Goal: Task Accomplishment & Management: Complete application form

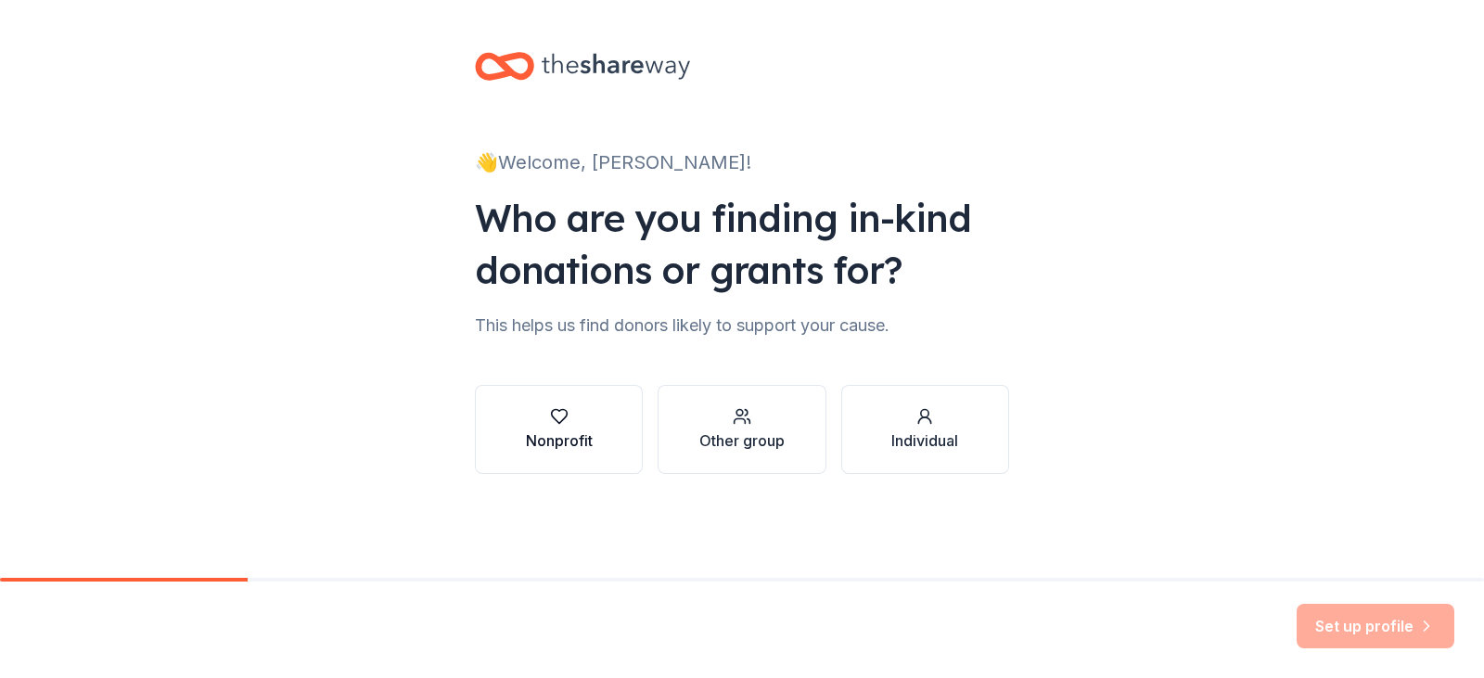
click at [592, 410] on div "button" at bounding box center [559, 416] width 67 height 19
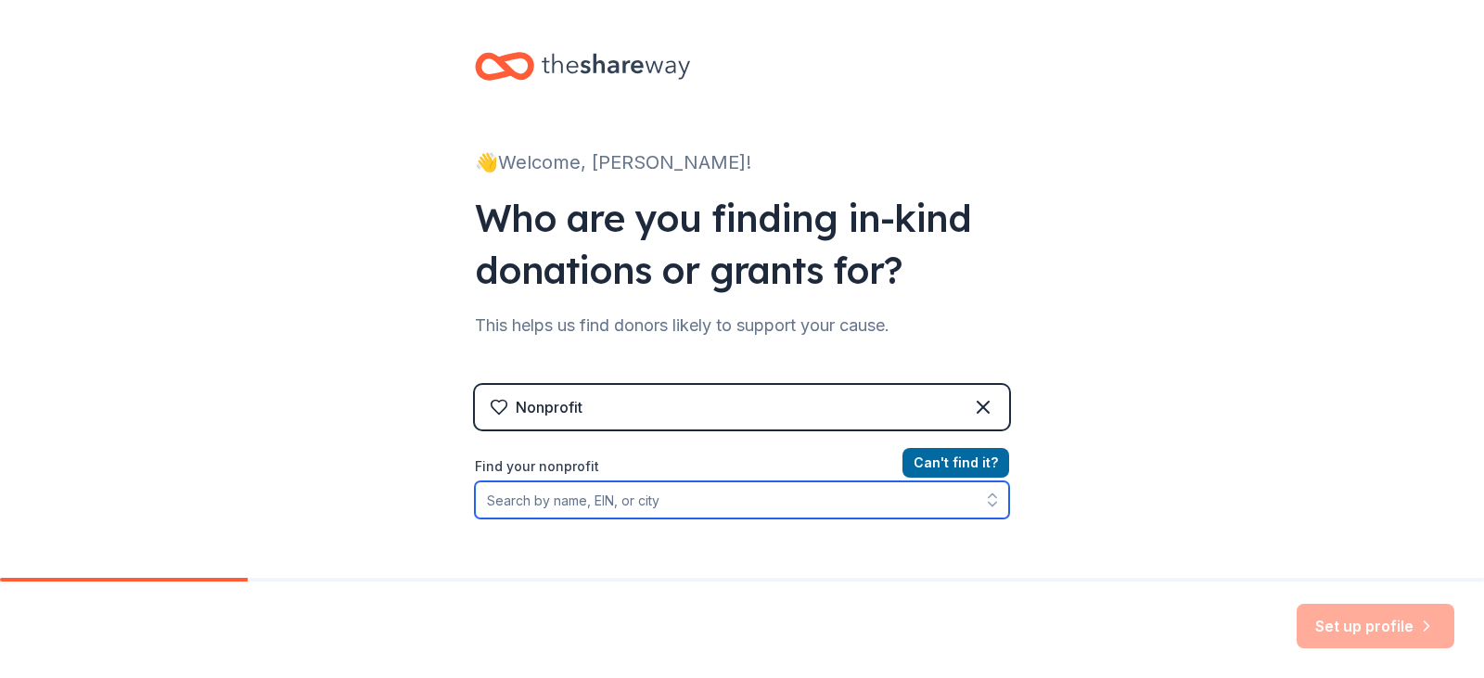
click at [863, 501] on input "Find your nonprofit" at bounding box center [742, 499] width 534 height 37
type input "equality [US_STATE]"
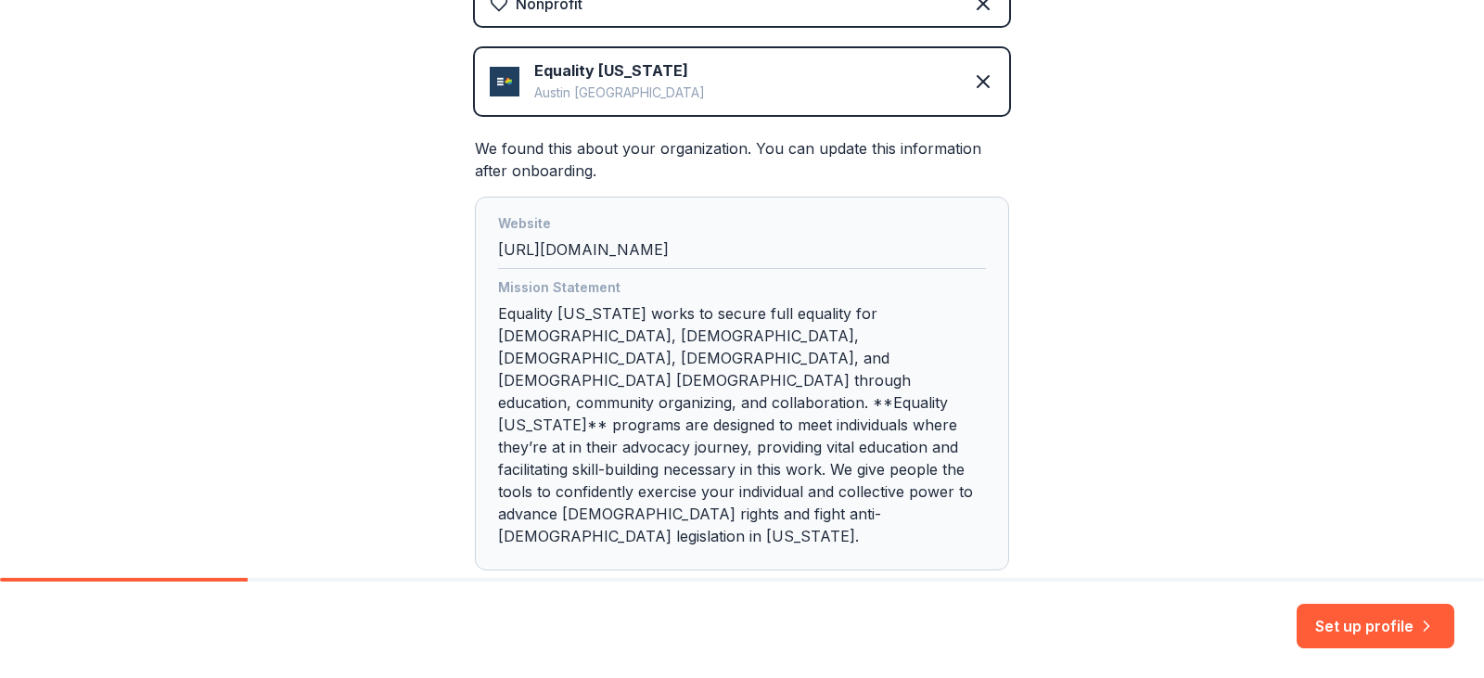
scroll to position [404, 0]
click at [725, 355] on div "Mission Statement Equality [US_STATE] works to secure full equality for [DEMOGR…" at bounding box center [742, 414] width 488 height 278
click at [719, 350] on div "Mission Statement Equality [US_STATE] works to secure full equality for [DEMOGR…" at bounding box center [742, 414] width 488 height 278
click at [719, 359] on div "Mission Statement Equality [US_STATE] works to secure full equality for [DEMOGR…" at bounding box center [742, 414] width 488 height 278
click at [793, 375] on div "Mission Statement Equality [US_STATE] works to secure full equality for [DEMOGR…" at bounding box center [742, 414] width 488 height 278
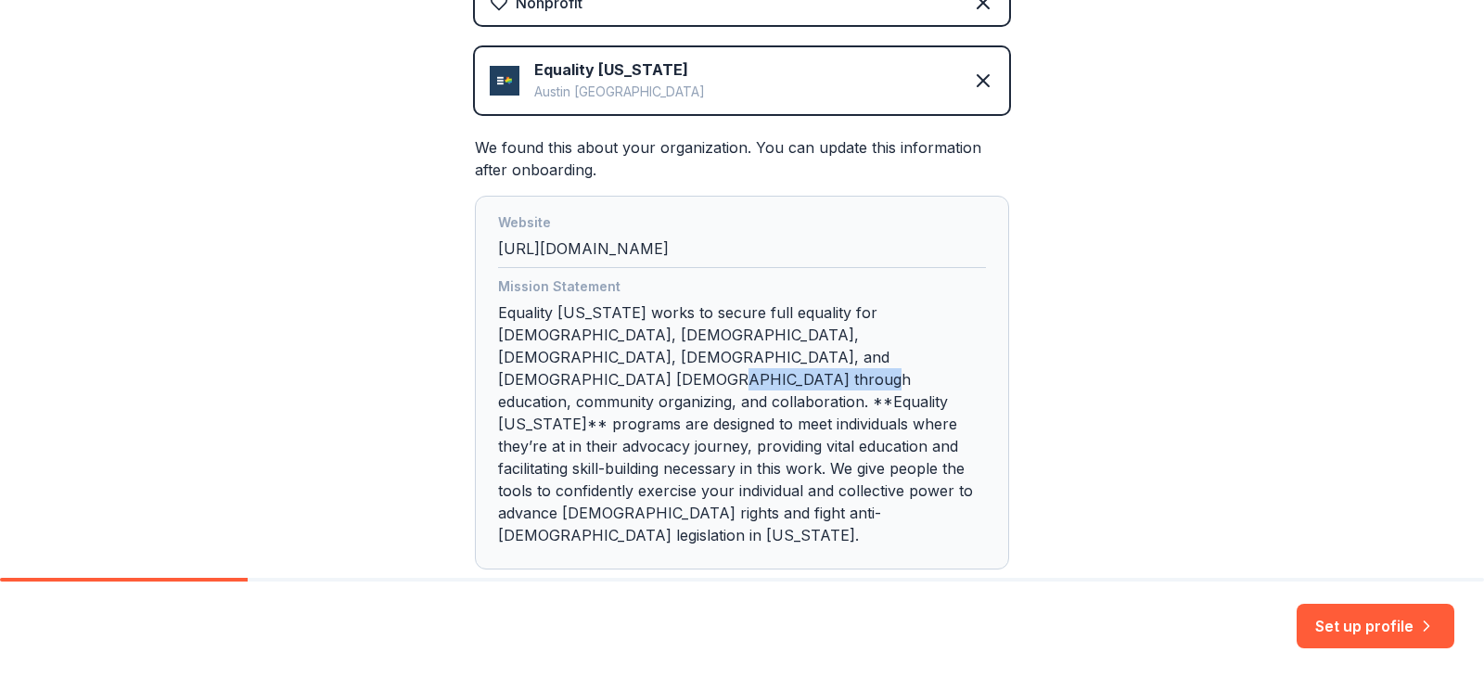
drag, startPoint x: 838, startPoint y: 360, endPoint x: 701, endPoint y: 364, distance: 136.4
click at [701, 364] on div "Mission Statement Equality [US_STATE] works to secure full equality for [DEMOGR…" at bounding box center [742, 414] width 488 height 278
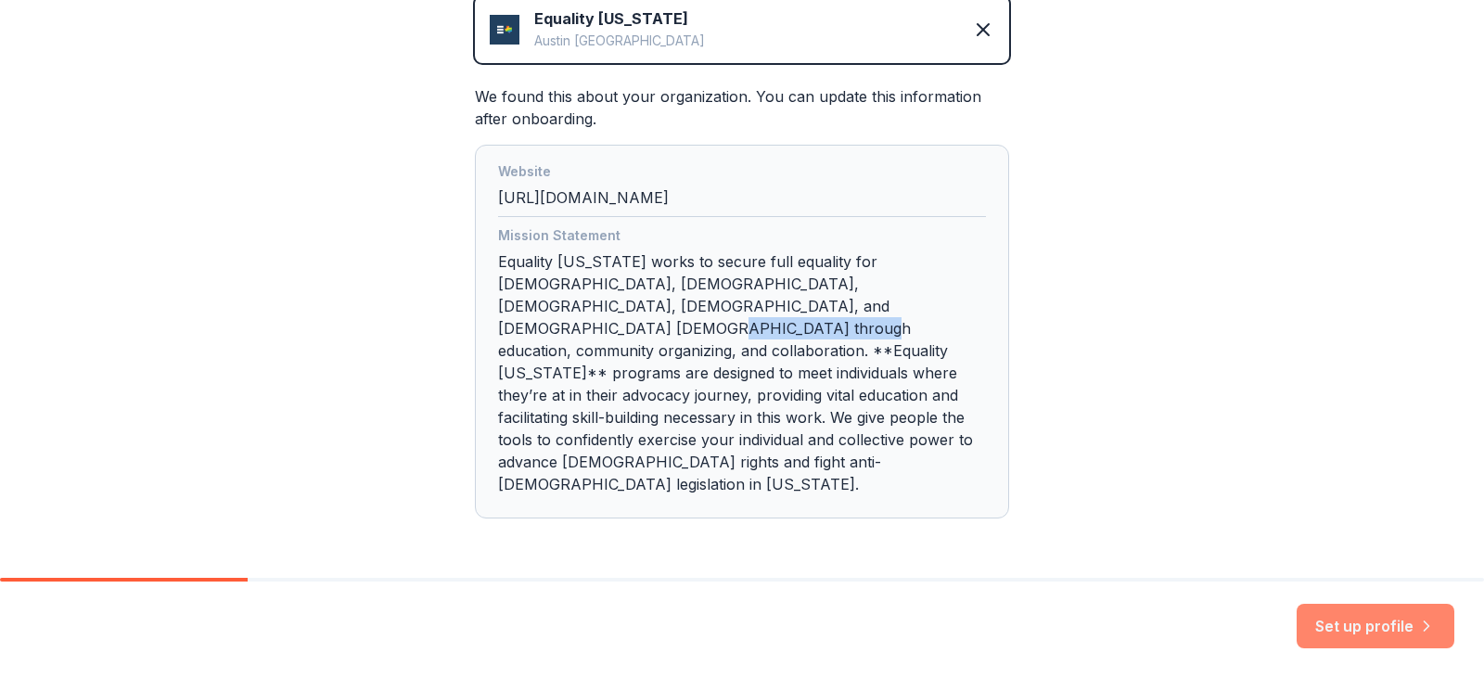
click at [1415, 631] on button "Set up profile" at bounding box center [1376, 626] width 158 height 45
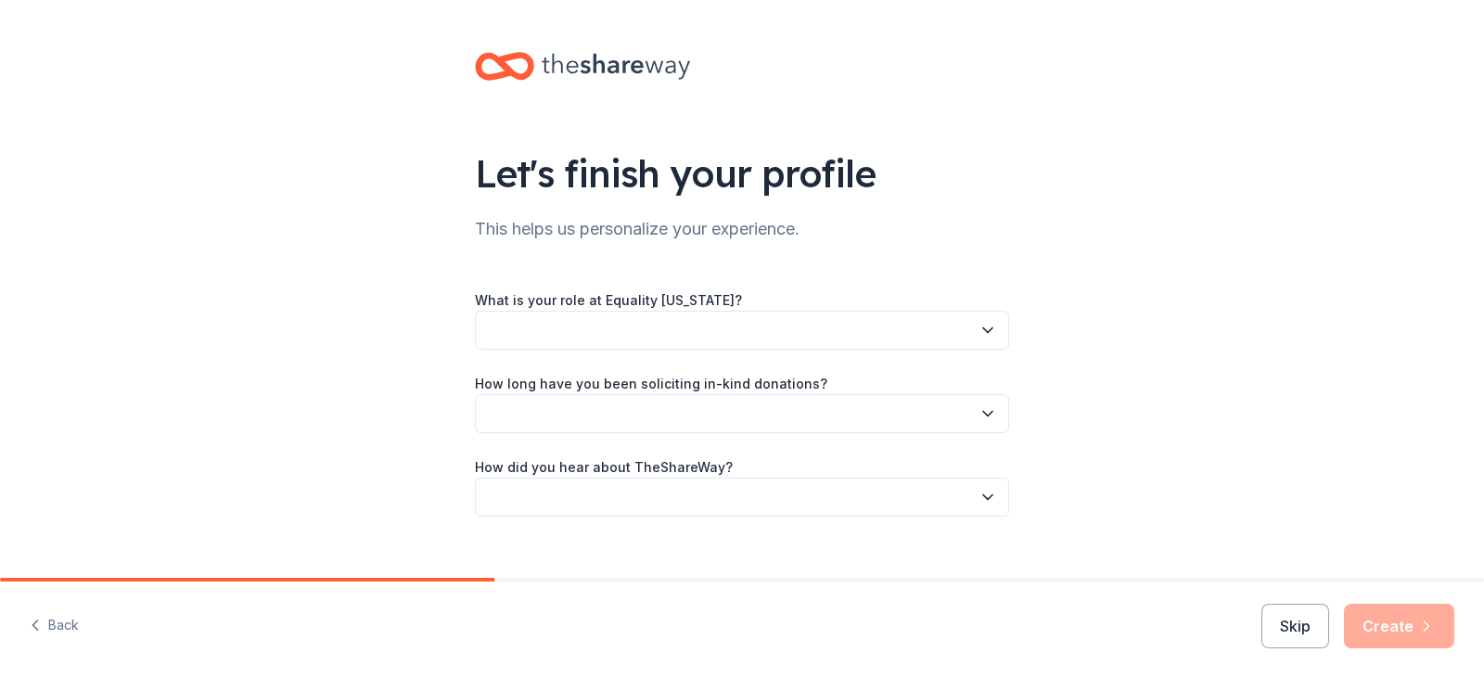
click at [812, 339] on button "button" at bounding box center [742, 330] width 534 height 39
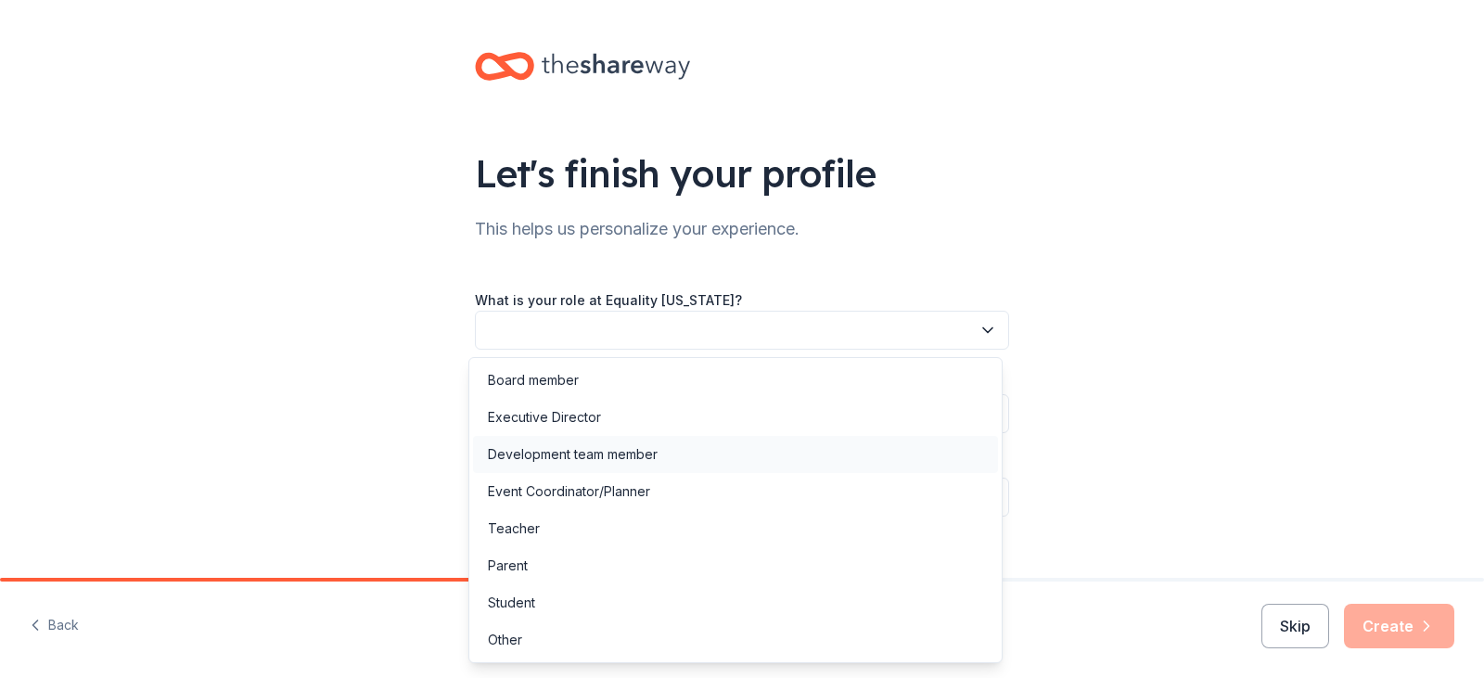
click at [539, 452] on div "Development team member" at bounding box center [573, 454] width 170 height 22
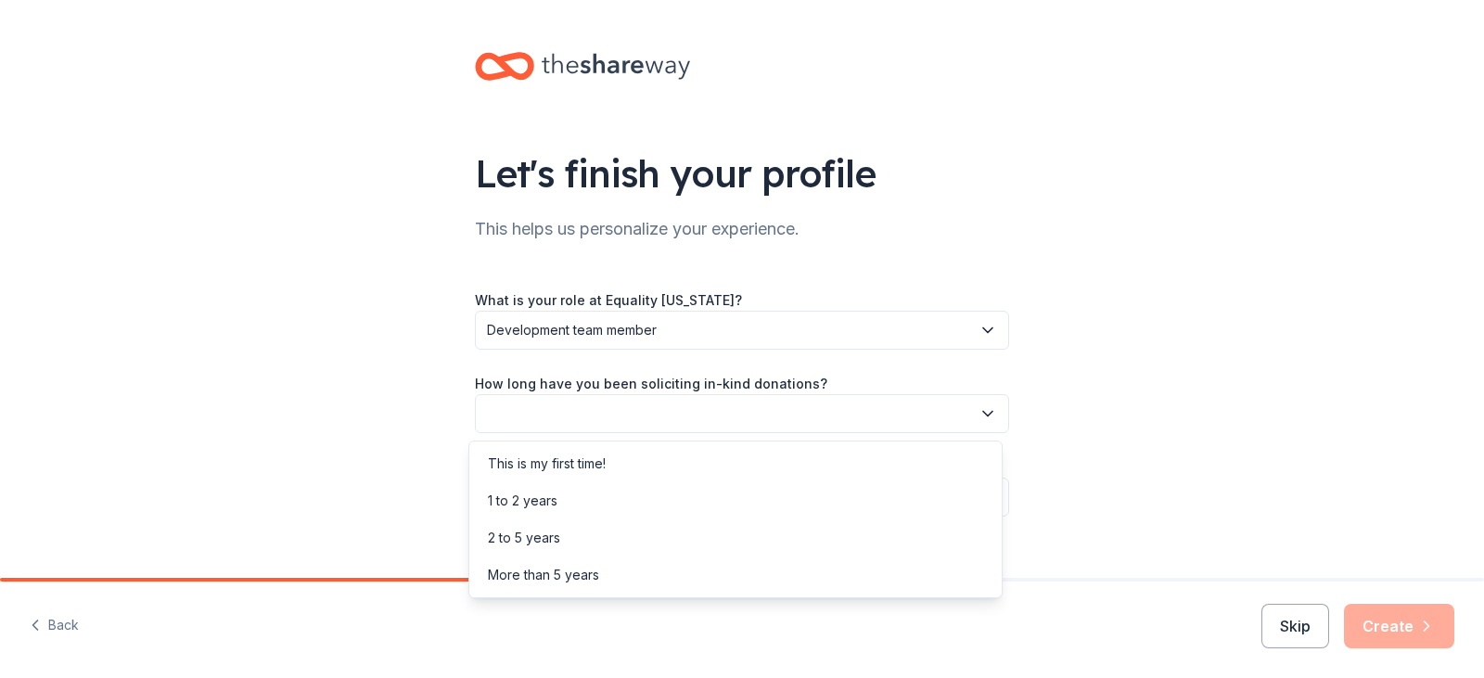
click at [534, 403] on button "button" at bounding box center [742, 413] width 534 height 39
drag, startPoint x: 544, startPoint y: 534, endPoint x: 532, endPoint y: 502, distance: 34.3
click at [532, 502] on div "This is my first time! 1 to 2 years 2 to 5 years More than 5 years" at bounding box center [735, 520] width 534 height 158
click at [509, 501] on div "1 to 2 years" at bounding box center [523, 501] width 70 height 22
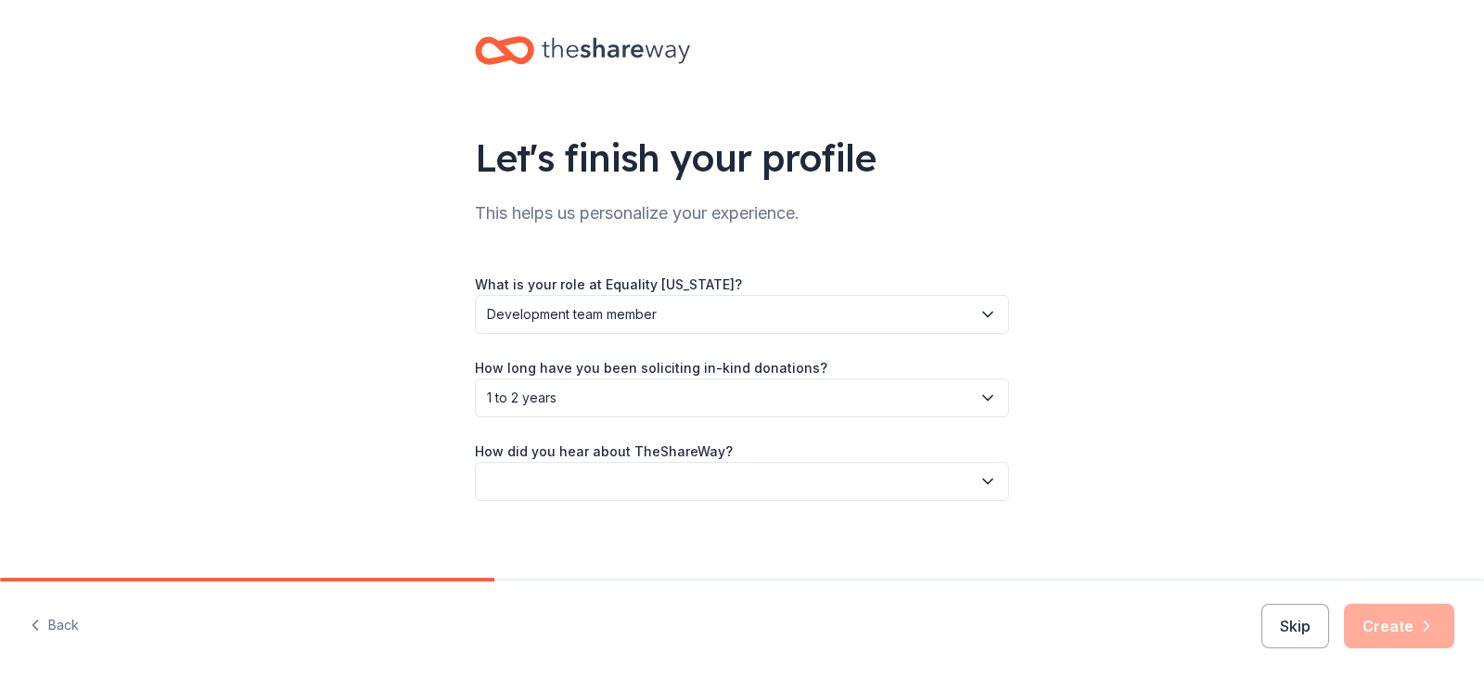
scroll to position [28, 0]
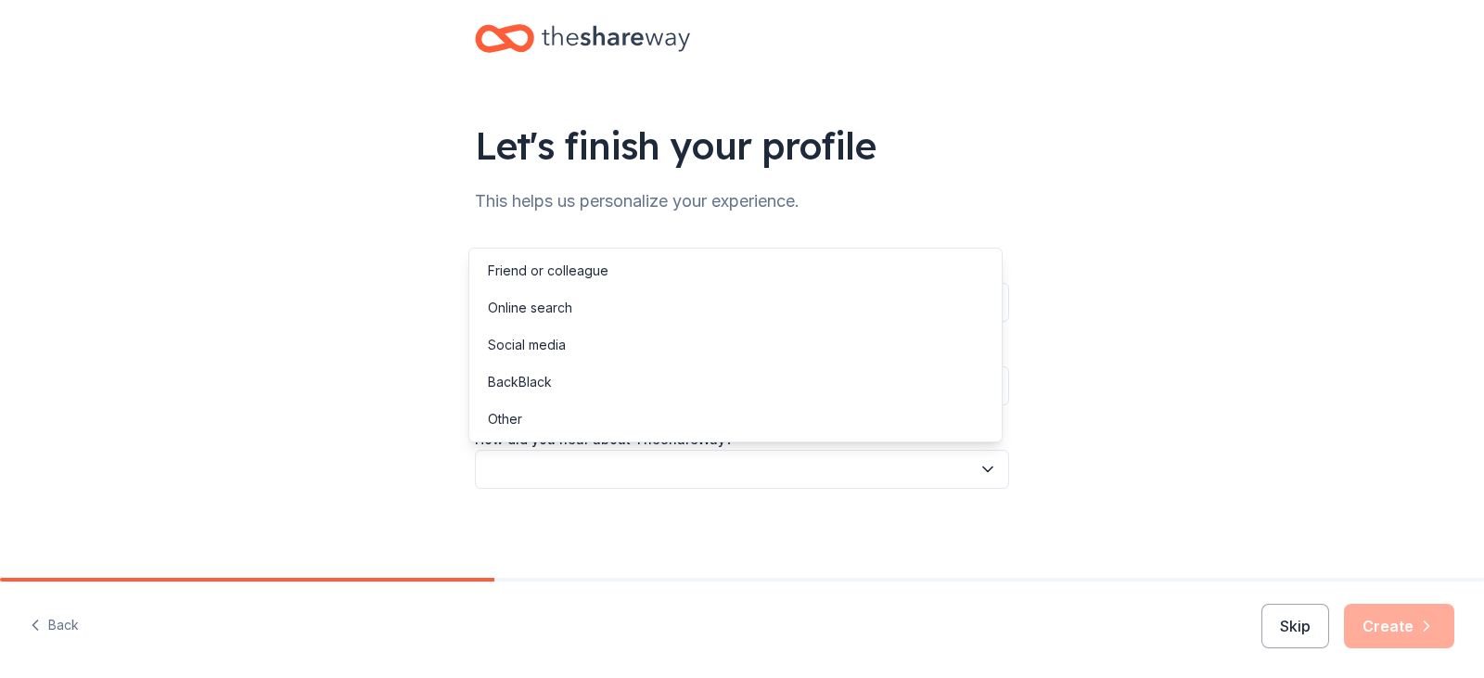
click at [659, 467] on button "button" at bounding box center [742, 469] width 534 height 39
click at [563, 311] on div "Online search" at bounding box center [530, 308] width 84 height 22
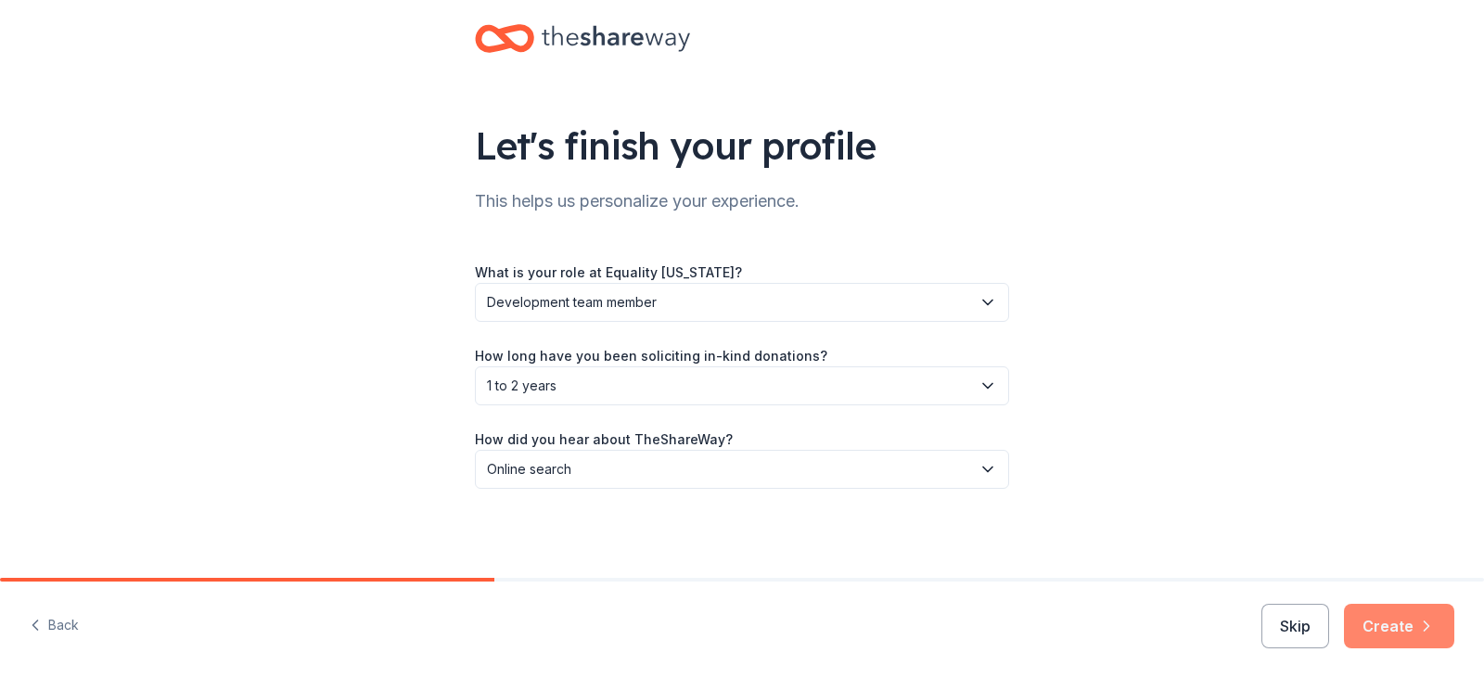
click at [1382, 630] on button "Create" at bounding box center [1399, 626] width 110 height 45
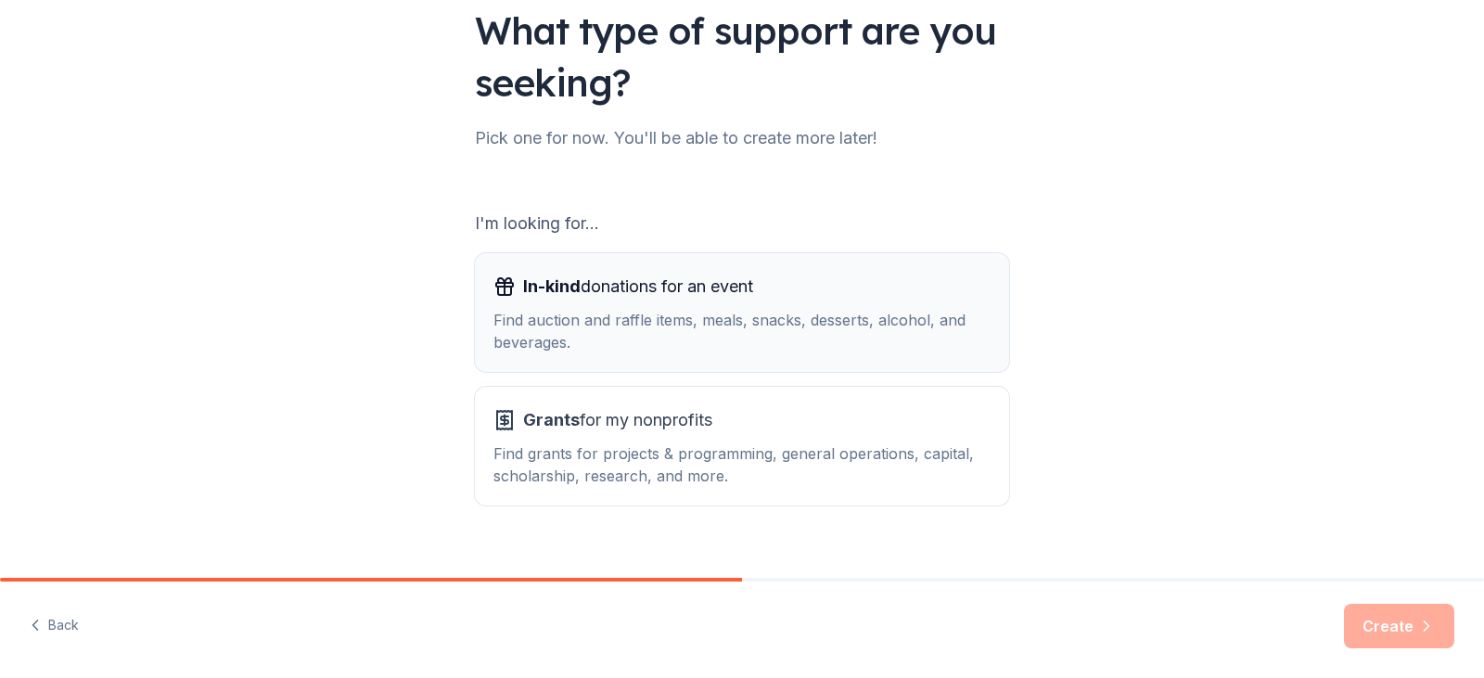
scroll to position [171, 0]
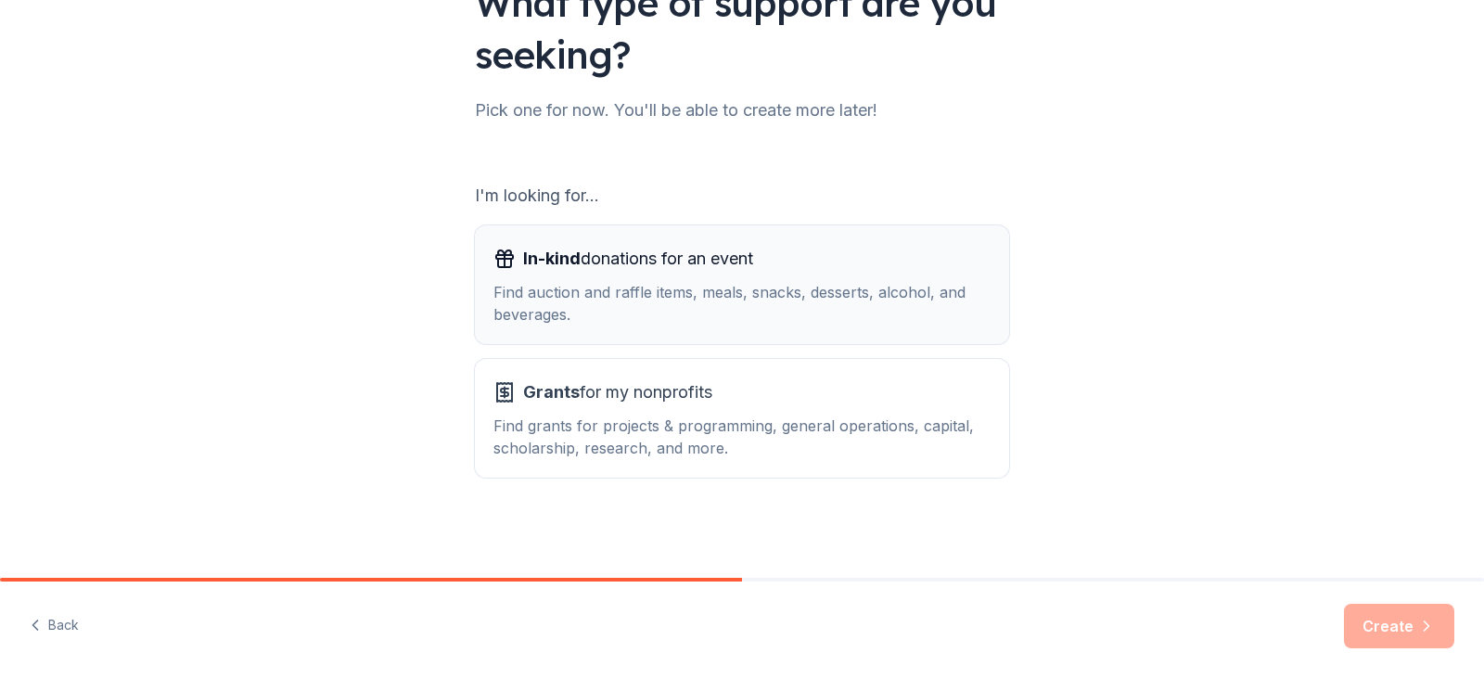
click at [606, 285] on div "Find auction and raffle items, meals, snacks, desserts, alcohol, and beverages." at bounding box center [741, 303] width 497 height 45
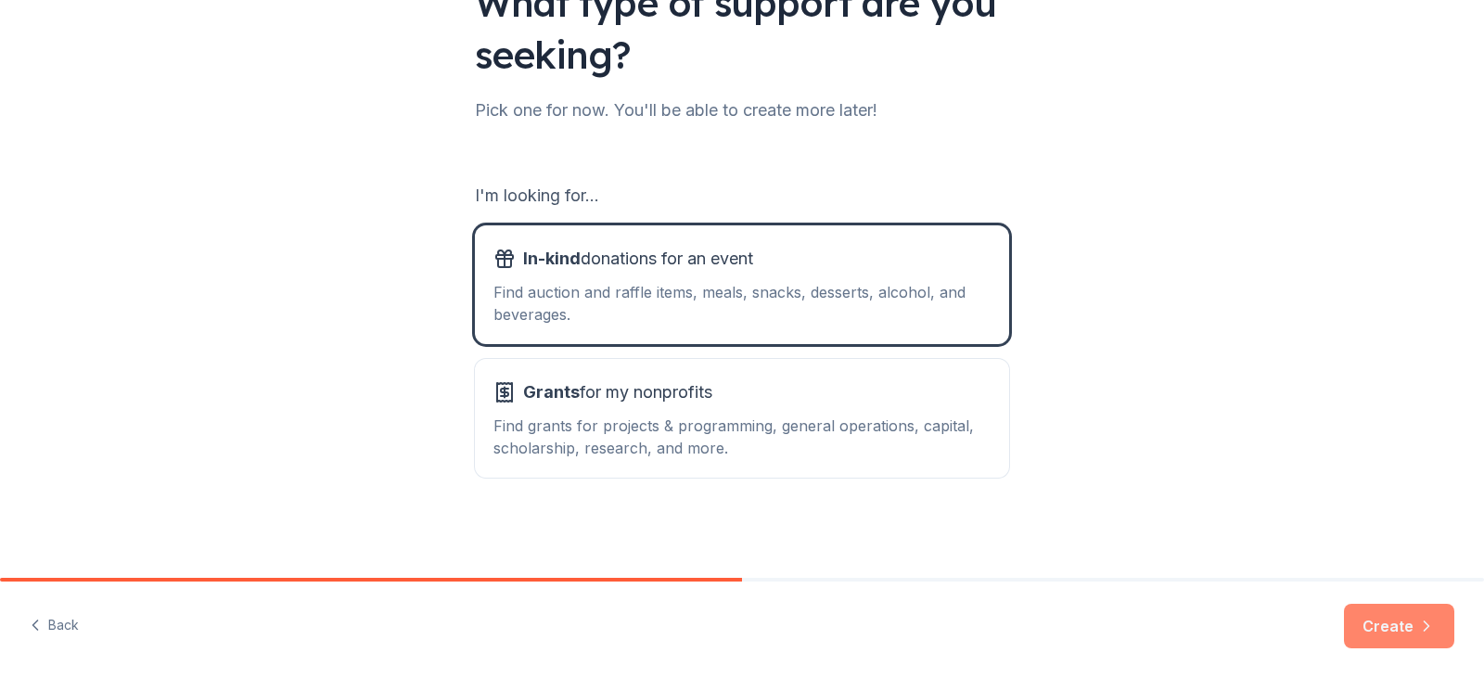
click at [1400, 643] on button "Create" at bounding box center [1399, 626] width 110 height 45
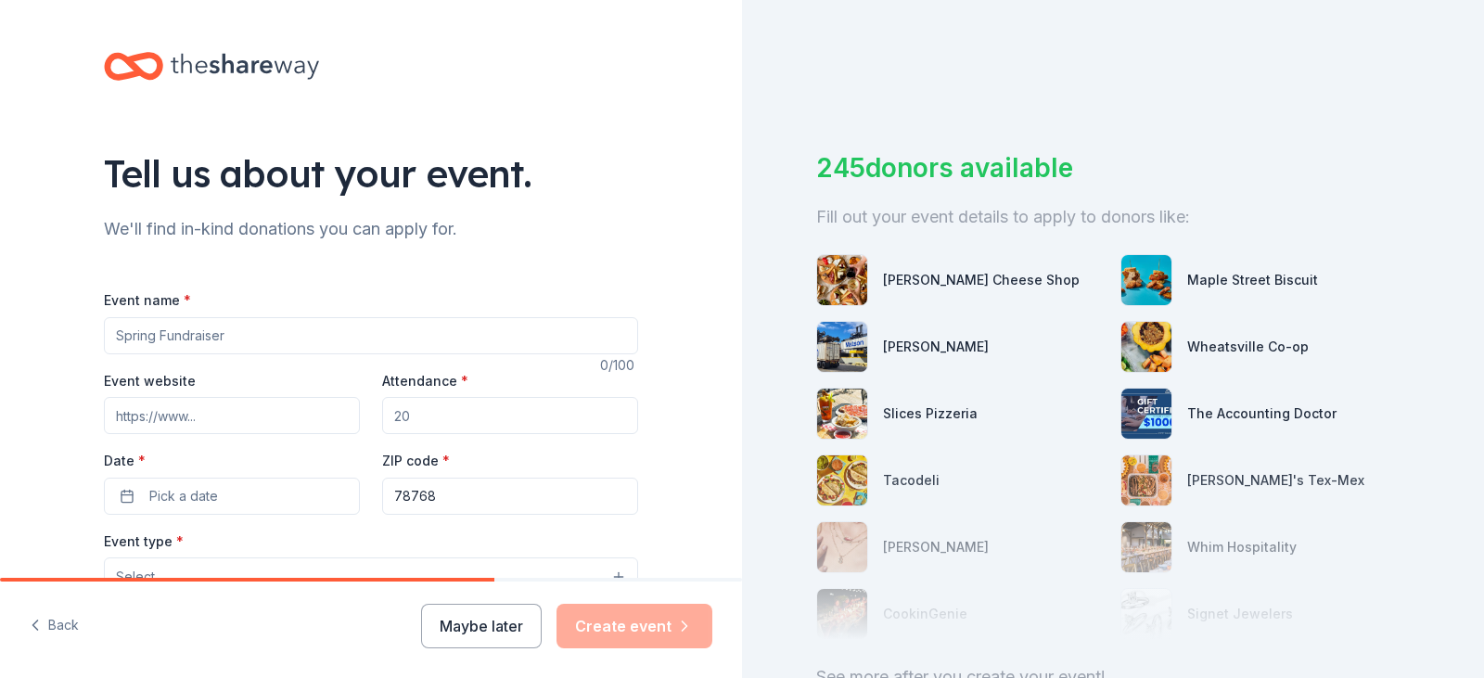
scroll to position [93, 0]
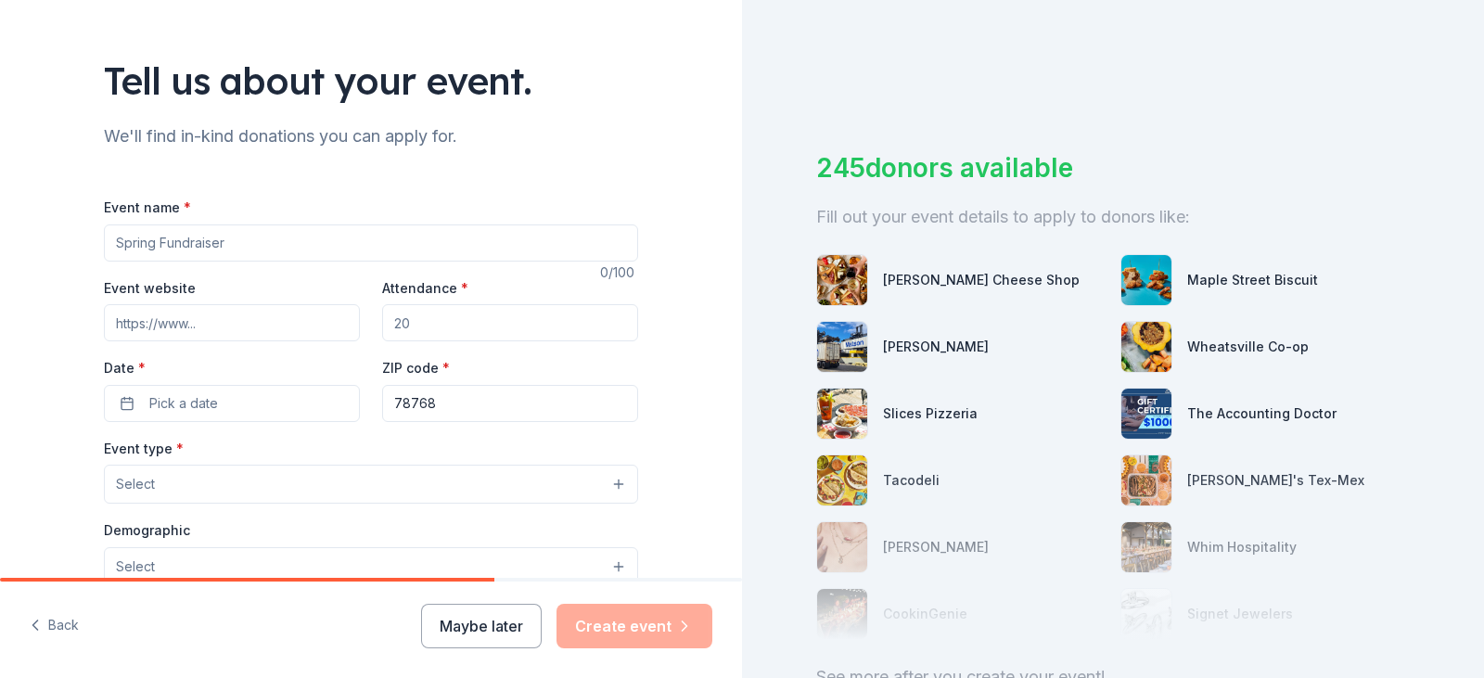
click at [218, 253] on input "Event name *" at bounding box center [371, 242] width 534 height 37
type input "2"
type input "Equality [US_STATE]' 7th Annual Gala"
click at [197, 322] on input "Event website" at bounding box center [232, 322] width 256 height 37
click at [285, 319] on input "[DOMAIN_NAME][URL]" at bounding box center [232, 322] width 256 height 37
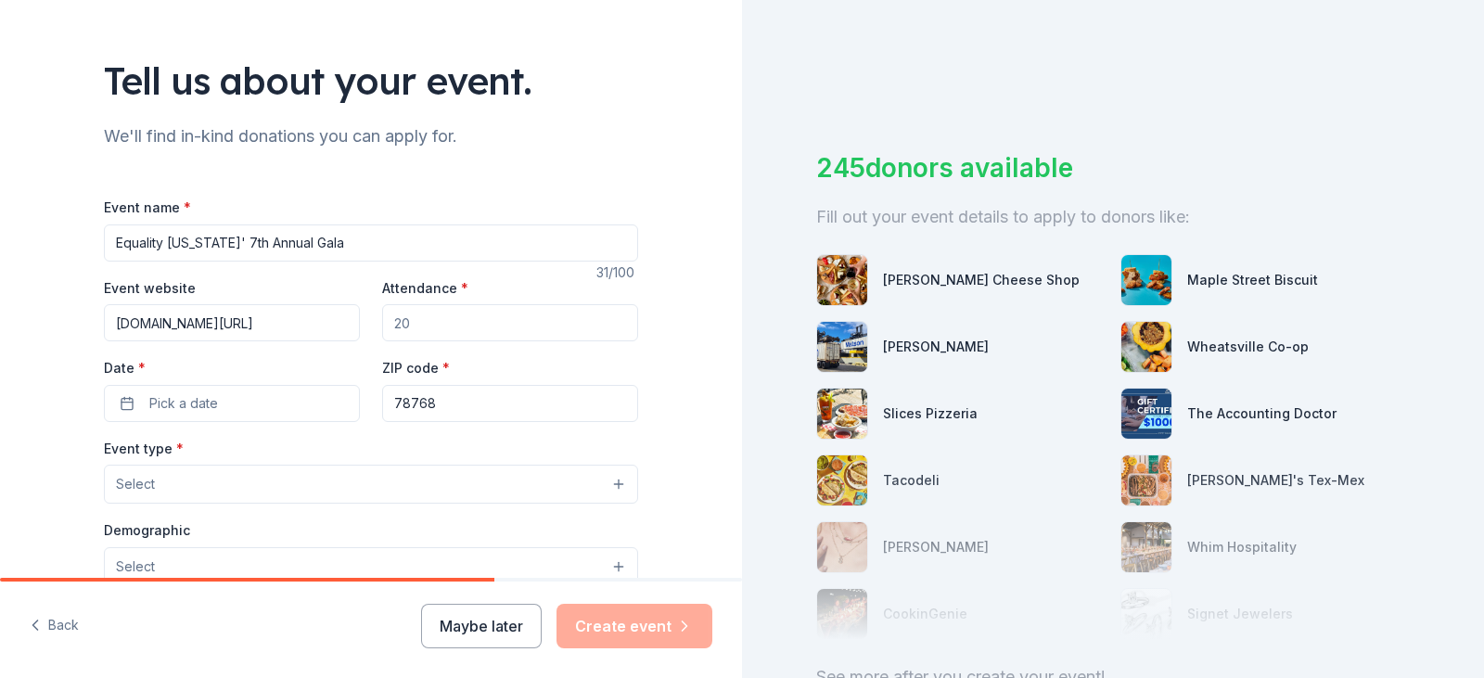
type input "[DOMAIN_NAME][URL]"
click at [407, 321] on input "Attendance *" at bounding box center [510, 322] width 256 height 37
type input "500"
click at [243, 394] on button "Pick a date" at bounding box center [232, 403] width 256 height 37
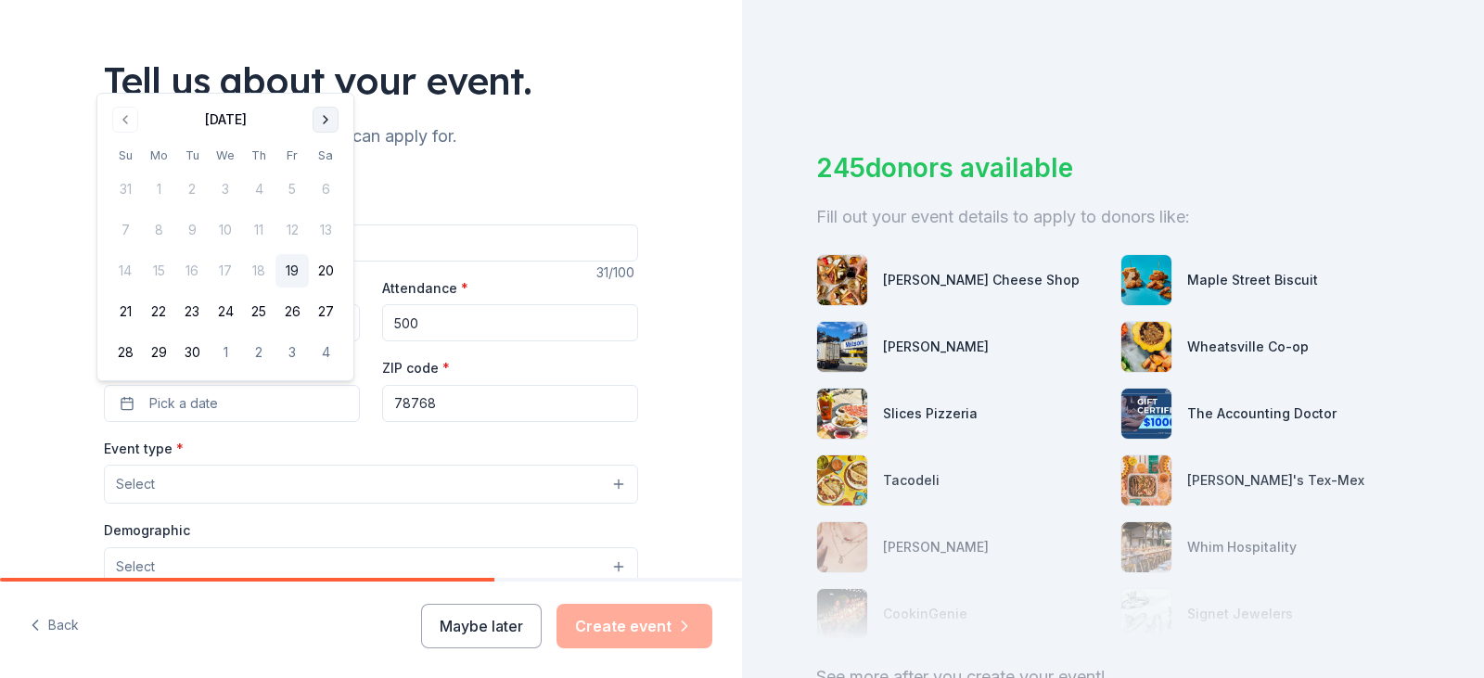
click at [318, 122] on button "Go to next month" at bounding box center [326, 120] width 26 height 26
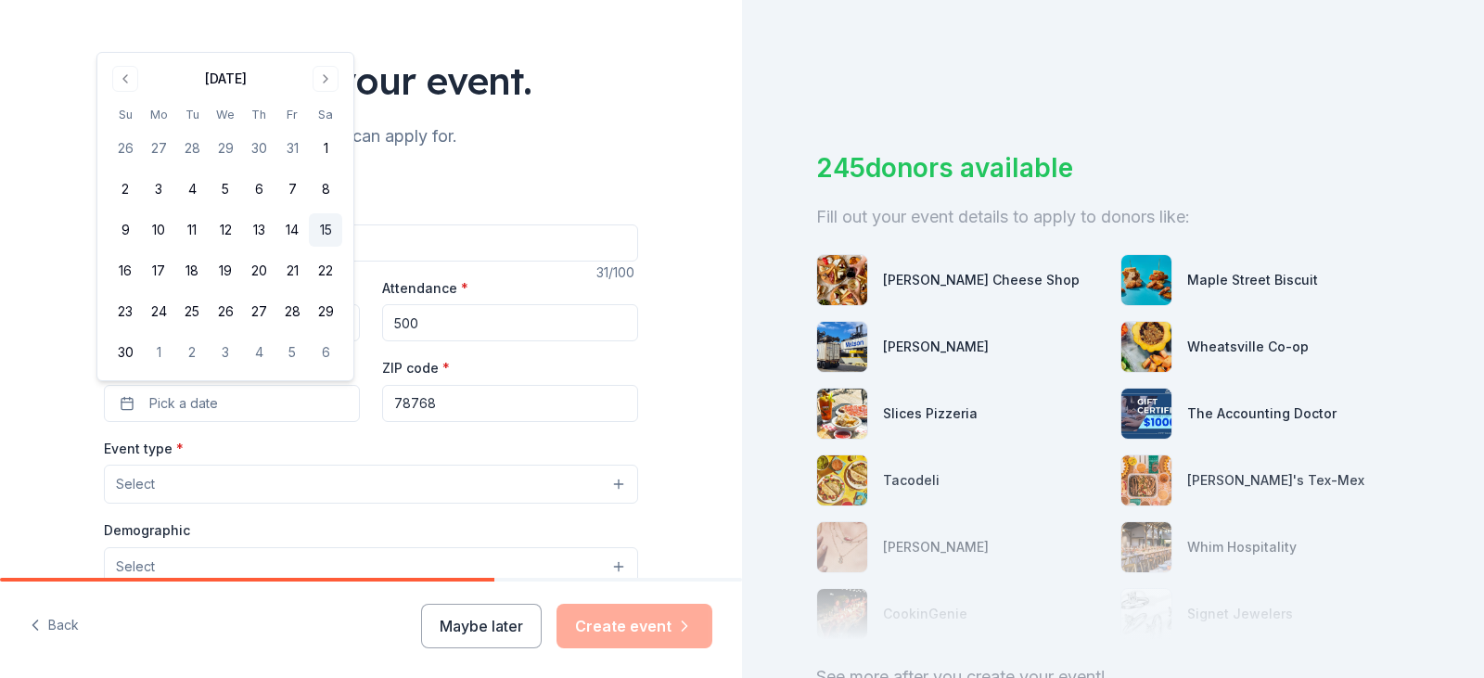
click at [330, 232] on button "15" at bounding box center [325, 229] width 33 height 33
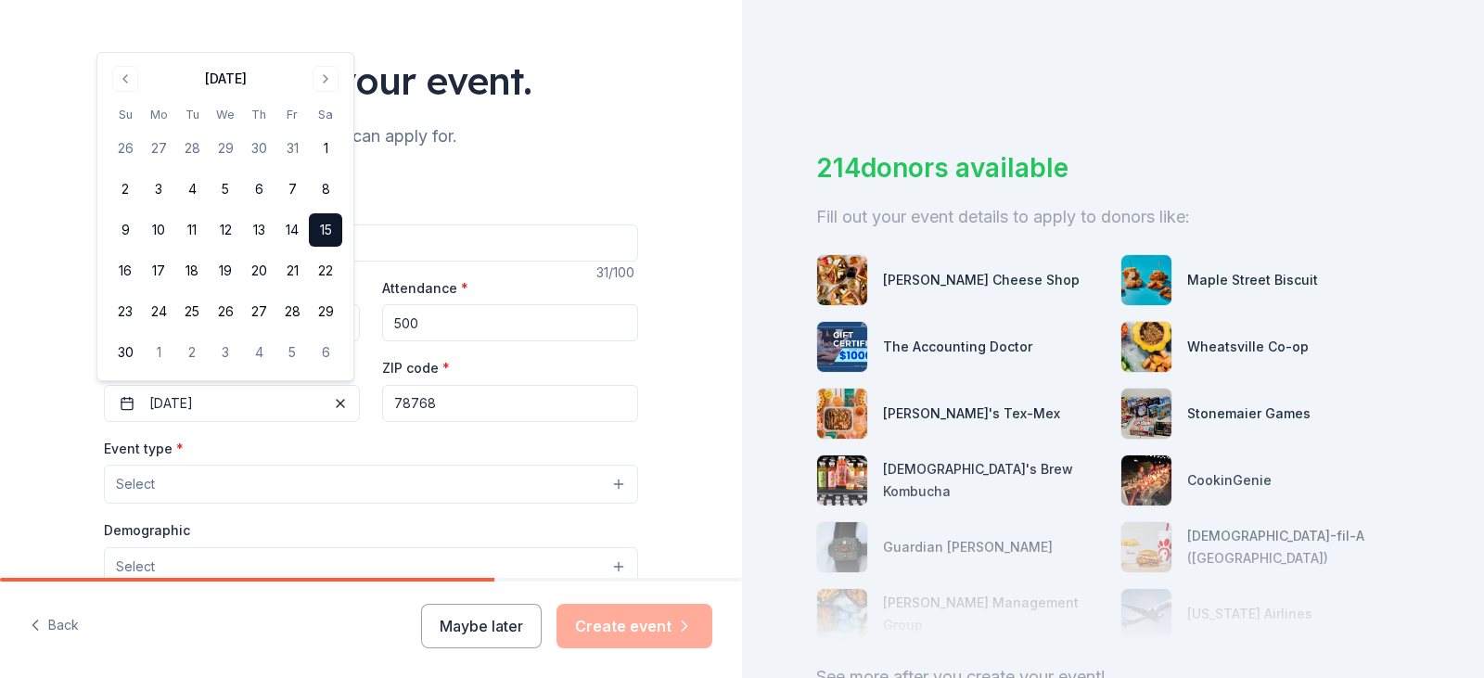
click at [472, 392] on input "78768" at bounding box center [510, 403] width 256 height 37
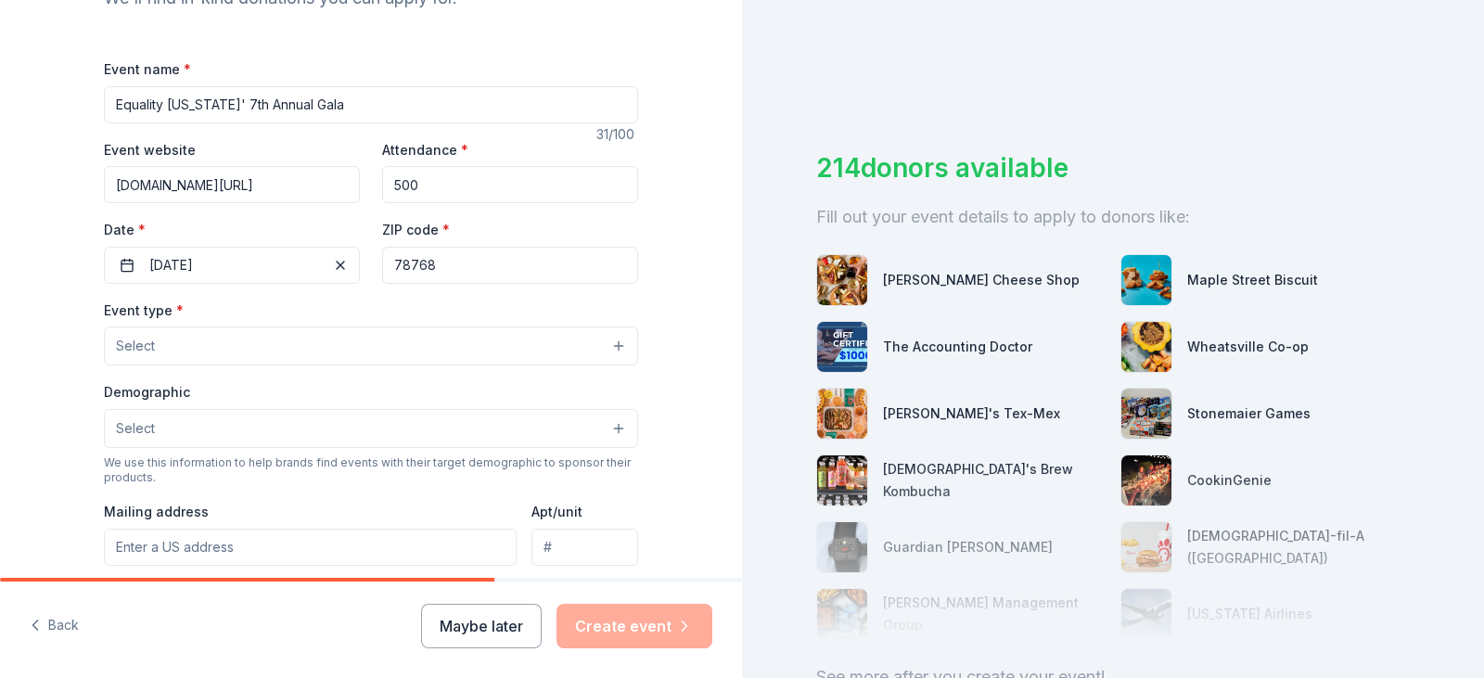
scroll to position [371, 0]
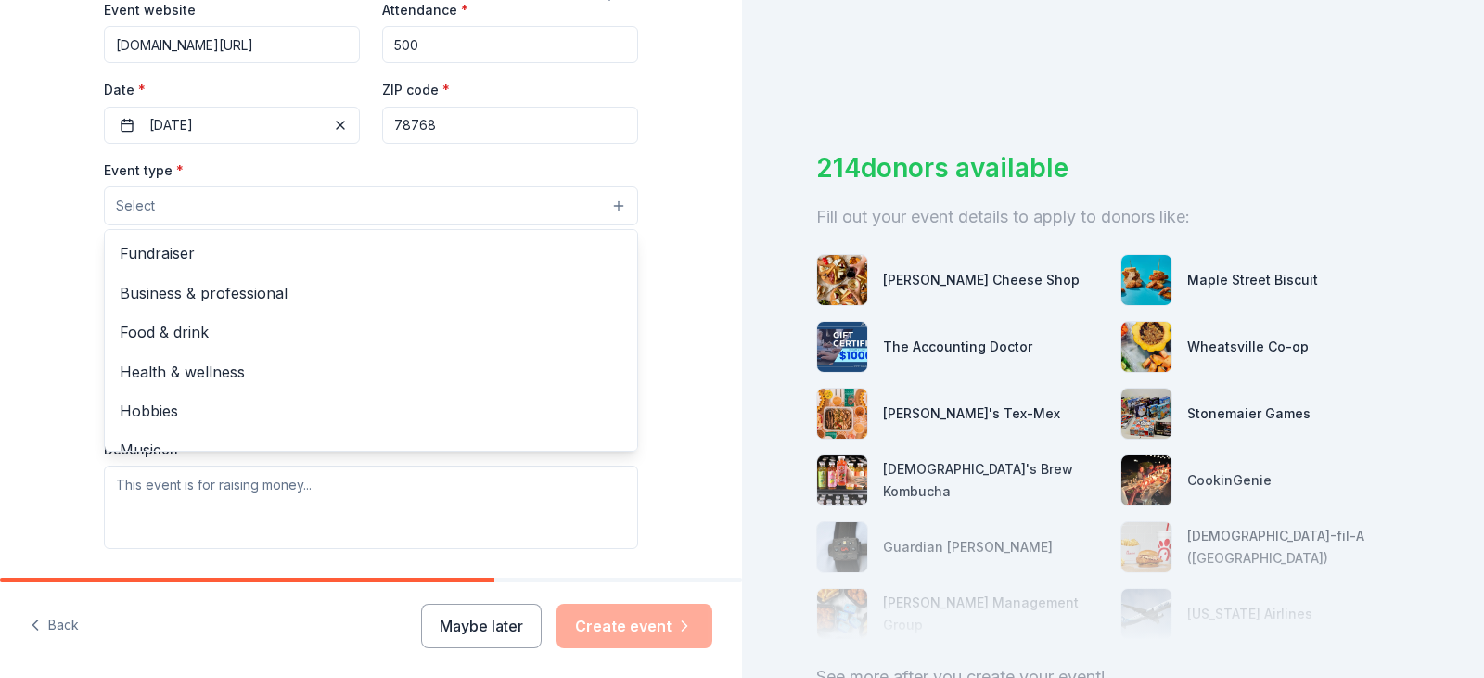
click at [251, 201] on button "Select" at bounding box center [371, 205] width 534 height 39
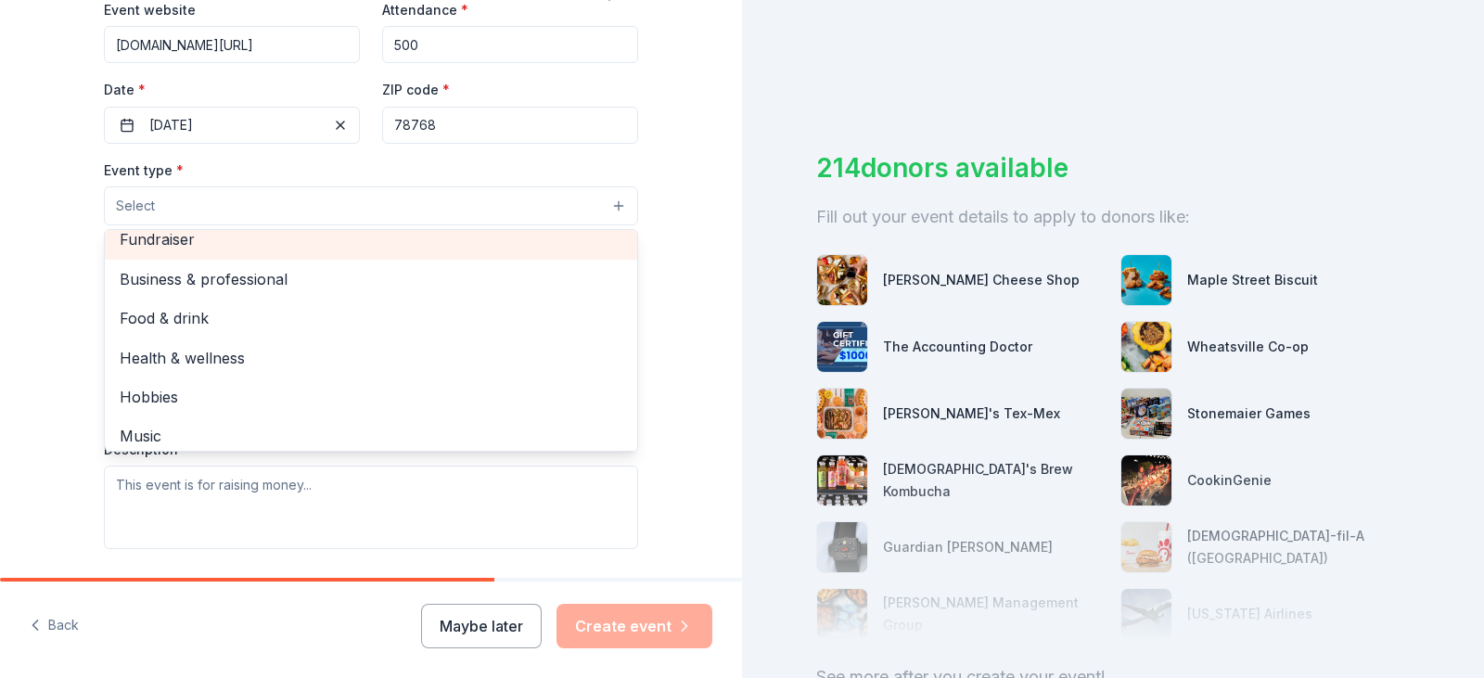
scroll to position [0, 0]
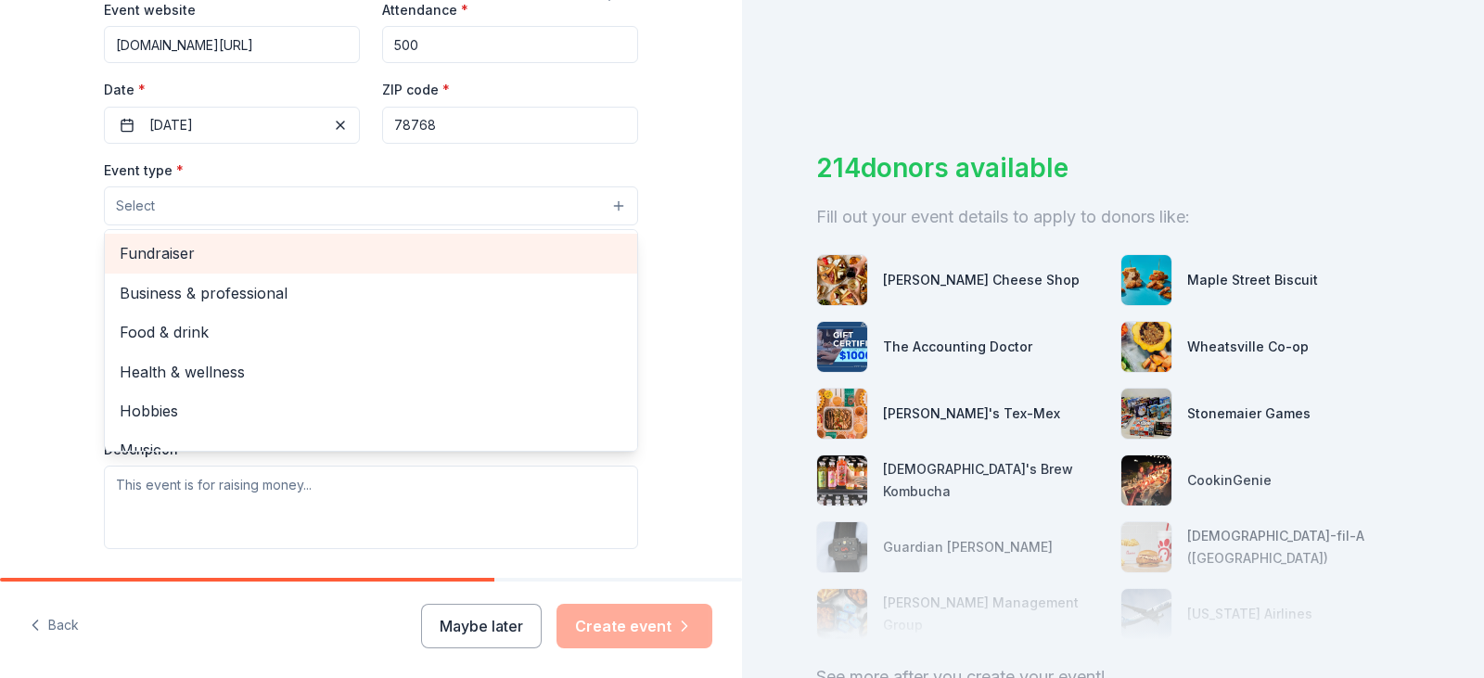
click at [185, 246] on span "Fundraiser" at bounding box center [371, 253] width 503 height 24
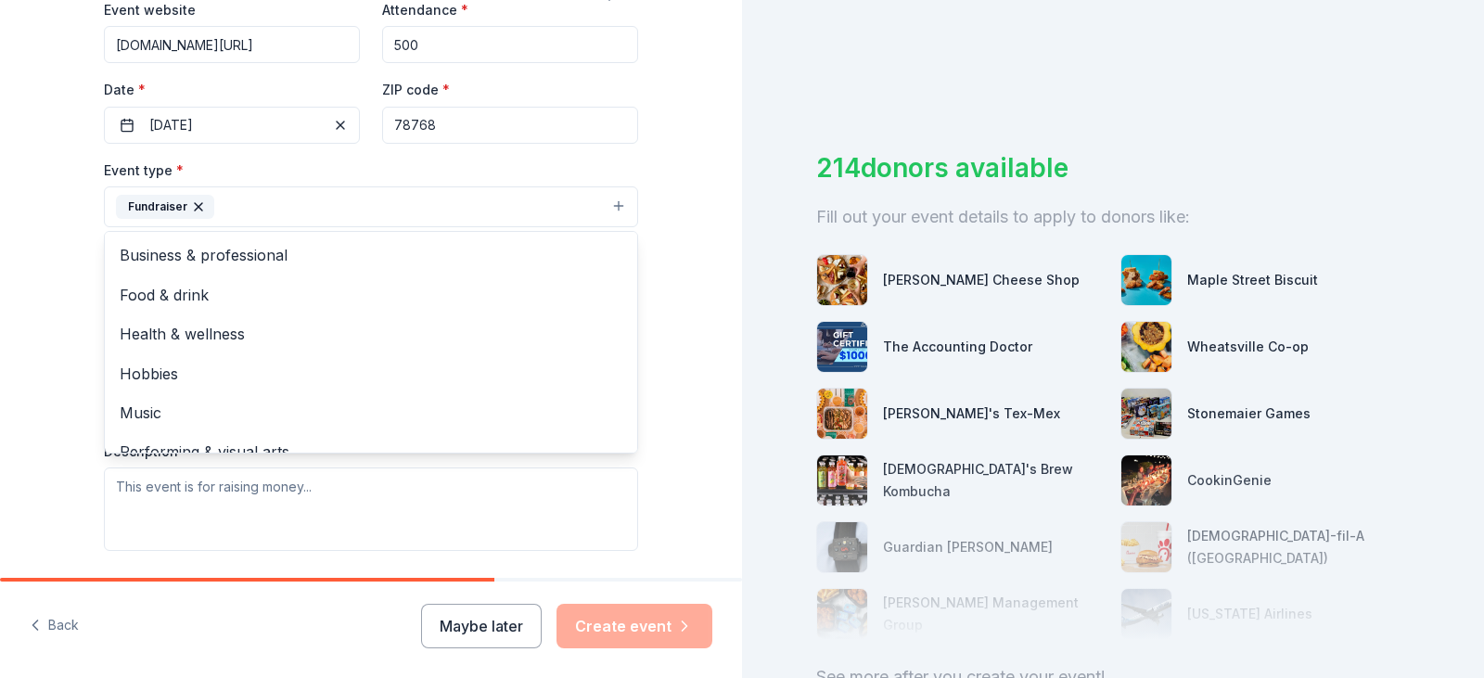
click at [50, 203] on div "Tell us about your event. We'll find in-kind donations you can apply for. Event…" at bounding box center [371, 247] width 742 height 1236
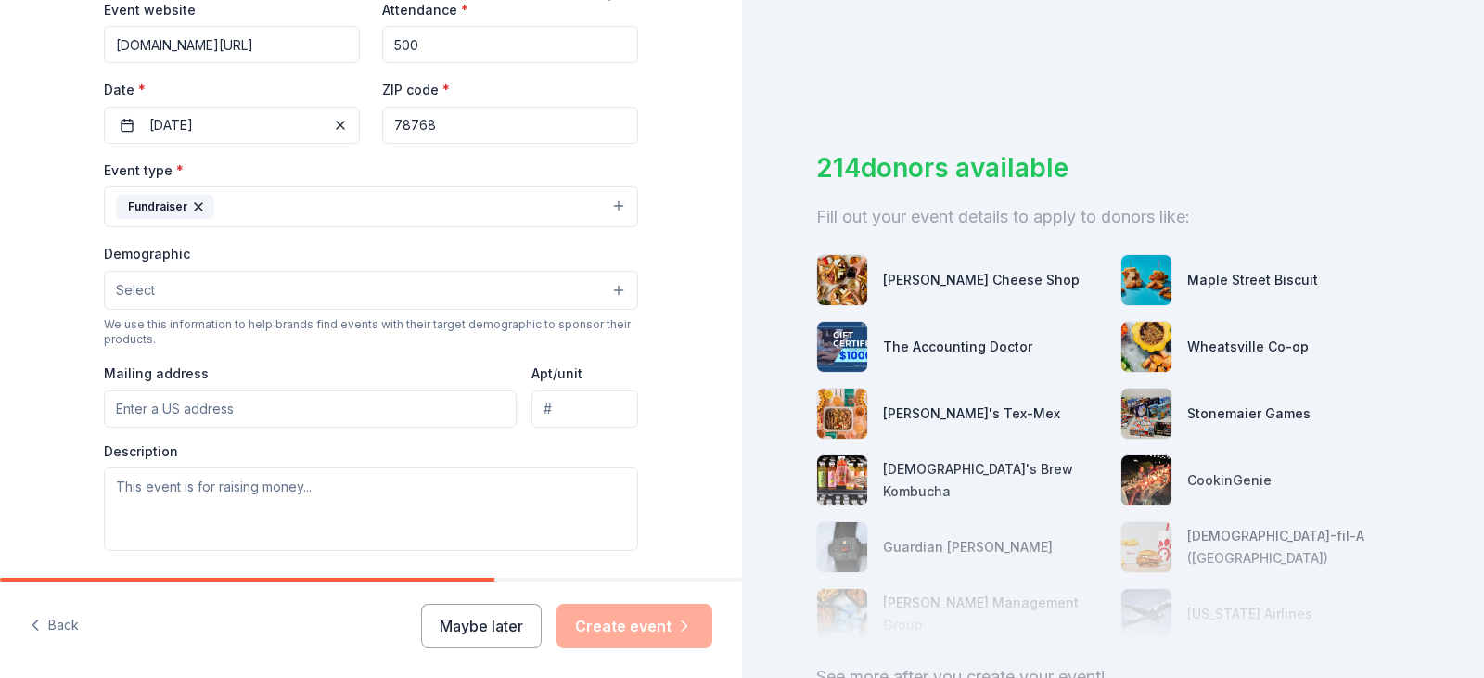
click at [262, 301] on button "Select" at bounding box center [371, 290] width 534 height 39
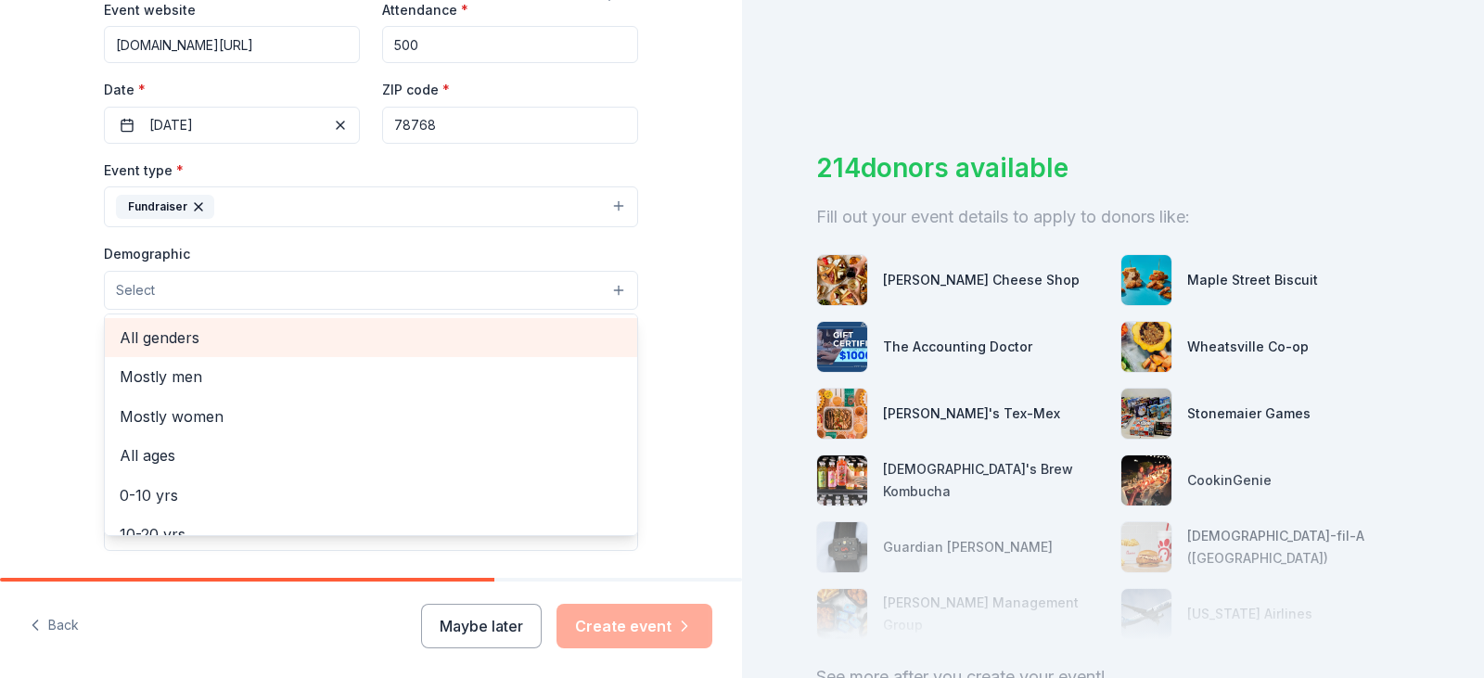
click at [262, 338] on span "All genders" at bounding box center [371, 338] width 503 height 24
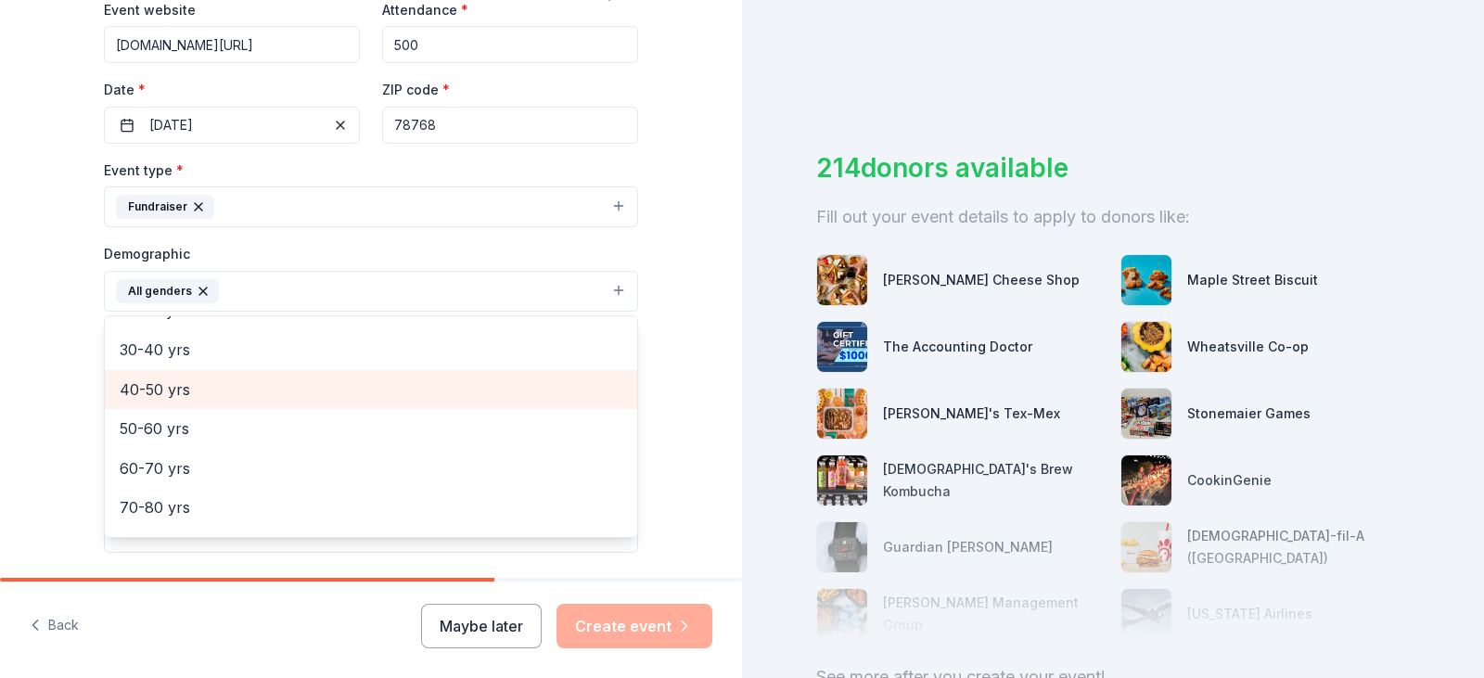
scroll to position [259, 0]
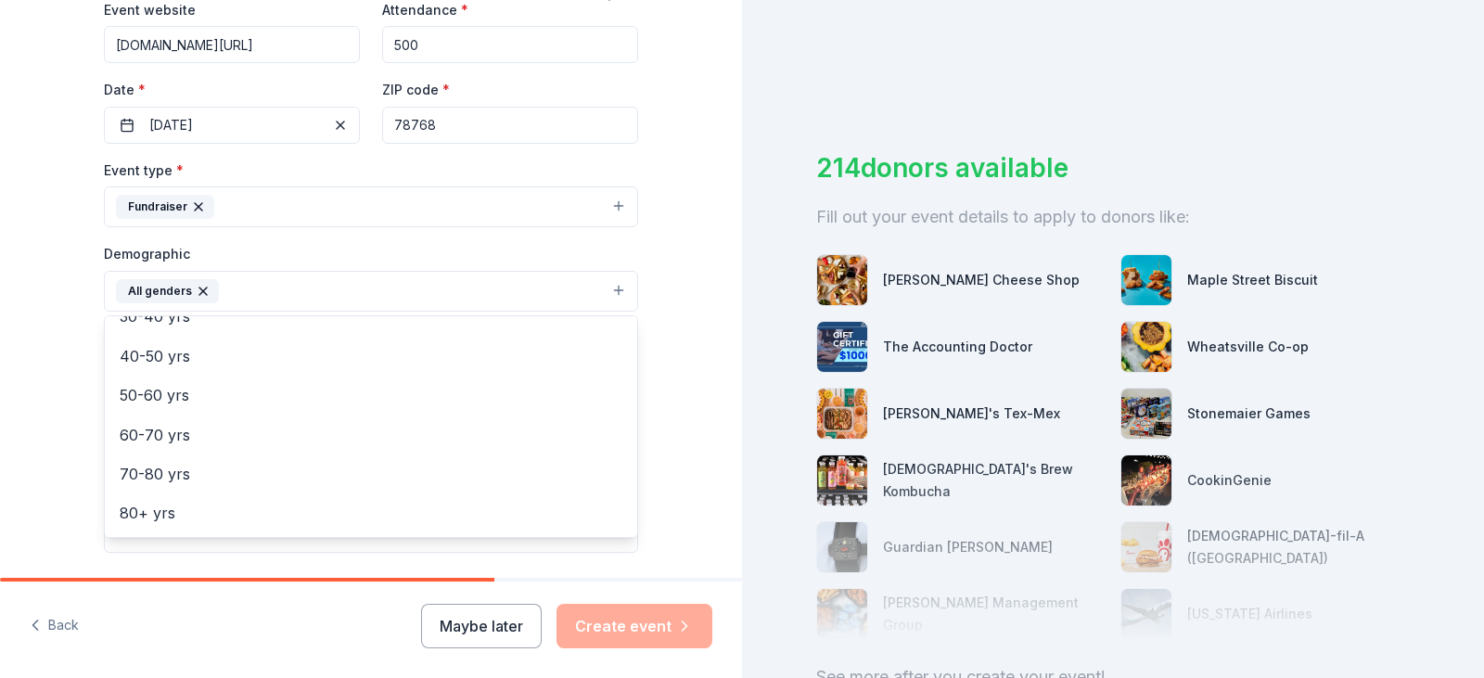
click at [57, 284] on div "Tell us about your event. We'll find in-kind donations you can apply for. Event…" at bounding box center [371, 248] width 742 height 1238
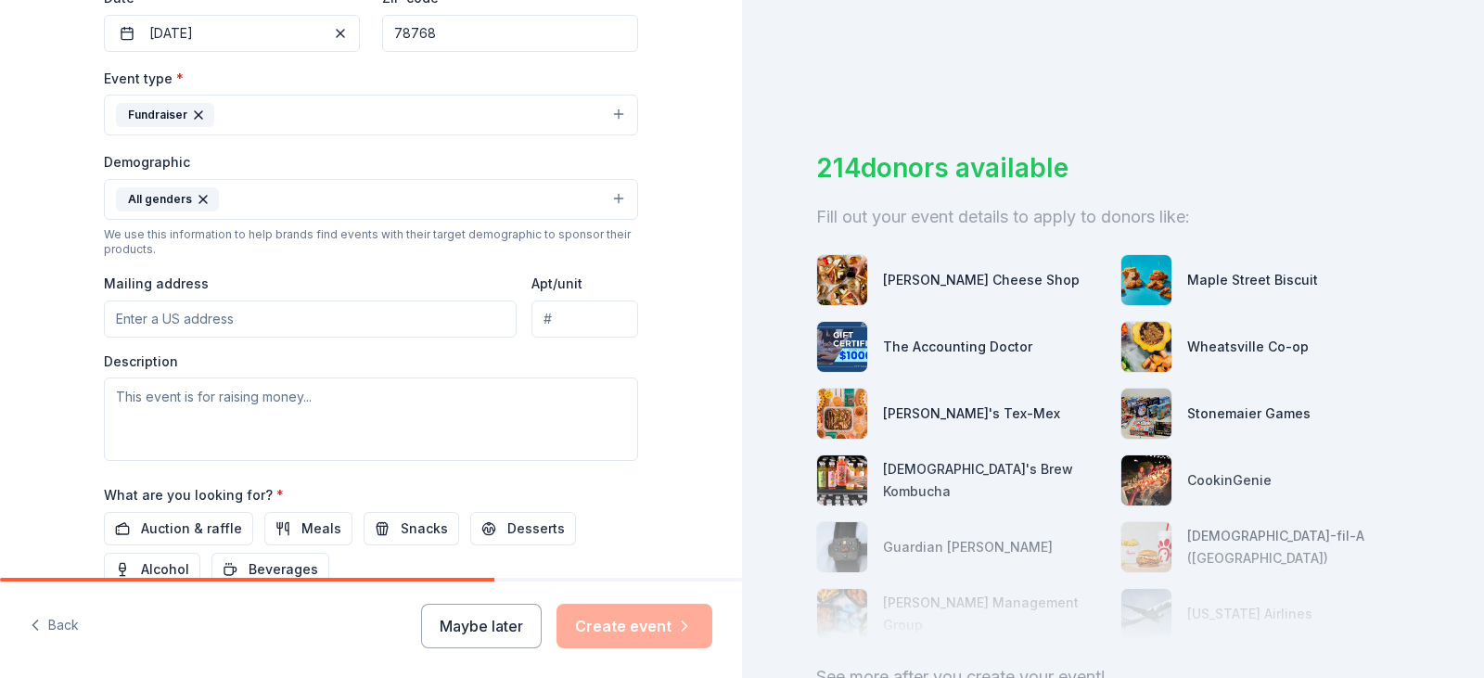
scroll to position [464, 0]
click at [199, 325] on input "Mailing address" at bounding box center [310, 318] width 413 height 37
click at [587, 319] on input "Apt/unit" at bounding box center [584, 318] width 107 height 37
click at [239, 391] on textarea at bounding box center [371, 418] width 534 height 83
click at [232, 321] on input "PO Box 2340" at bounding box center [310, 318] width 413 height 37
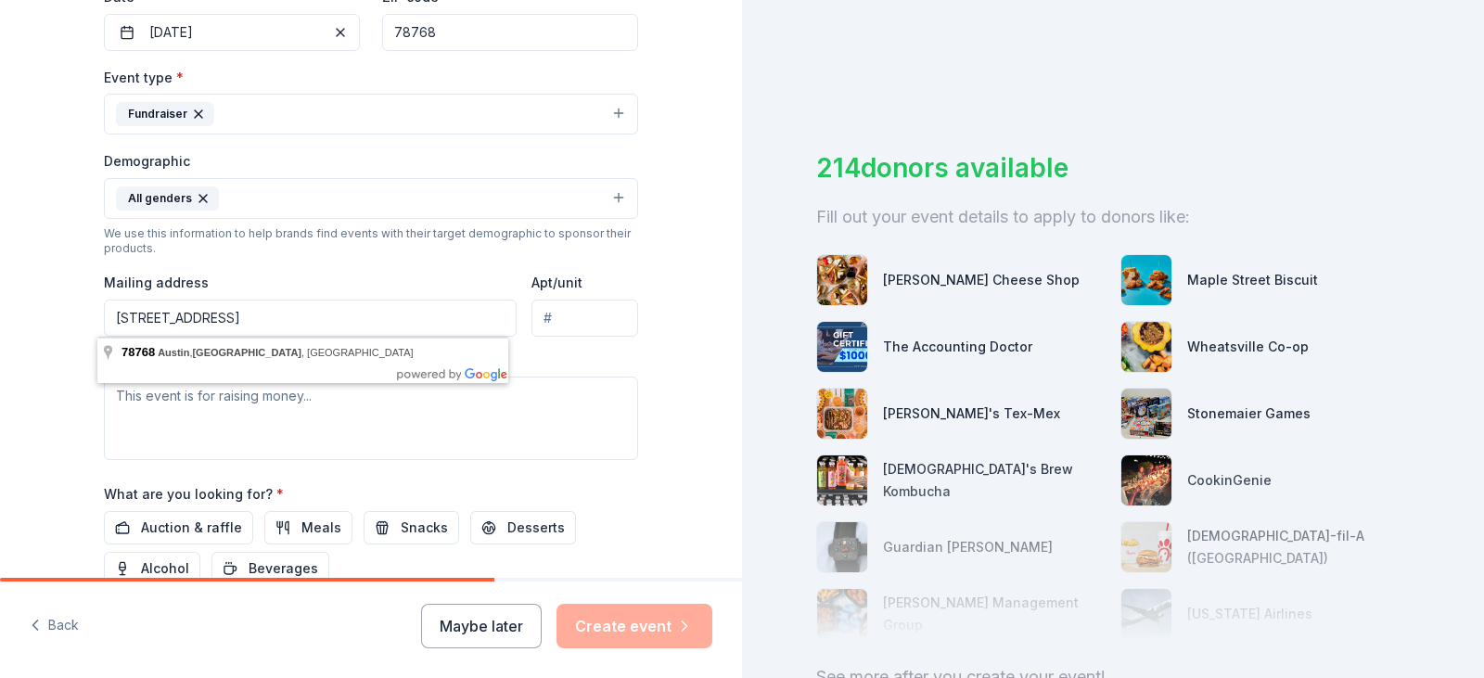
type input "[STREET_ADDRESS]"
click at [0, 262] on div "Tell us about your event. We'll find in-kind donations you can apply for. Event…" at bounding box center [371, 155] width 742 height 1238
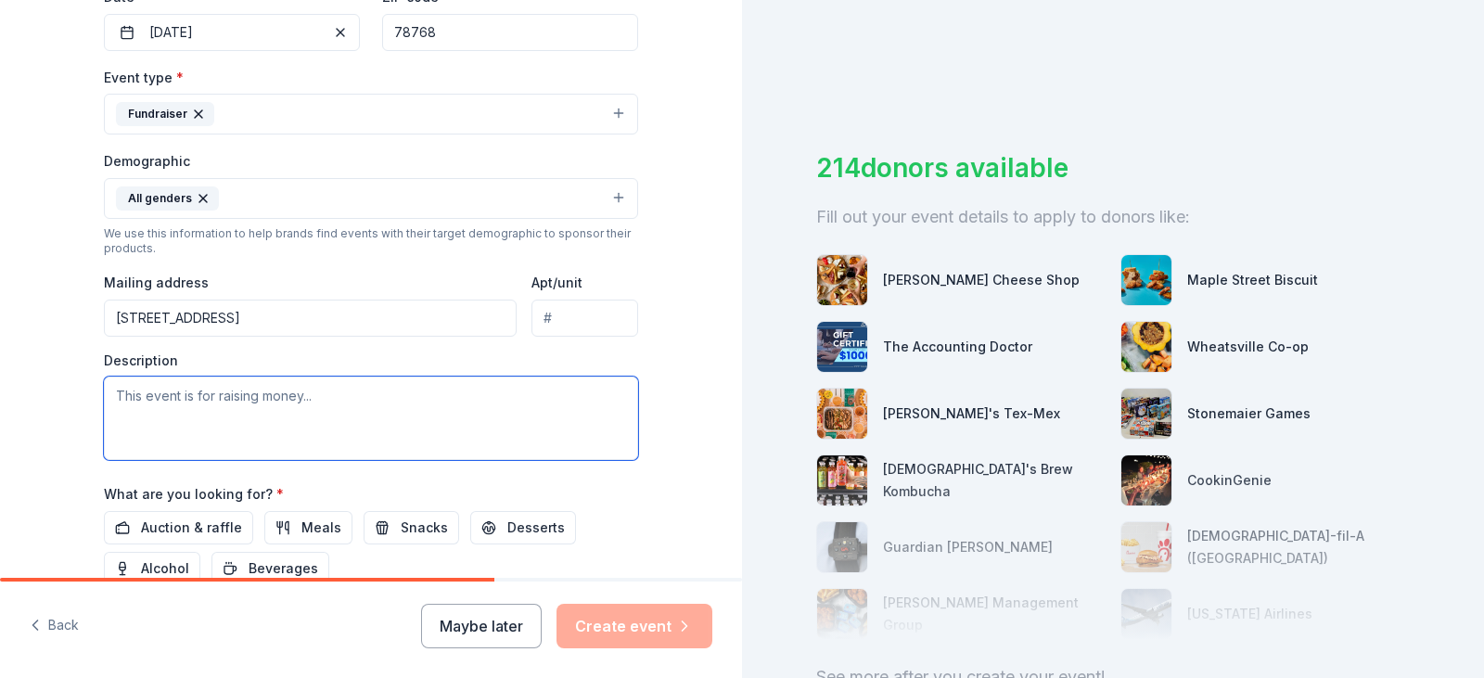
click at [204, 408] on textarea at bounding box center [371, 418] width 534 height 83
click at [308, 411] on textarea at bounding box center [371, 418] width 534 height 83
paste textarea "Each year we explore partnerships that will help this important work continue, …"
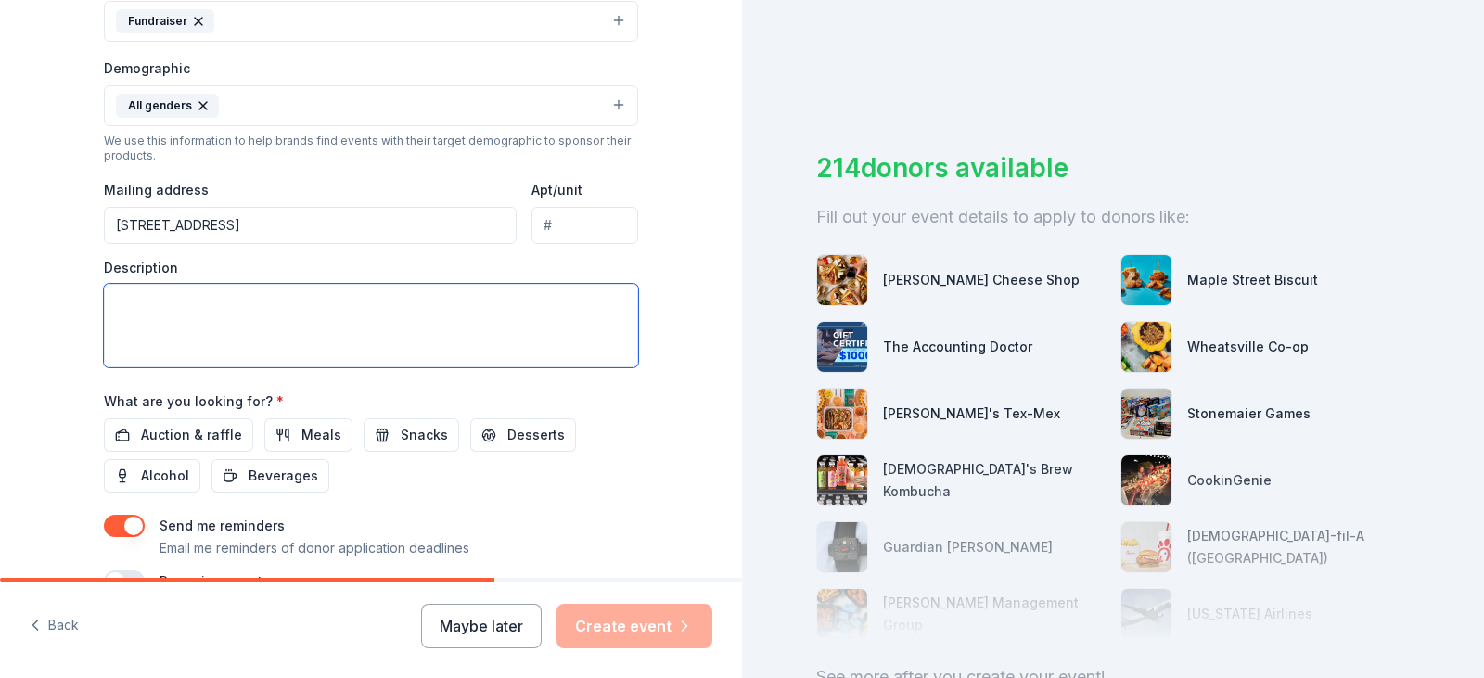
scroll to position [0, 0]
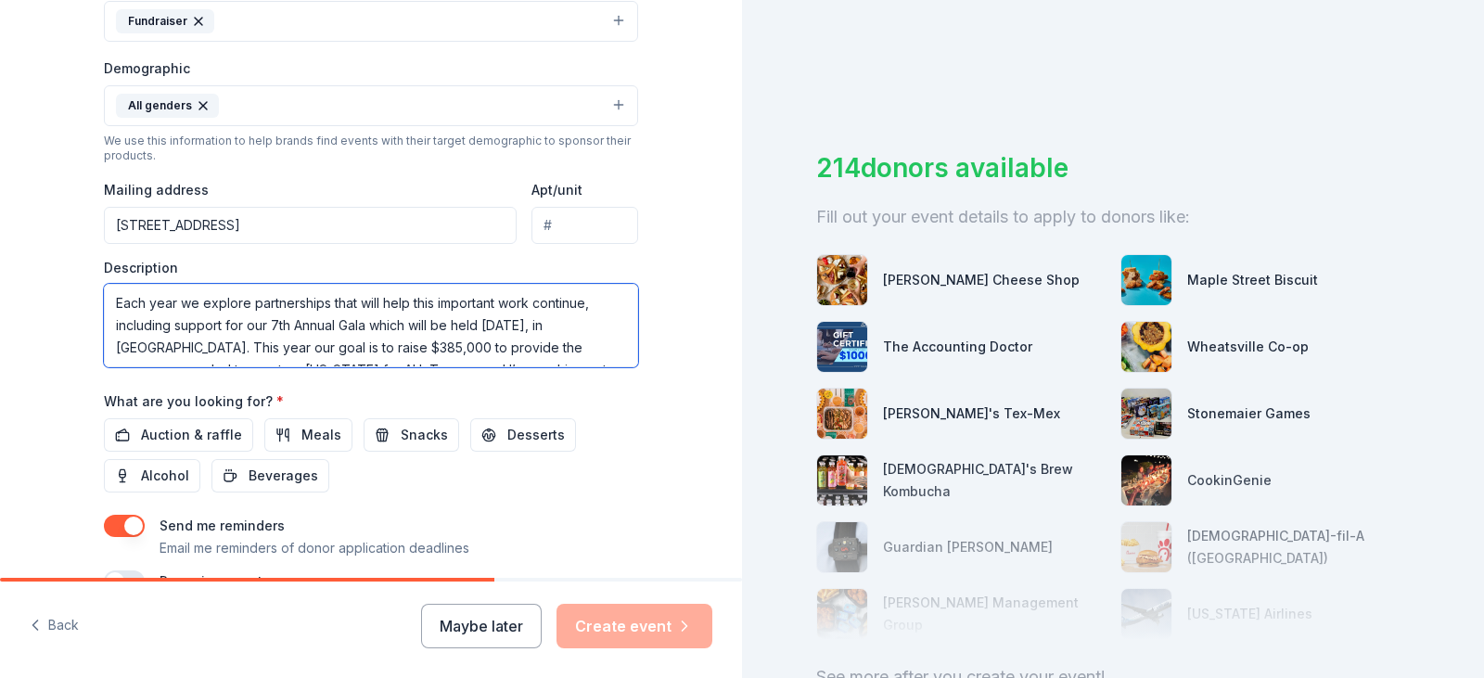
drag, startPoint x: 578, startPoint y: 308, endPoint x: 178, endPoint y: 310, distance: 399.7
click at [178, 310] on textarea "Each year we explore partnerships that will help this important work continue, …" at bounding box center [371, 325] width 534 height 83
drag, startPoint x: 418, startPoint y: 326, endPoint x: 279, endPoint y: 329, distance: 139.2
click at [279, 329] on textarea "Each year Equality [US_STATE] hosts our annual gala to raise funds that allow o…" at bounding box center [371, 325] width 534 height 83
click at [446, 328] on textarea "Each year Equality [US_STATE] hosts our annual gala to raise funds that allow o…" at bounding box center [371, 325] width 534 height 83
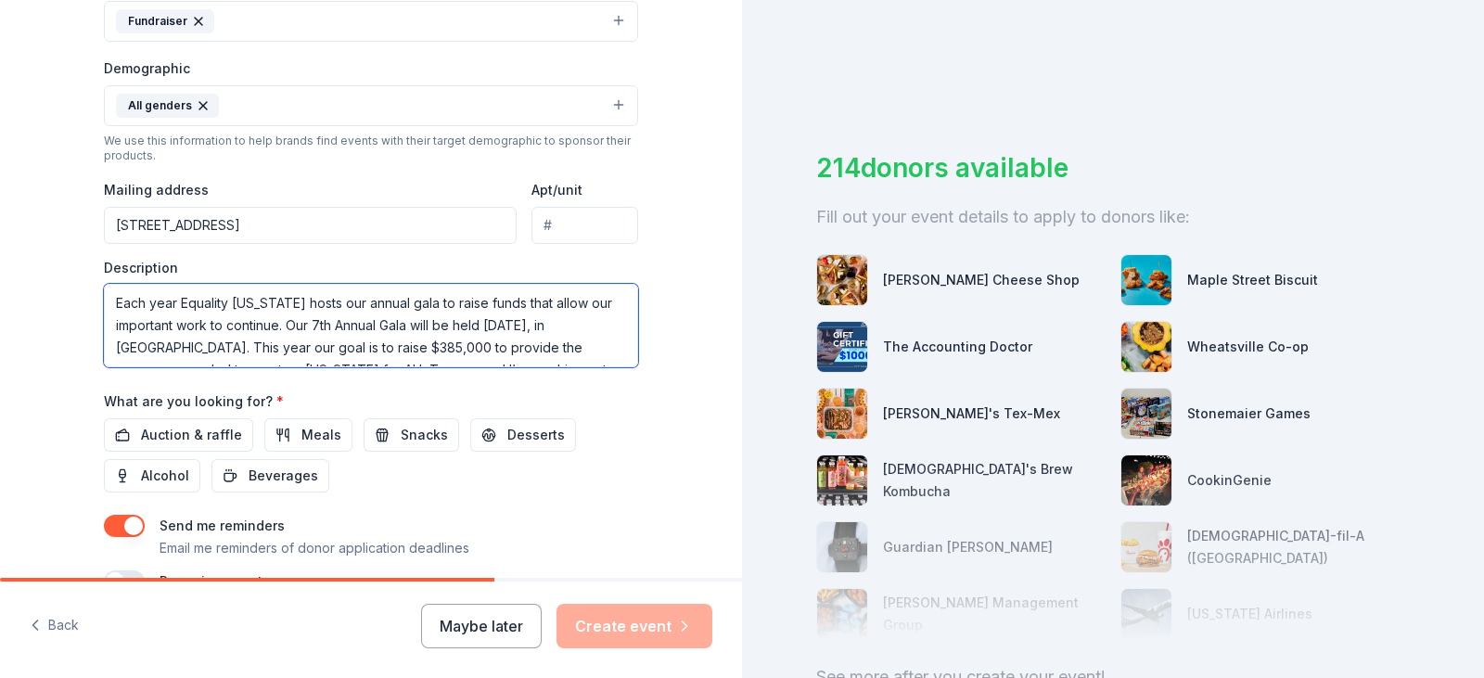
scroll to position [27, 0]
click at [518, 338] on textarea "Each year Equality [US_STATE] hosts our annual gala to raise funds that allow o…" at bounding box center [371, 325] width 534 height 83
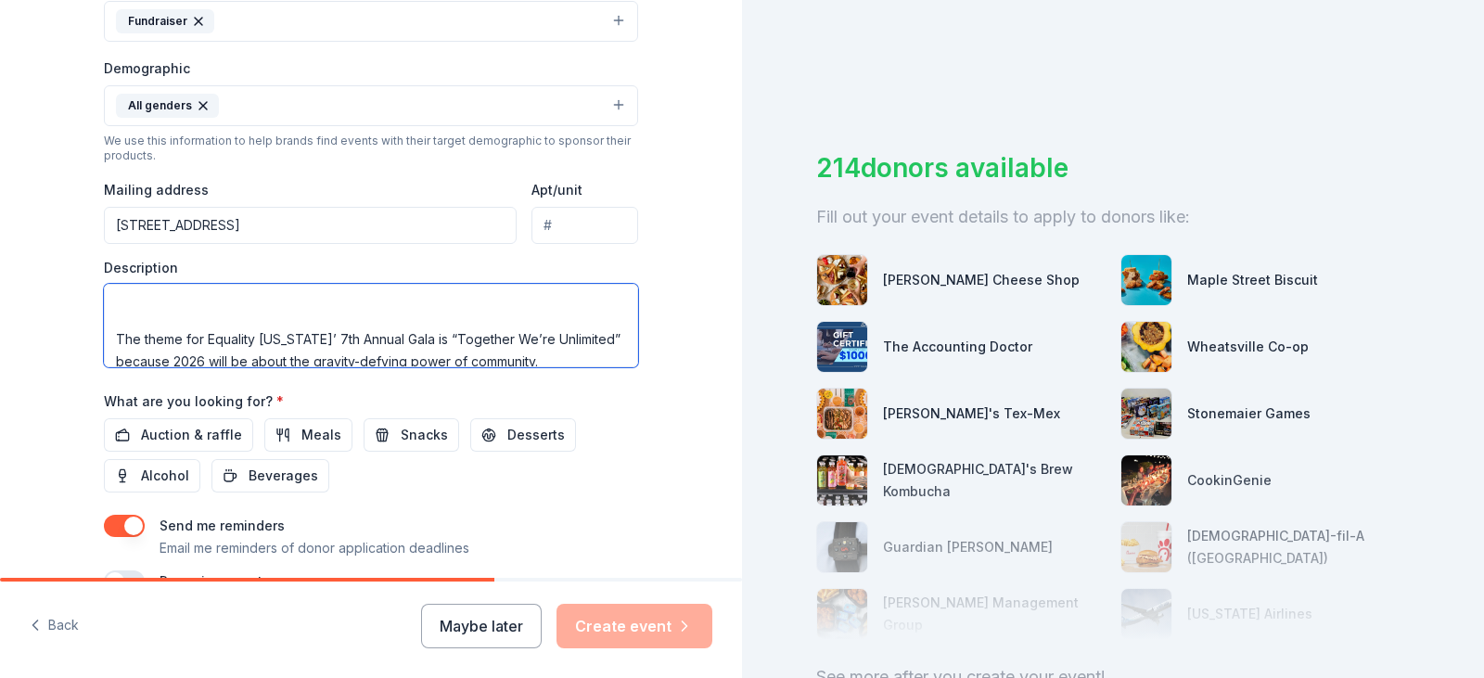
scroll to position [0, 0]
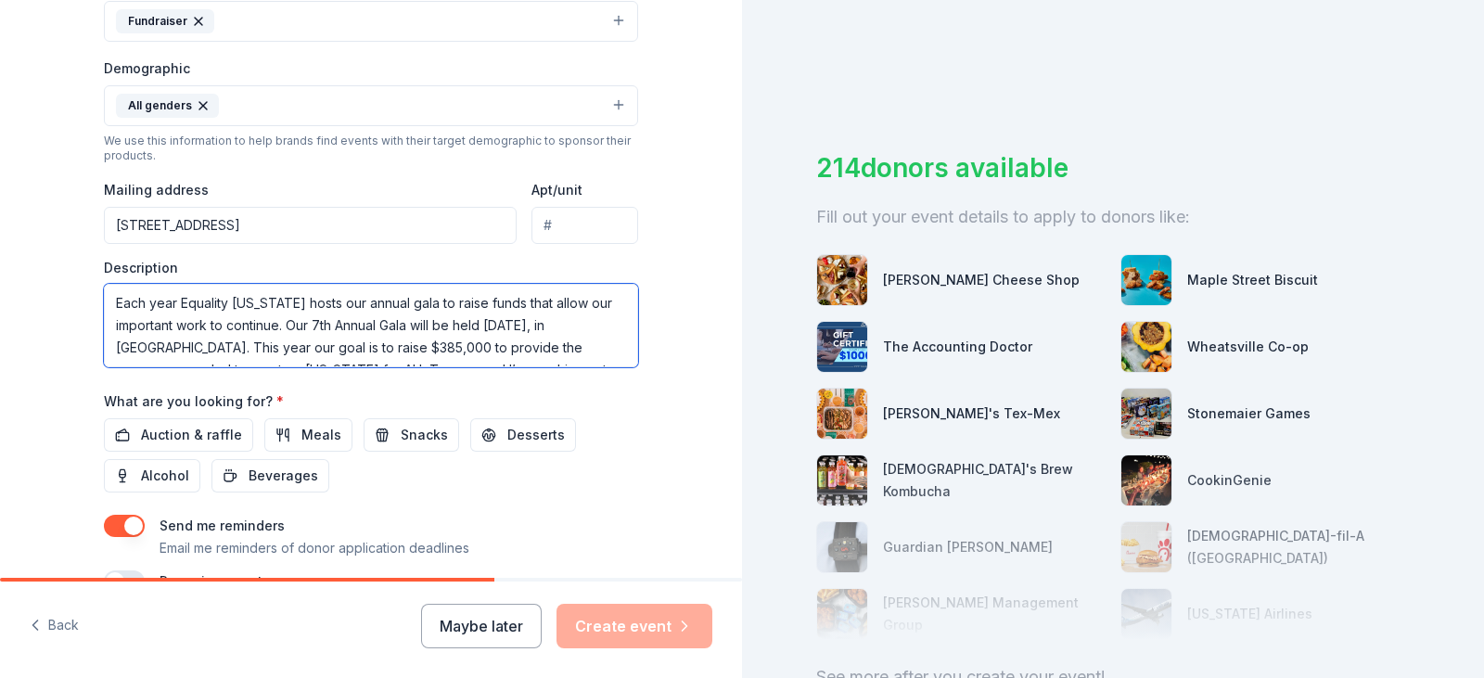
drag, startPoint x: 360, startPoint y: 340, endPoint x: 387, endPoint y: 337, distance: 27.2
click at [387, 337] on textarea "Each year Equality [US_STATE] hosts our annual gala to raise funds that allow o…" at bounding box center [371, 325] width 534 height 83
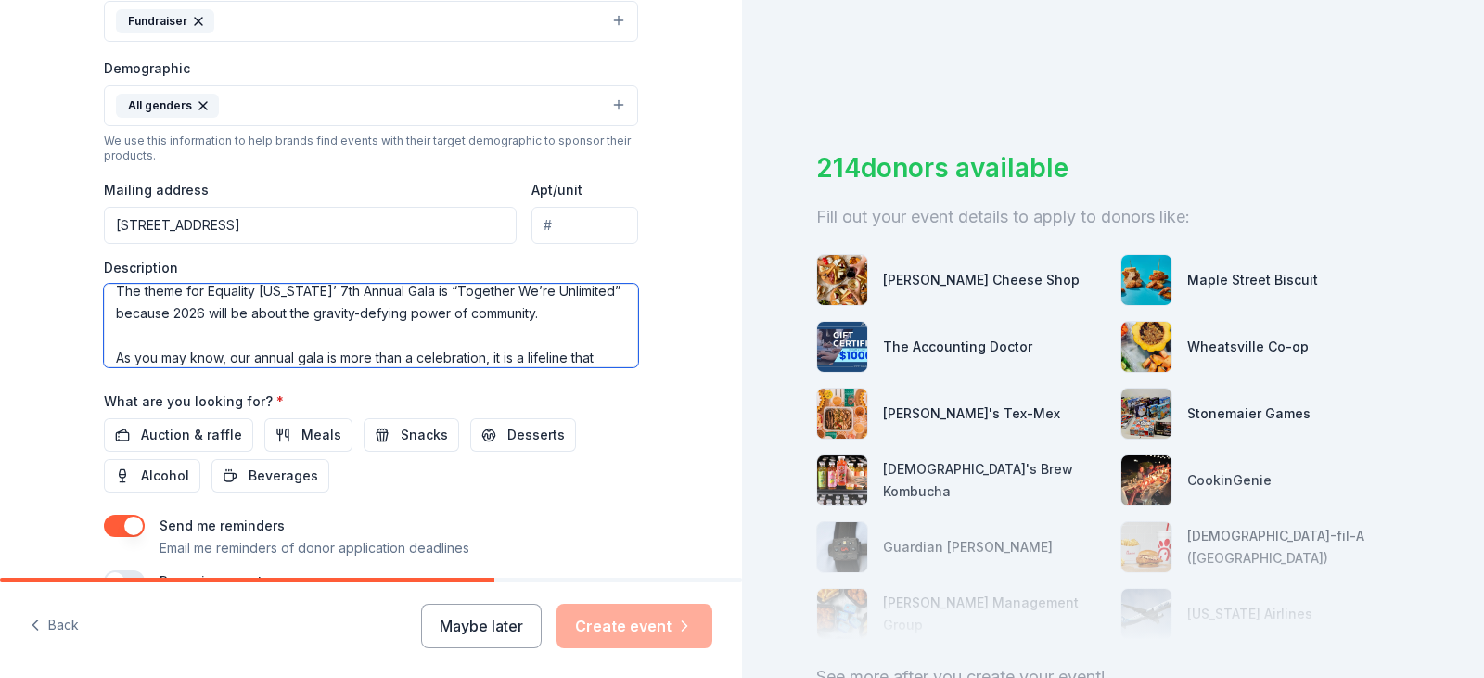
scroll to position [146, 0]
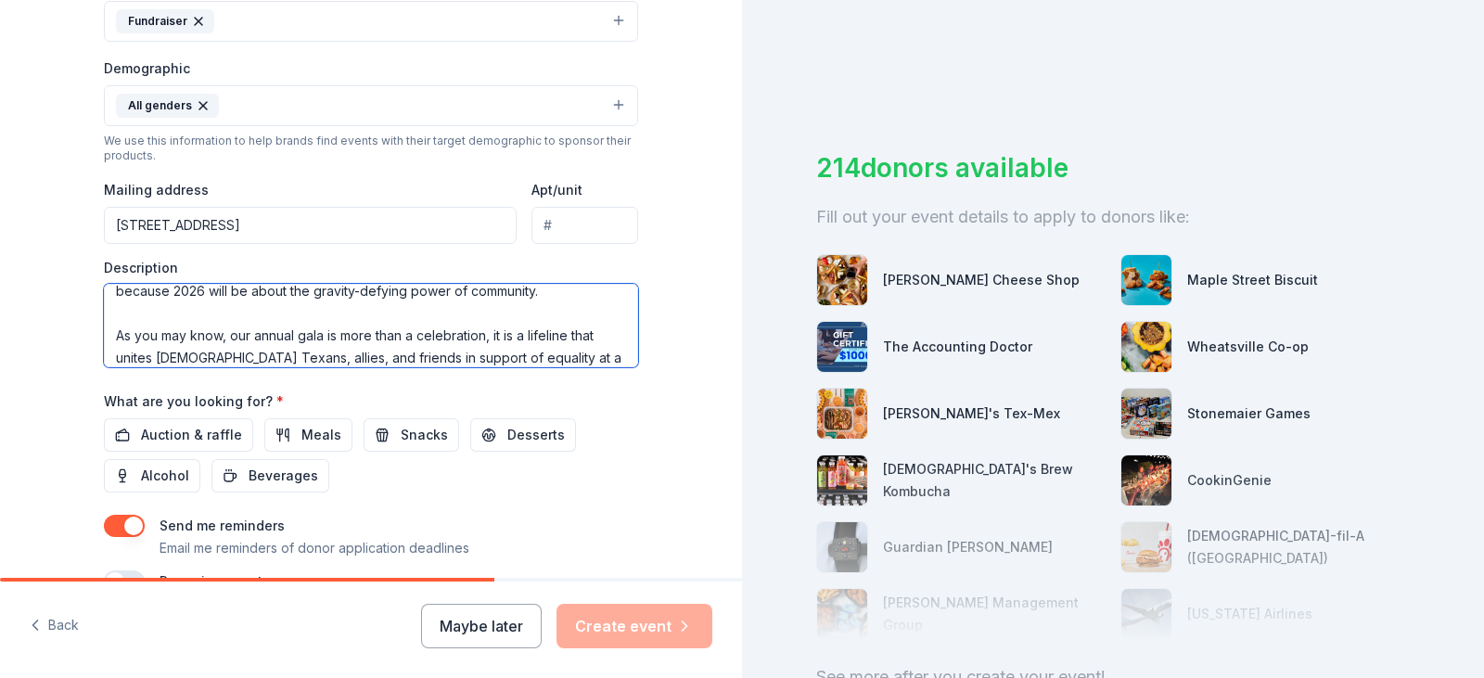
click at [543, 296] on textarea "Each year Equality [US_STATE] hosts our annual gala to raise funds that allow o…" at bounding box center [371, 325] width 534 height 83
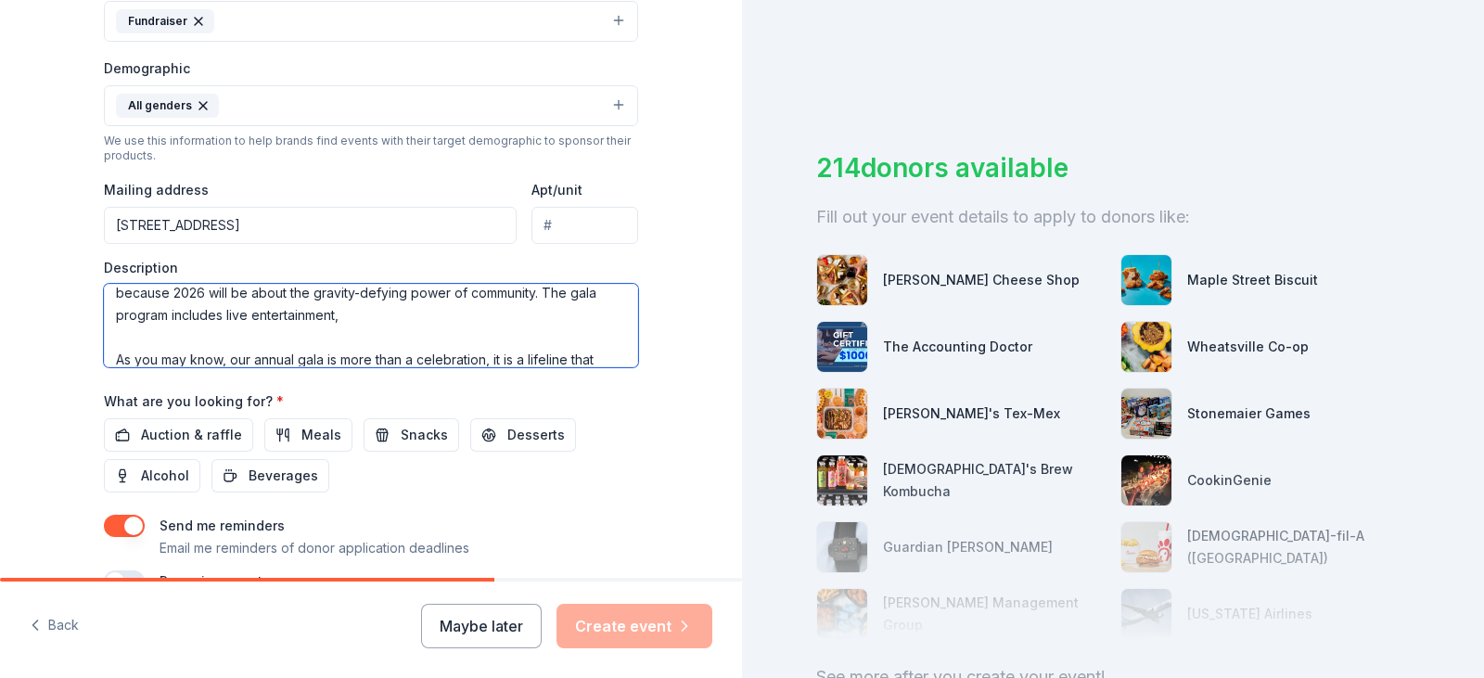
click at [301, 333] on textarea "Each year Equality [US_STATE] hosts our annual gala to raise funds that allow o…" at bounding box center [371, 325] width 534 height 83
click at [340, 313] on textarea "Each year Equality [US_STATE] hosts our annual gala to raise funds that allow o…" at bounding box center [371, 325] width 534 height 83
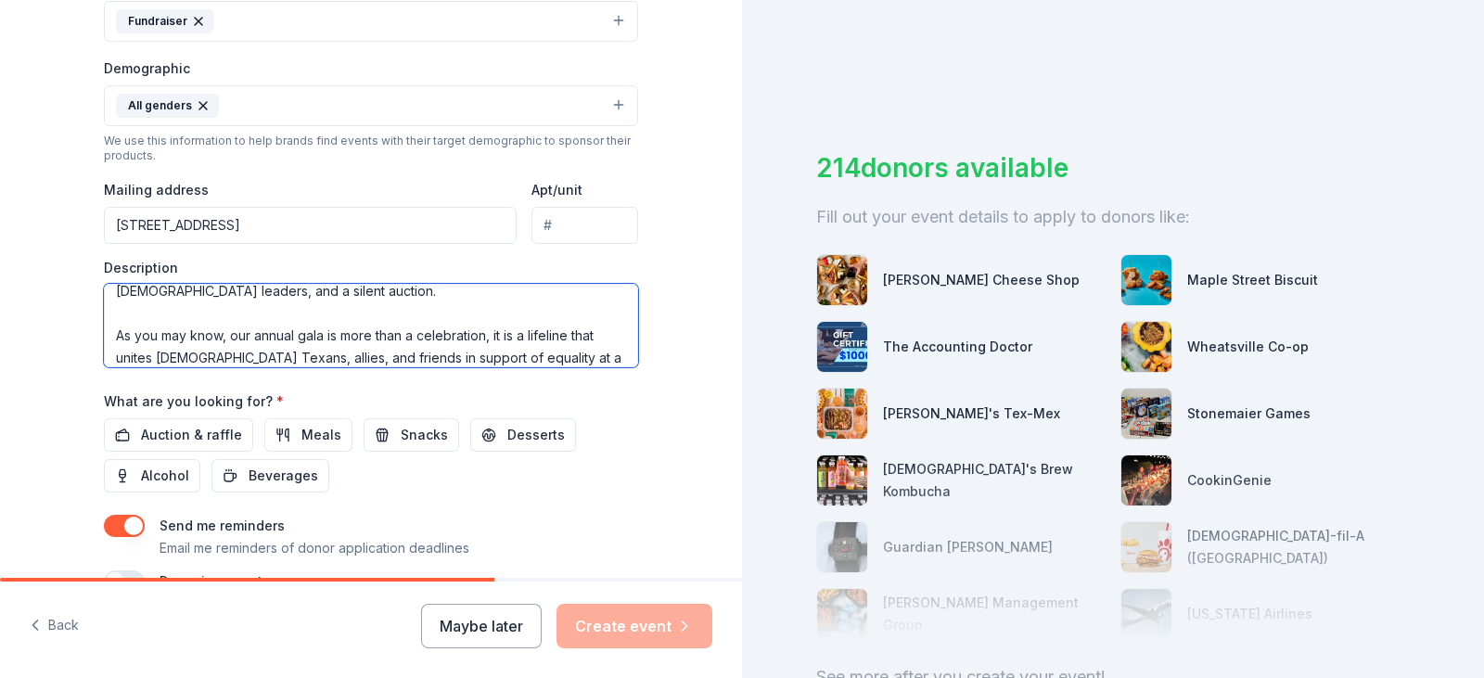
scroll to position [212, 0]
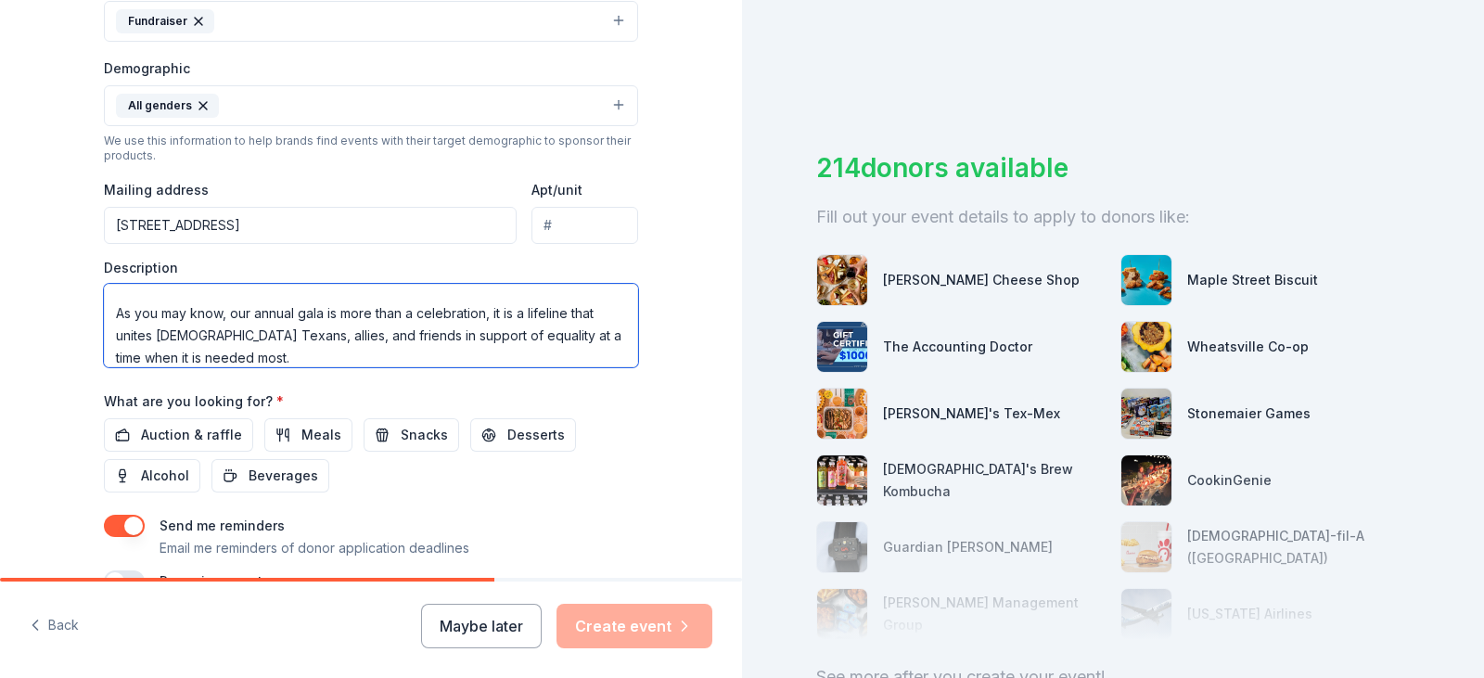
click at [239, 313] on textarea "Each year Equality [US_STATE] hosts our annual gala to raise funds that allow o…" at bounding box center [371, 325] width 534 height 83
click at [242, 313] on textarea "Each year Equality [US_STATE] hosts our annual gala to raise funds that allow o…" at bounding box center [371, 325] width 534 height 83
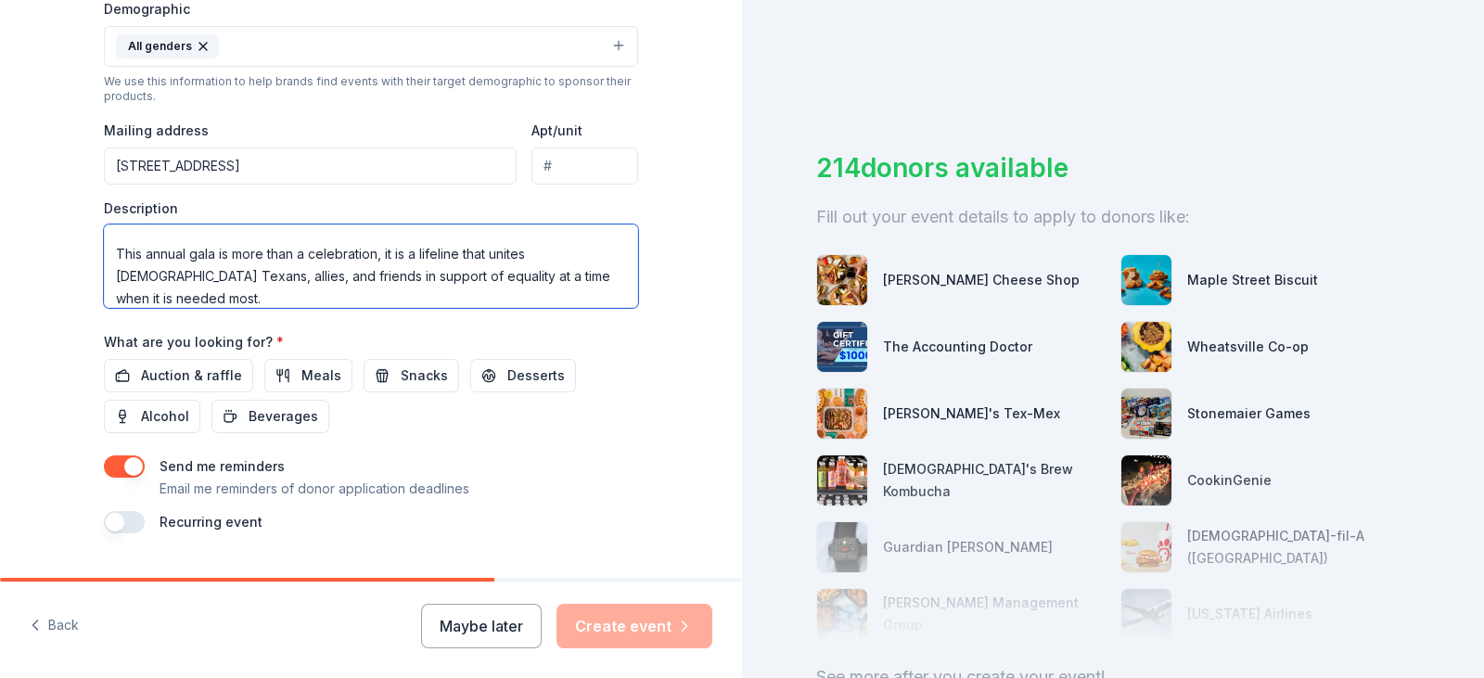
scroll to position [649, 0]
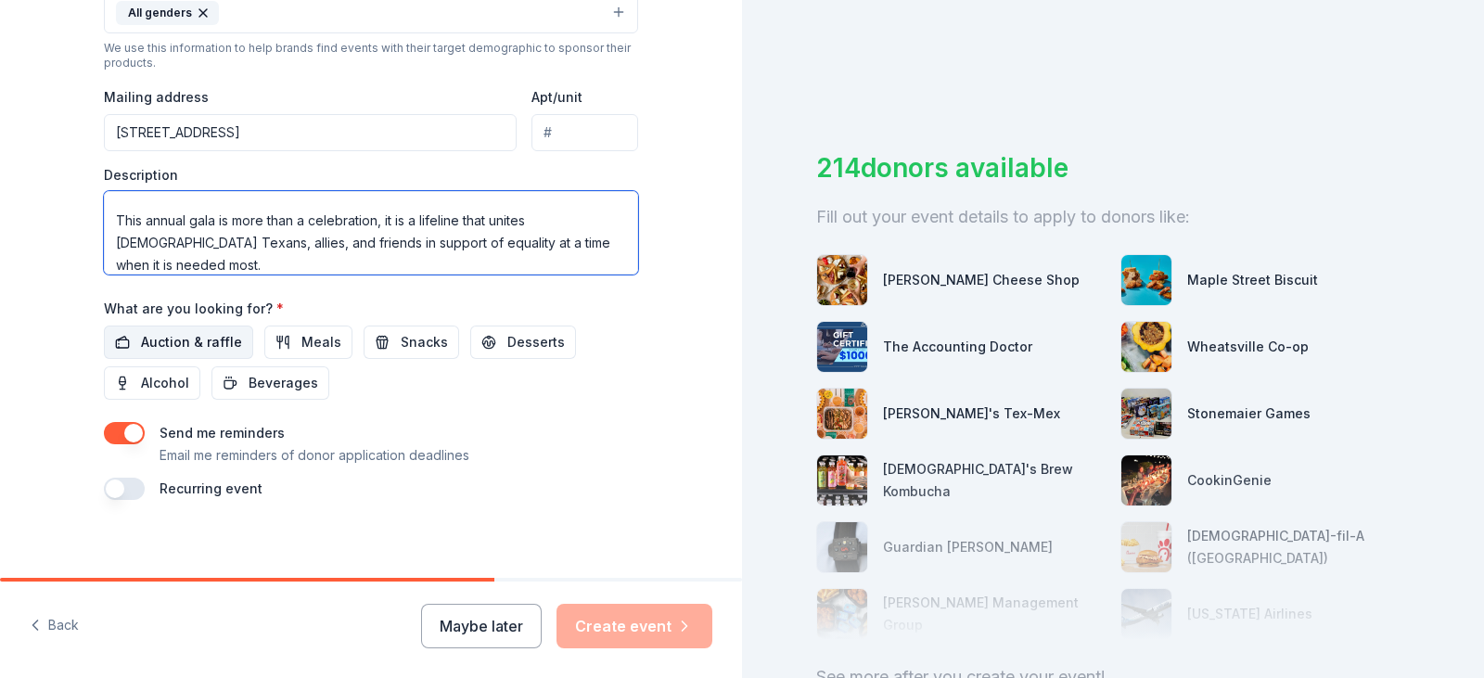
type textarea "Each year Equality [US_STATE] hosts our annual gala to raise funds that allow o…"
click at [151, 350] on span "Auction & raffle" at bounding box center [191, 342] width 101 height 22
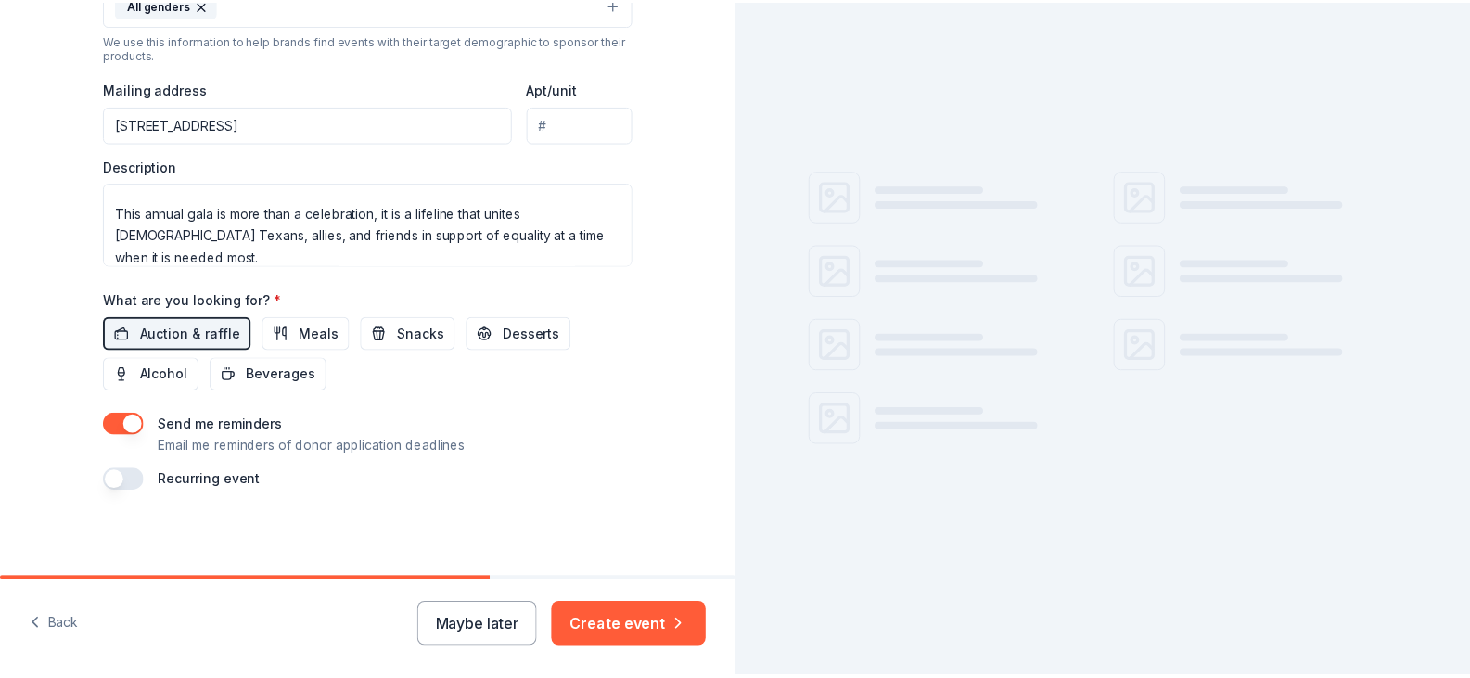
scroll to position [660, 0]
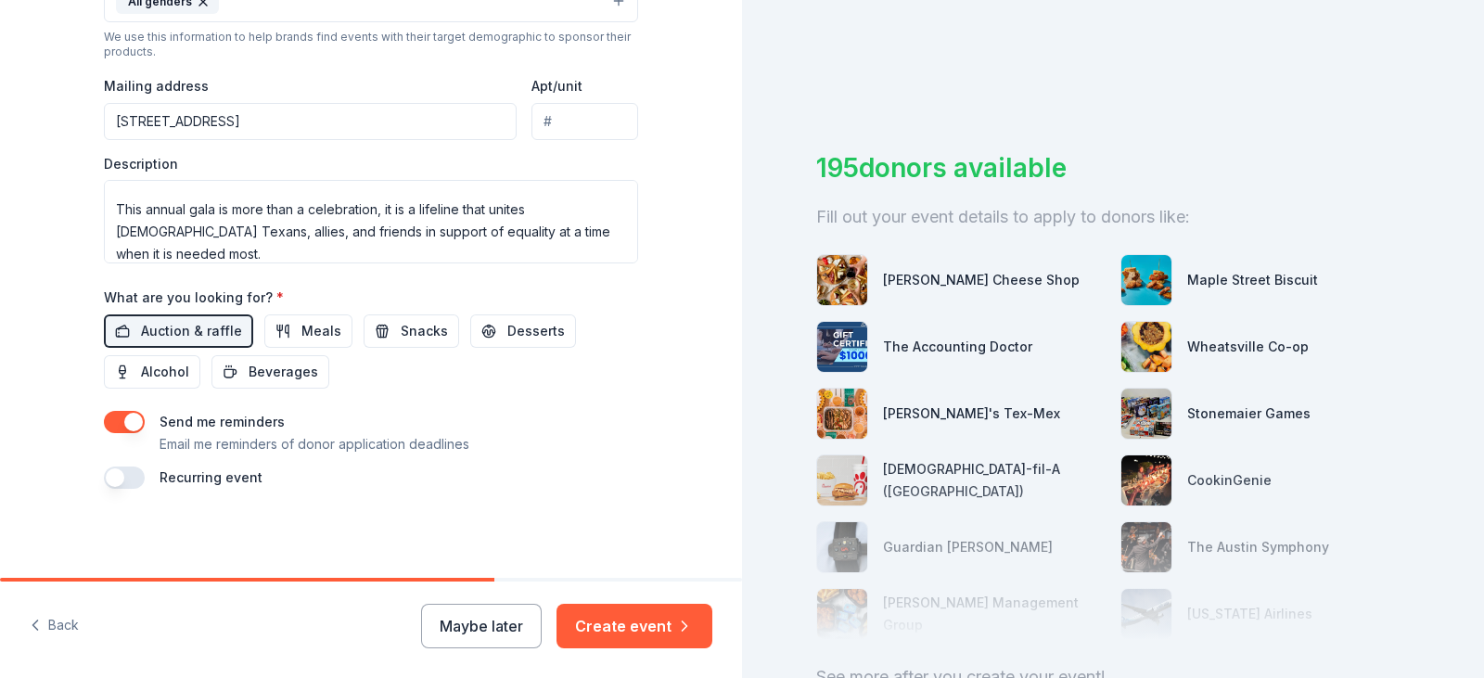
click at [110, 415] on button "button" at bounding box center [124, 422] width 41 height 22
click at [647, 613] on button "Create event" at bounding box center [634, 626] width 156 height 45
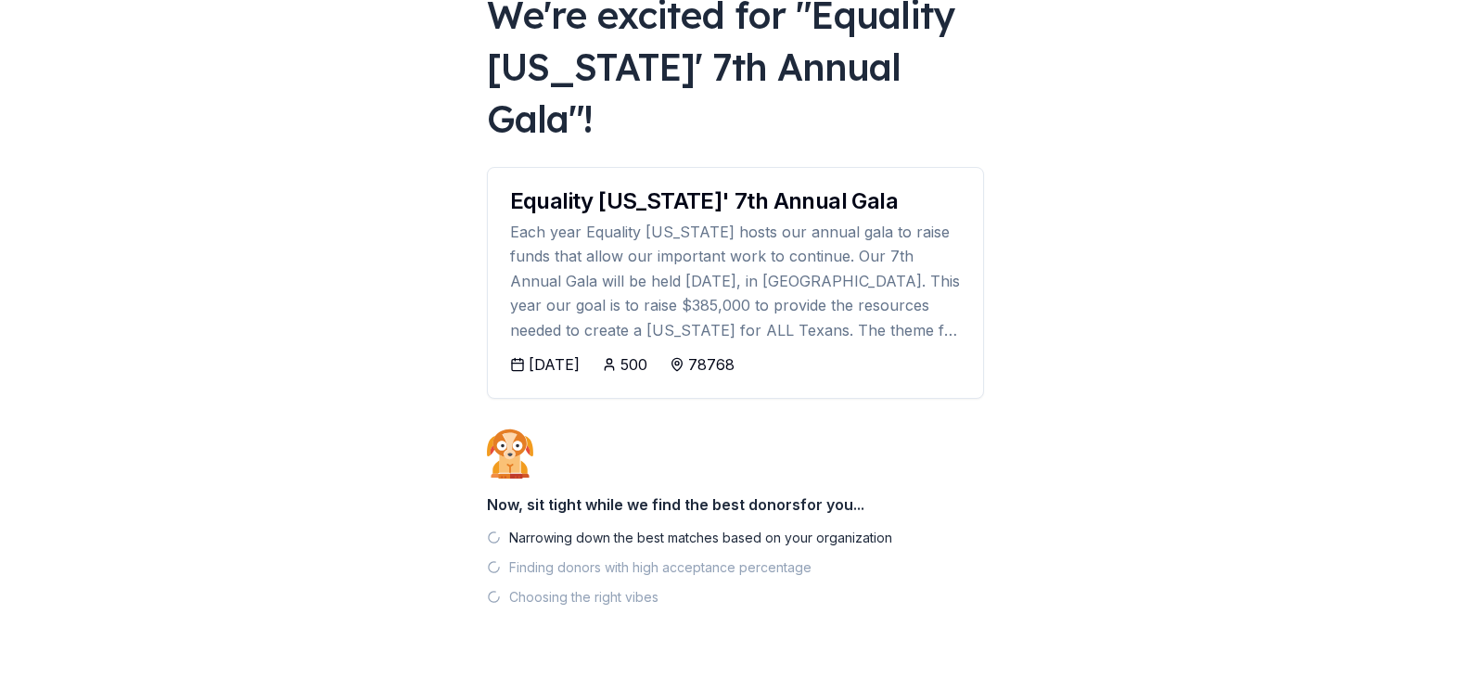
scroll to position [130, 0]
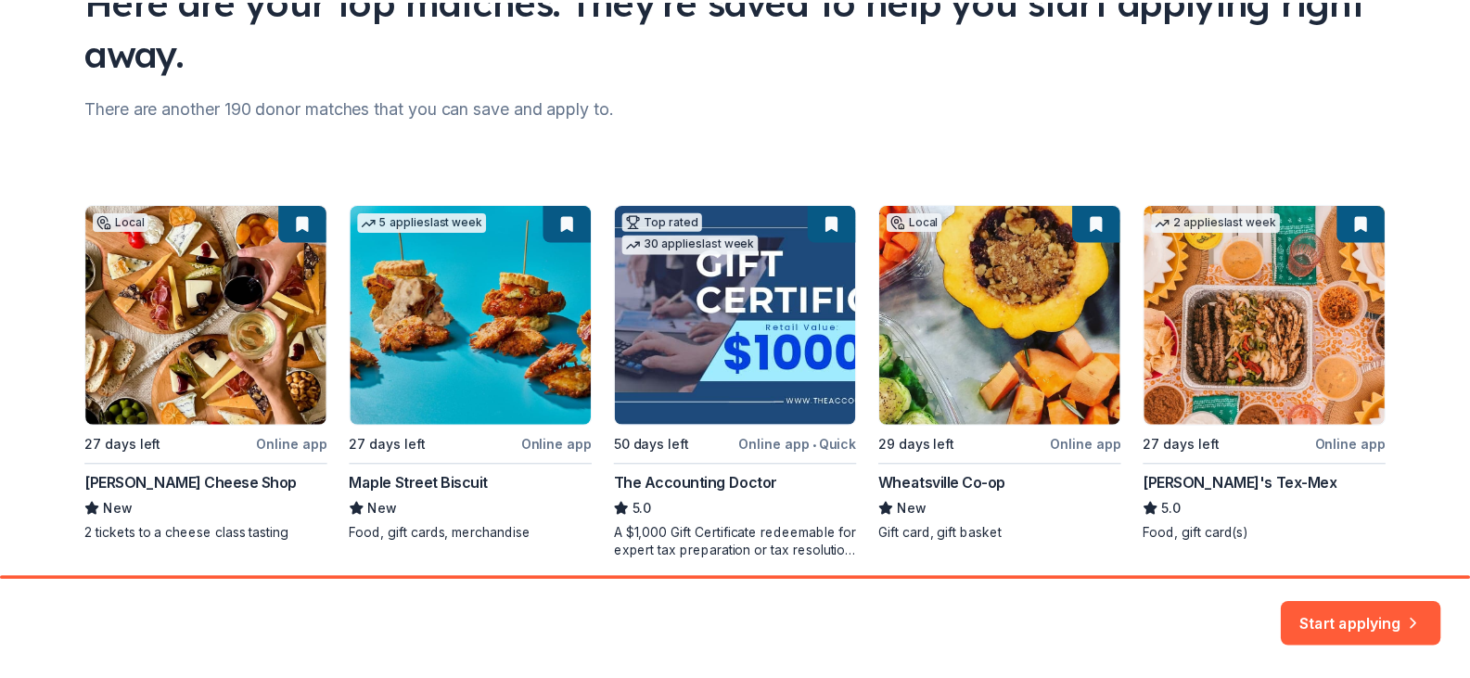
scroll to position [247, 0]
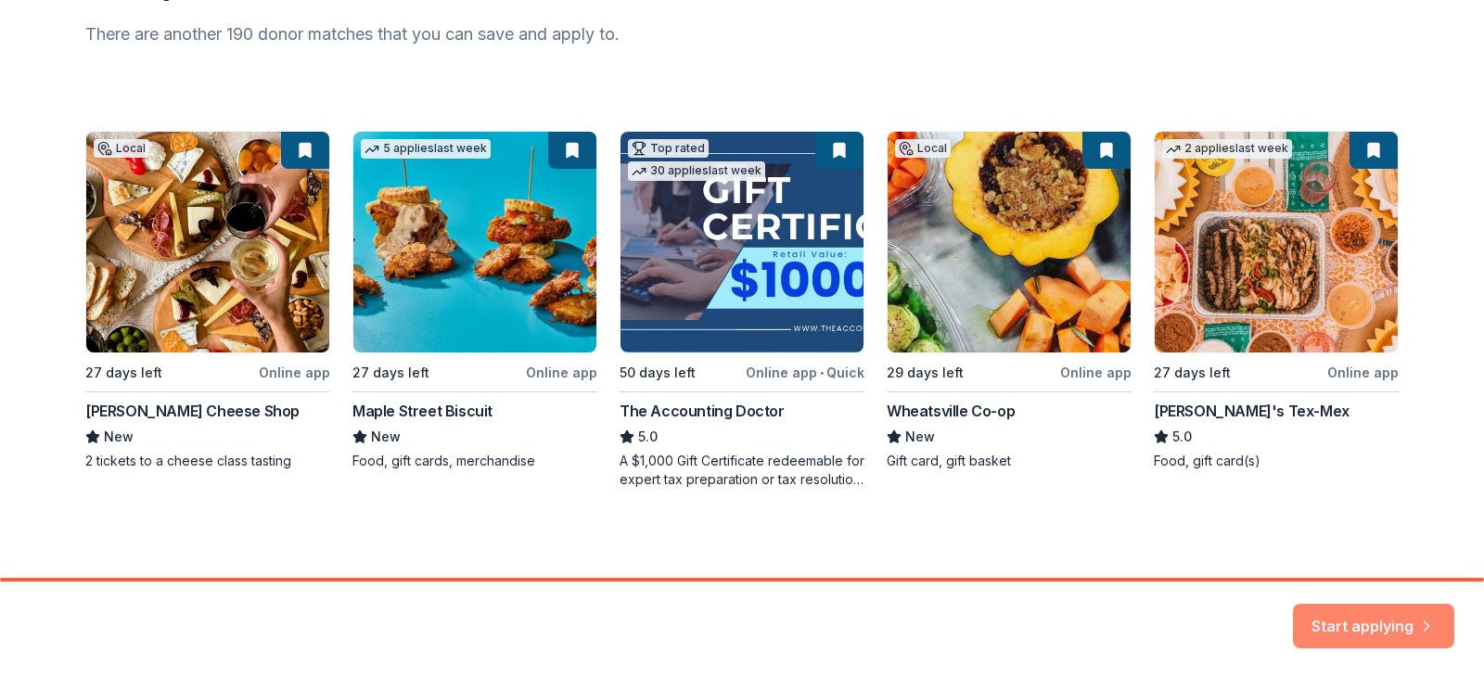
click at [1381, 624] on button "Start applying" at bounding box center [1373, 615] width 161 height 45
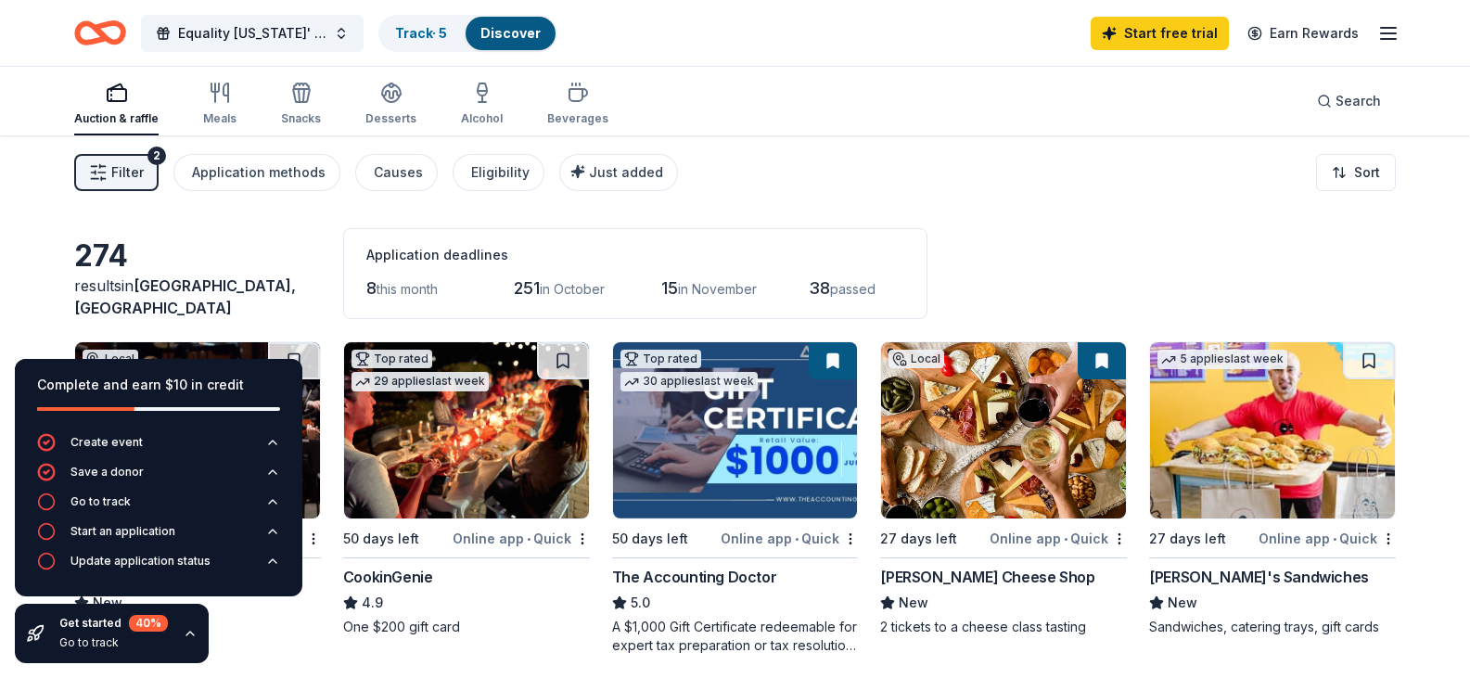
click at [188, 639] on icon "button" at bounding box center [190, 633] width 15 height 15
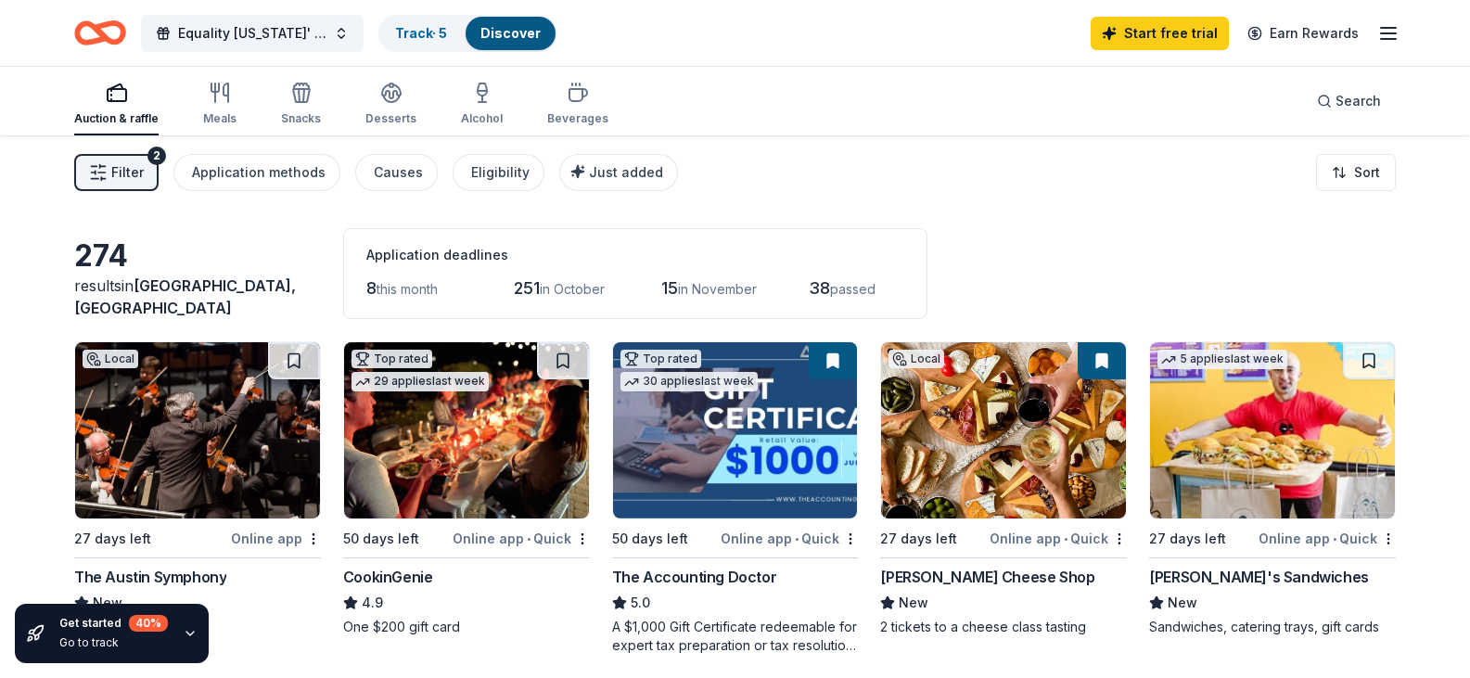
click at [1394, 37] on icon "button" at bounding box center [1388, 33] width 22 height 22
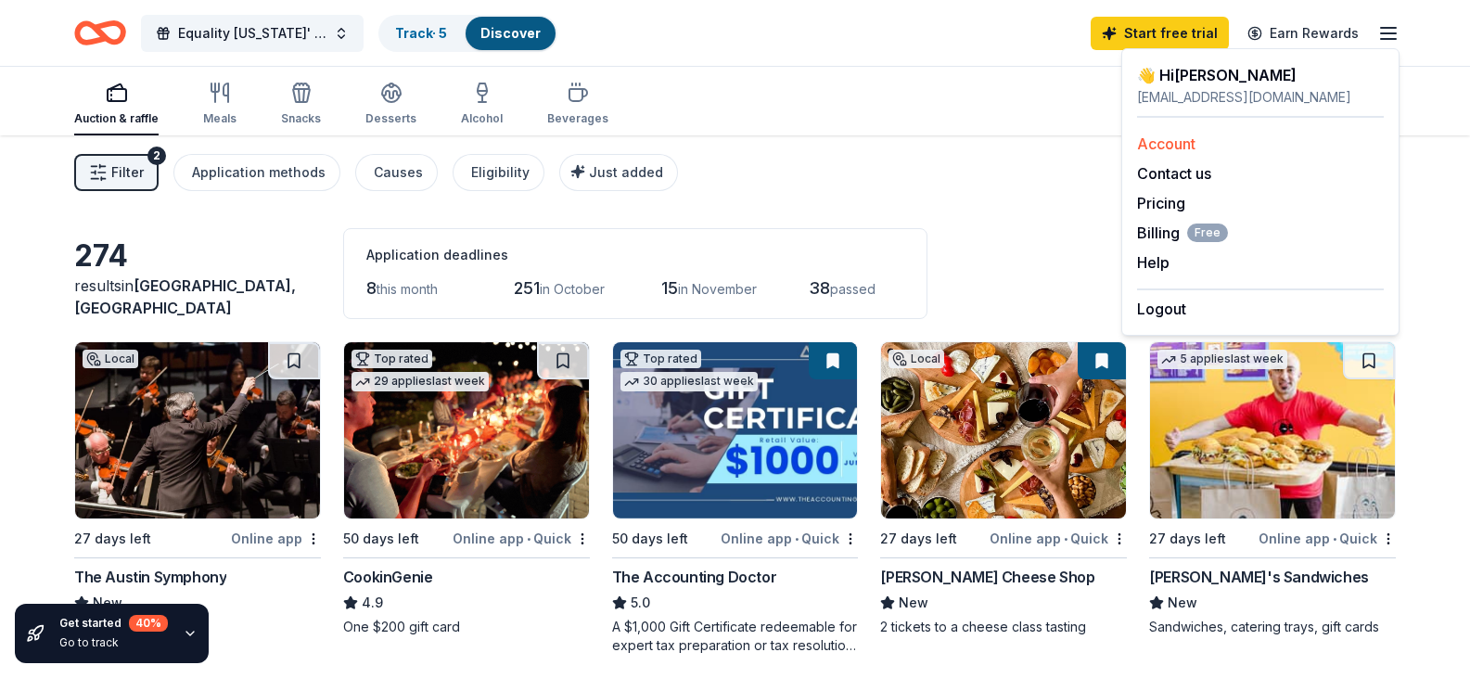
click at [1165, 149] on link "Account" at bounding box center [1166, 143] width 58 height 19
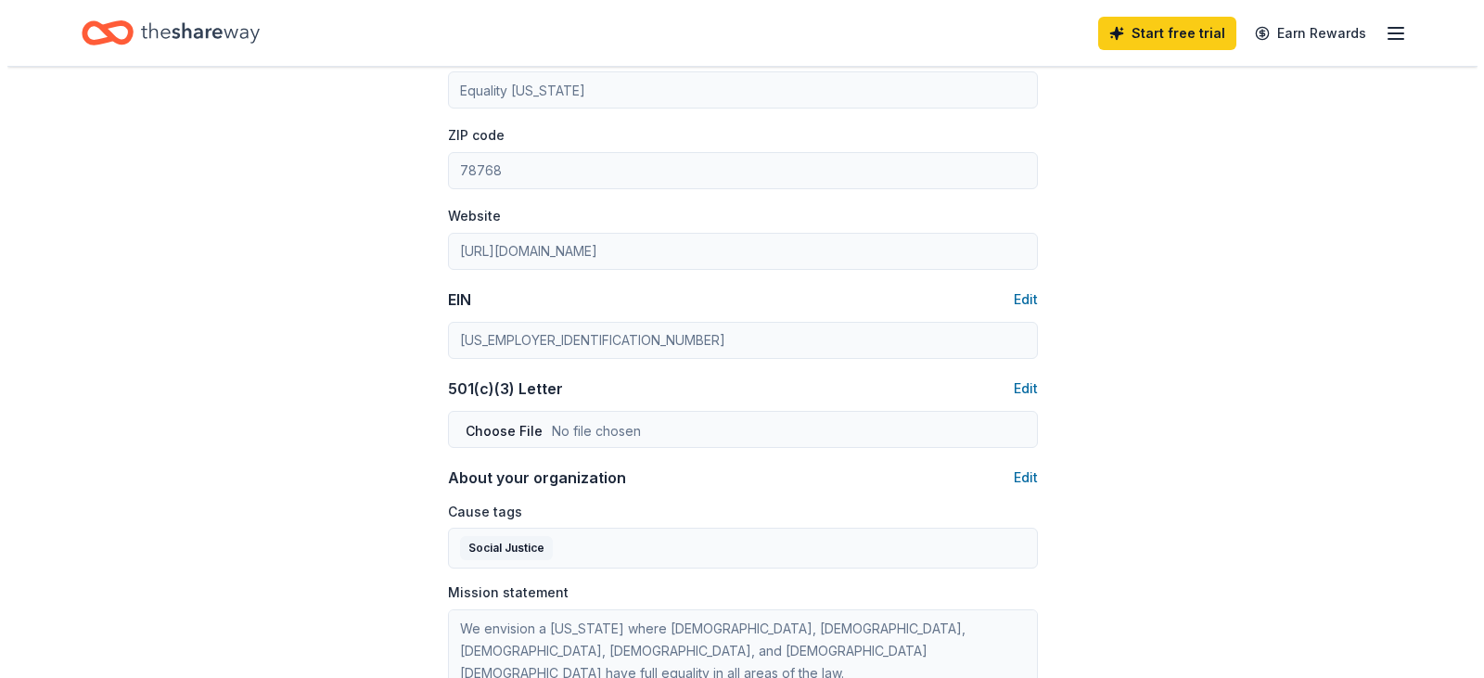
scroll to position [927, 0]
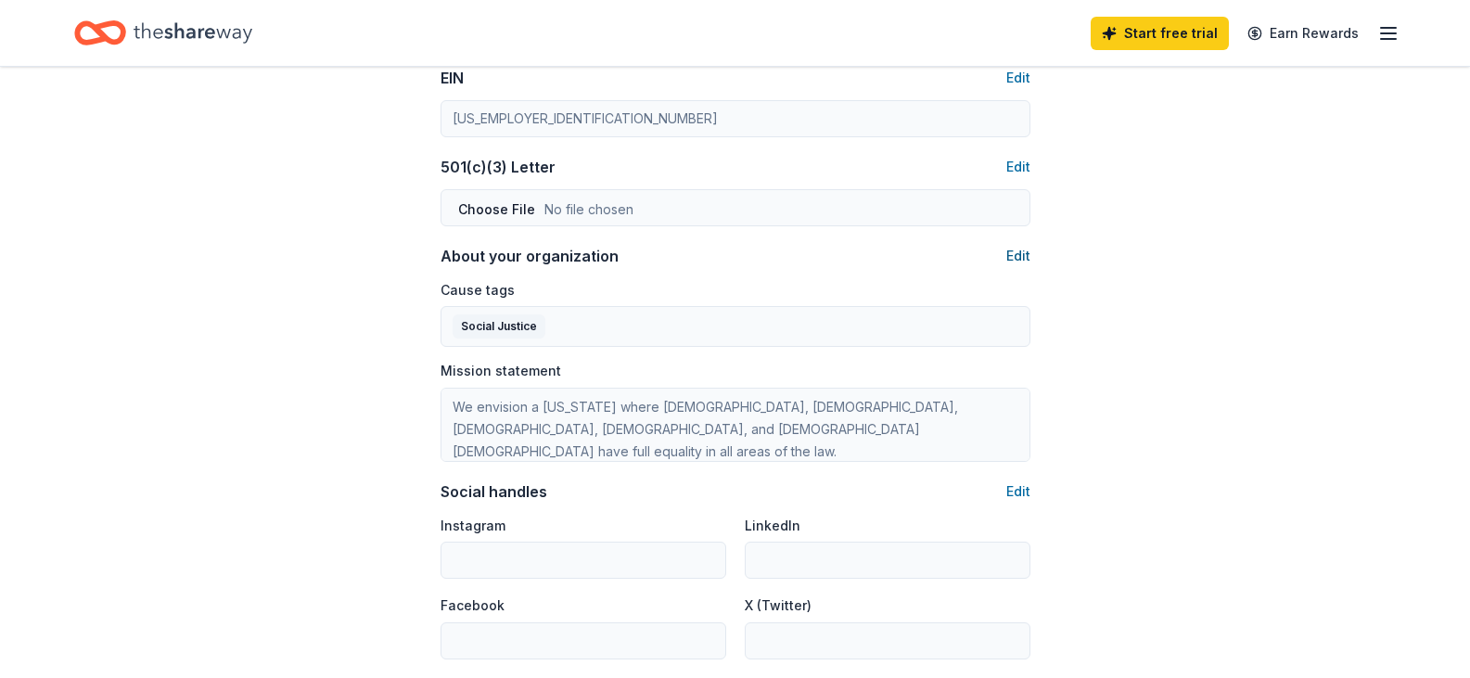
click at [1017, 256] on button "Edit" at bounding box center [1018, 256] width 24 height 22
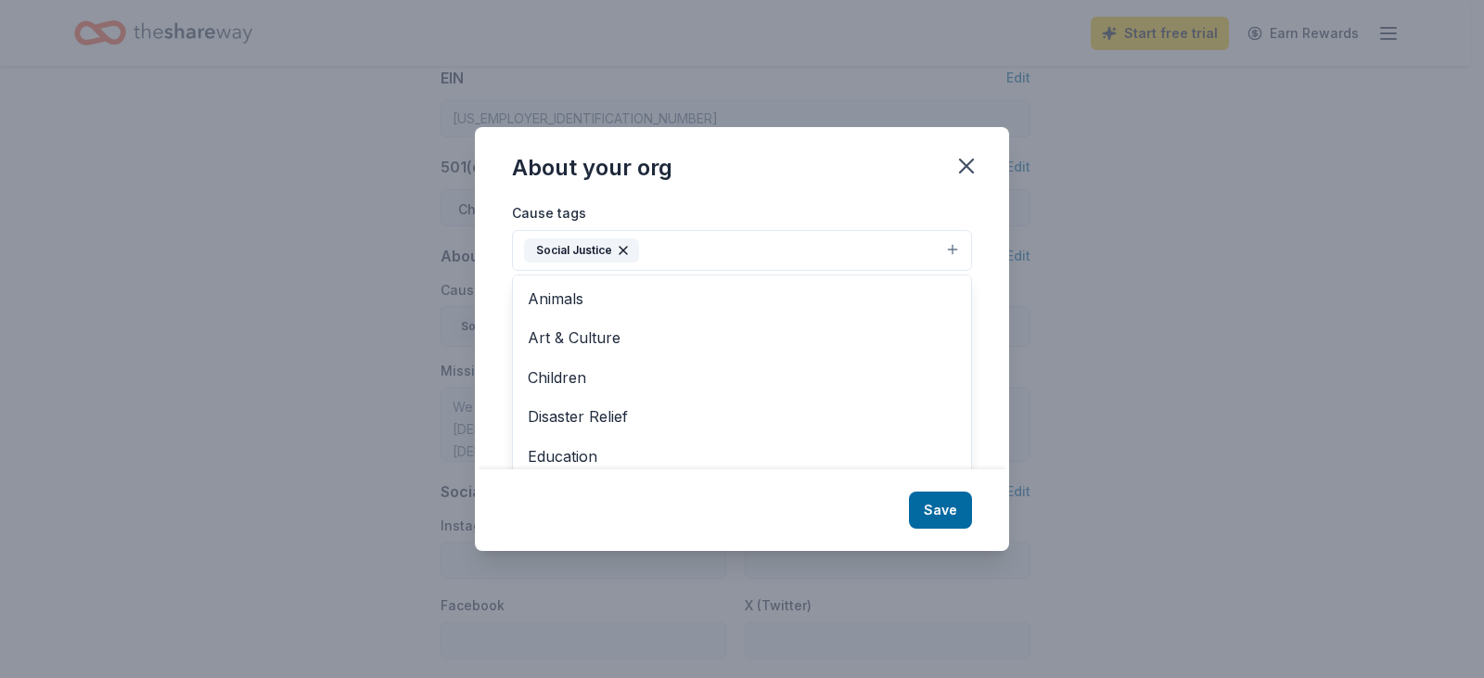
click at [950, 244] on button "Social Justice" at bounding box center [742, 250] width 460 height 41
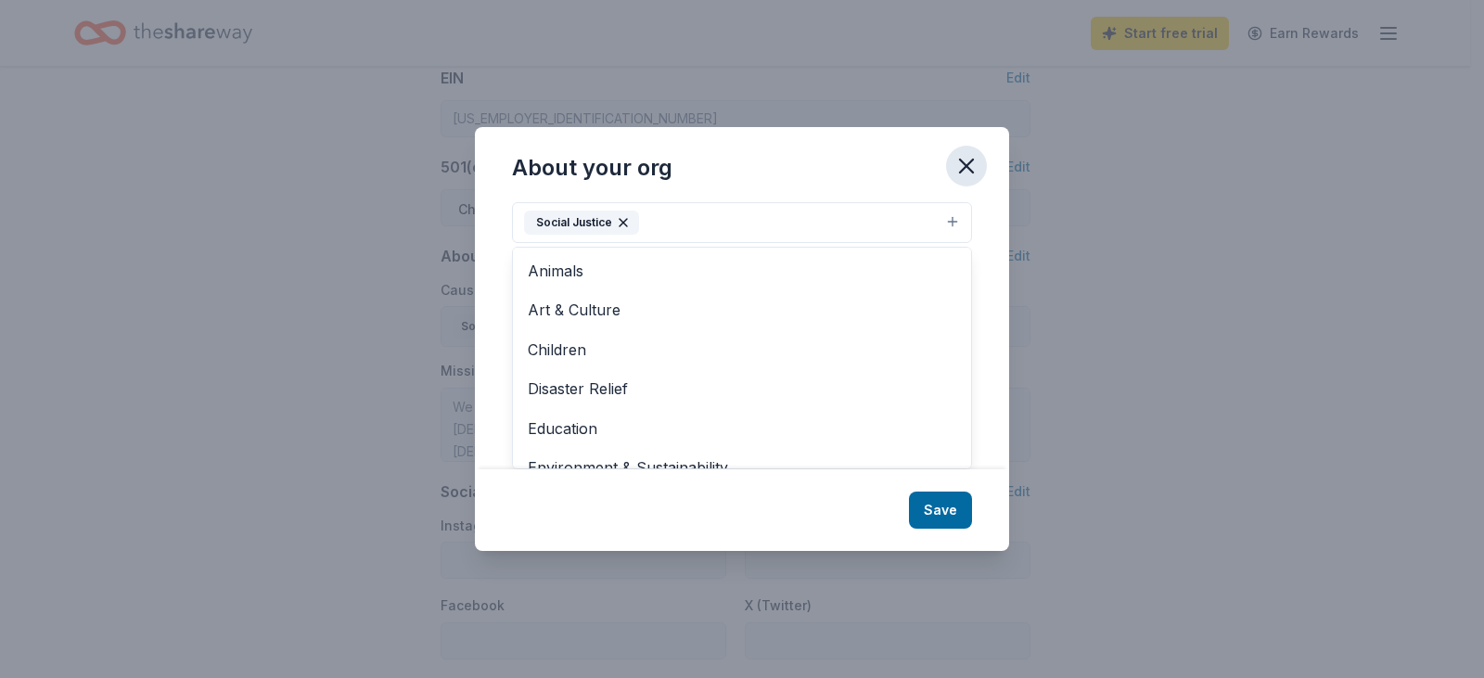
click at [967, 163] on div "About your org Cause tags Social Justice Animals Art & Culture Children Disaste…" at bounding box center [742, 338] width 534 height 423
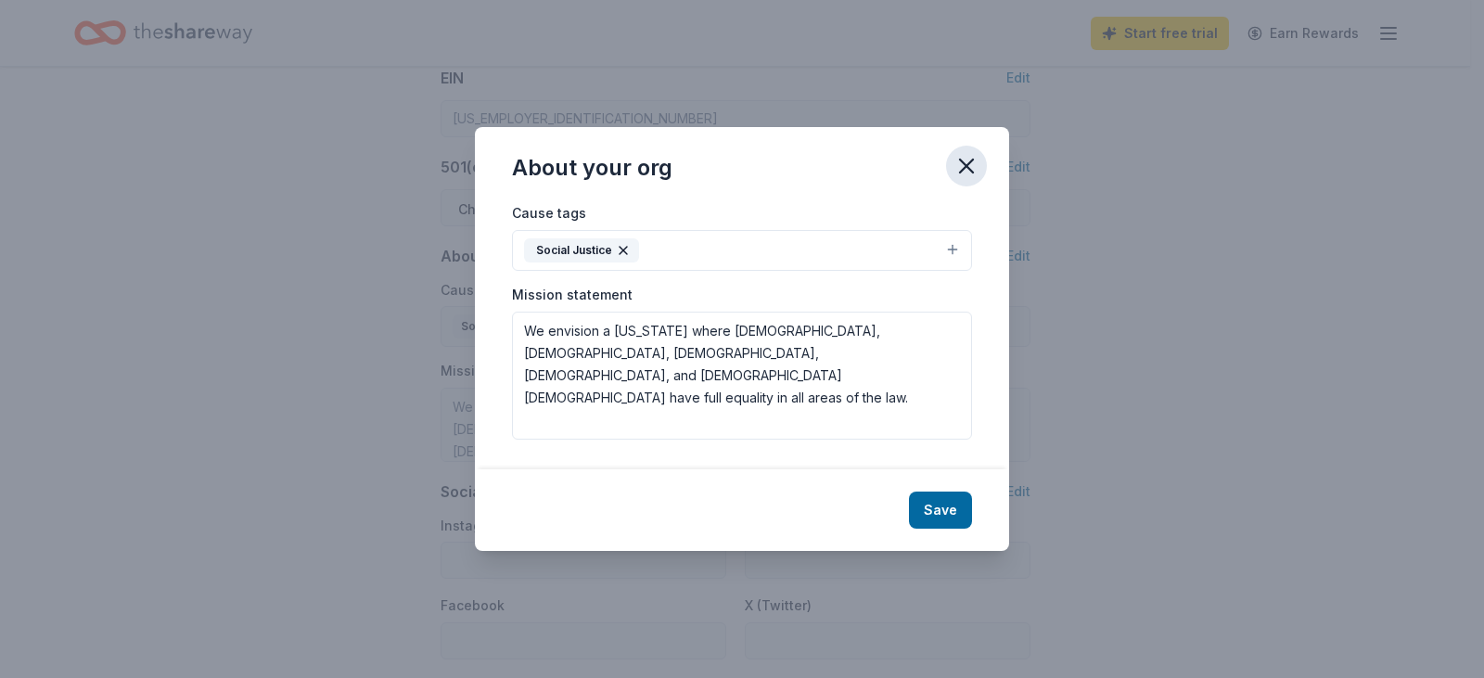
click at [967, 164] on icon "button" at bounding box center [966, 166] width 13 height 13
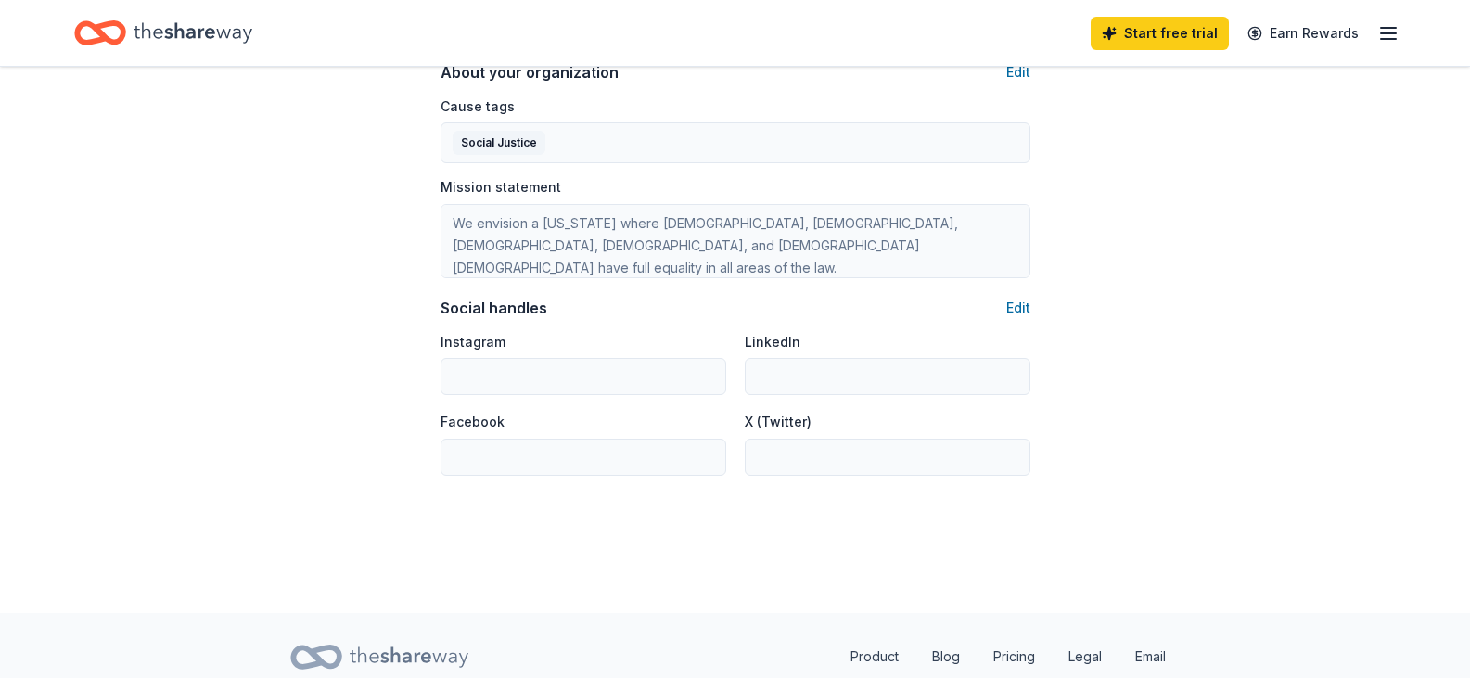
scroll to position [1113, 0]
click at [1014, 297] on button "Edit" at bounding box center [1018, 306] width 24 height 22
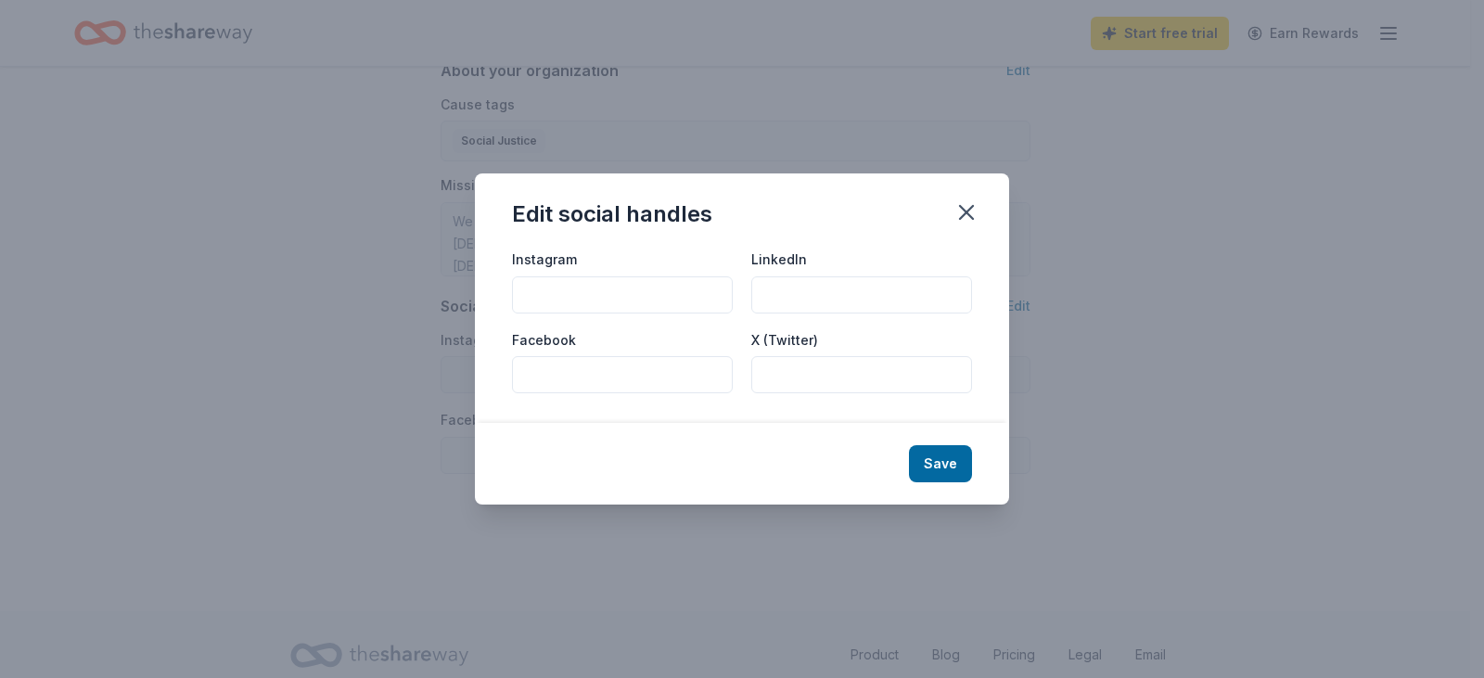
click at [634, 308] on input "Instagram" at bounding box center [622, 294] width 221 height 37
type input "equalitytexas"
click at [633, 360] on input "Facebook" at bounding box center [622, 374] width 221 height 37
type input "equalitytexas"
click at [957, 471] on button "Save" at bounding box center [940, 463] width 63 height 37
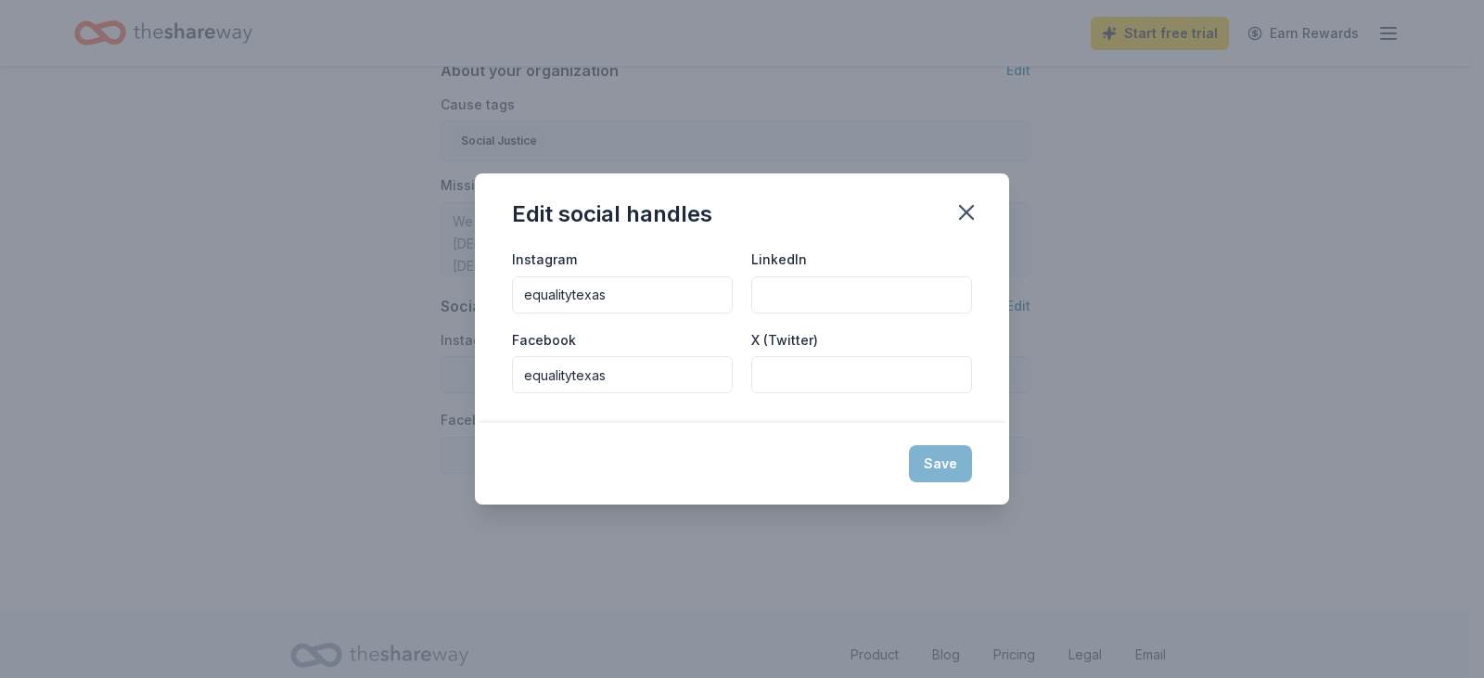
type input "equalitytexas"
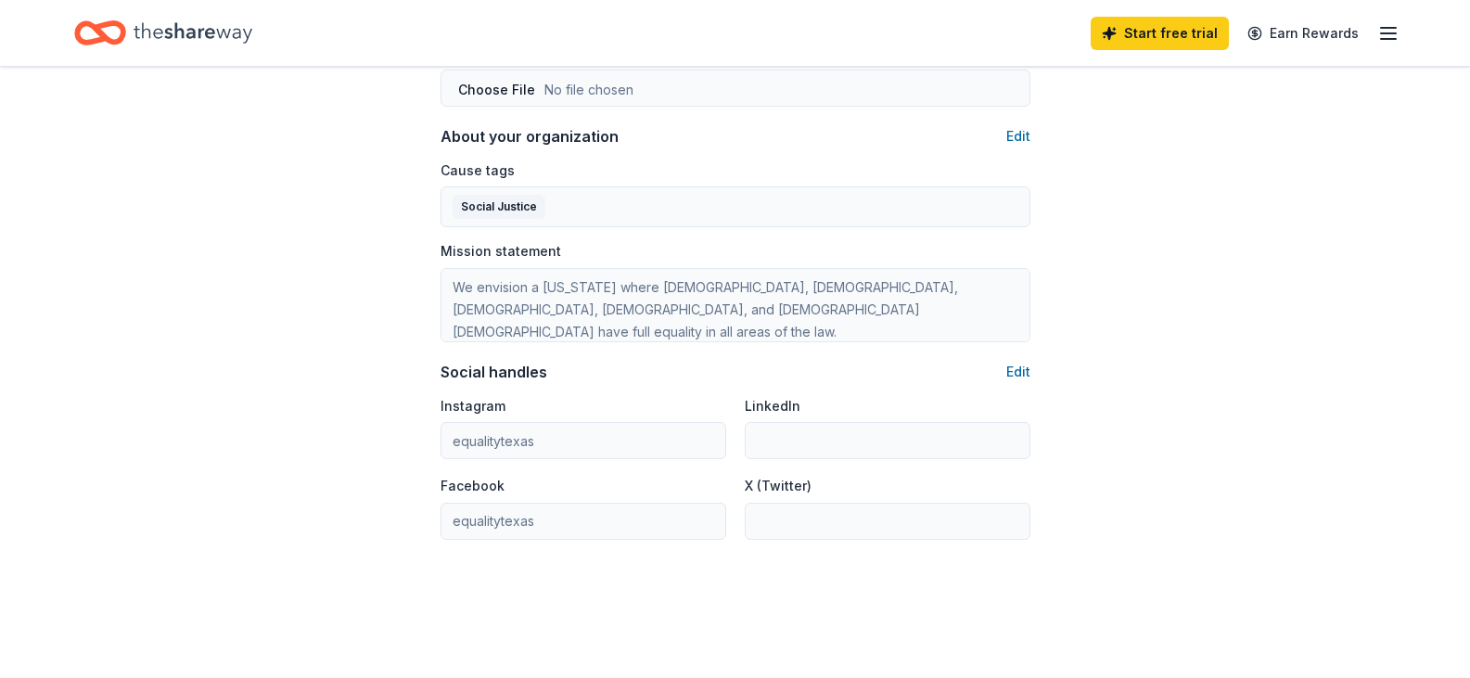
scroll to position [1020, 0]
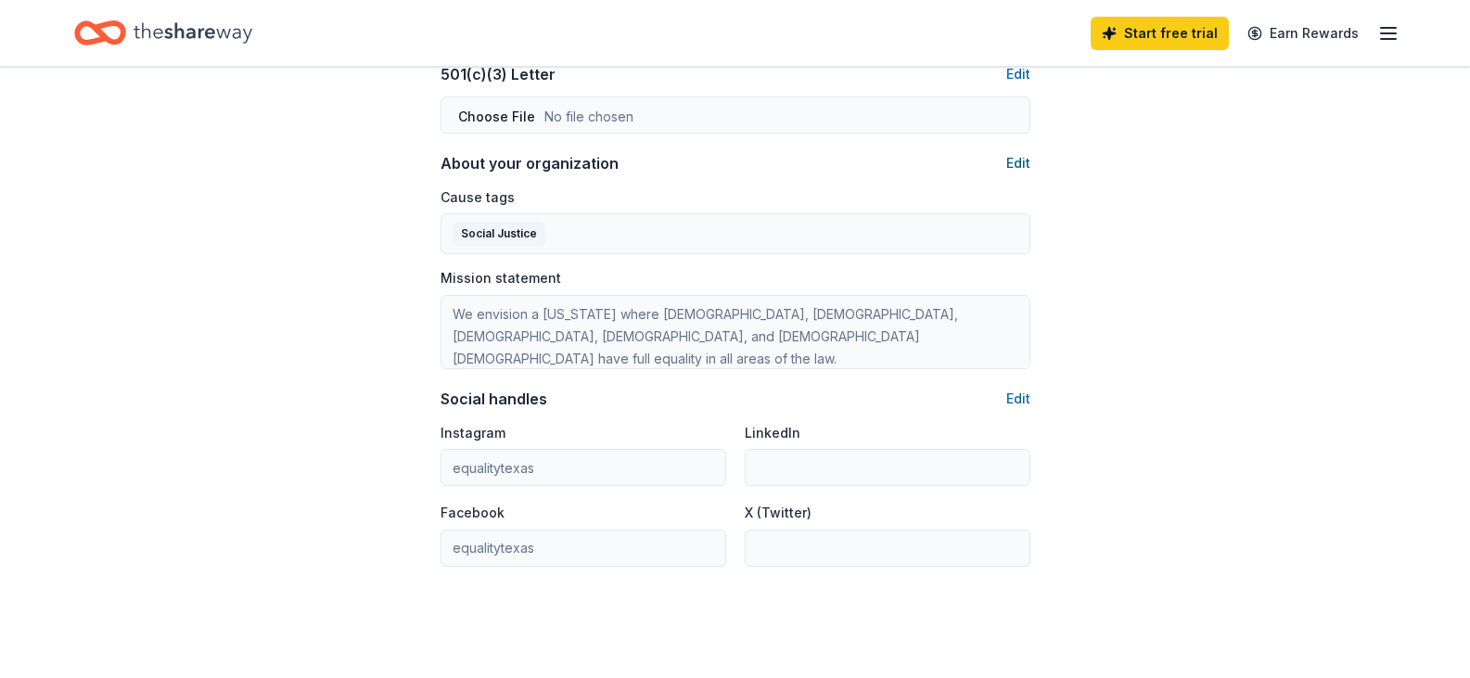
click at [1026, 172] on button "Edit" at bounding box center [1018, 163] width 24 height 22
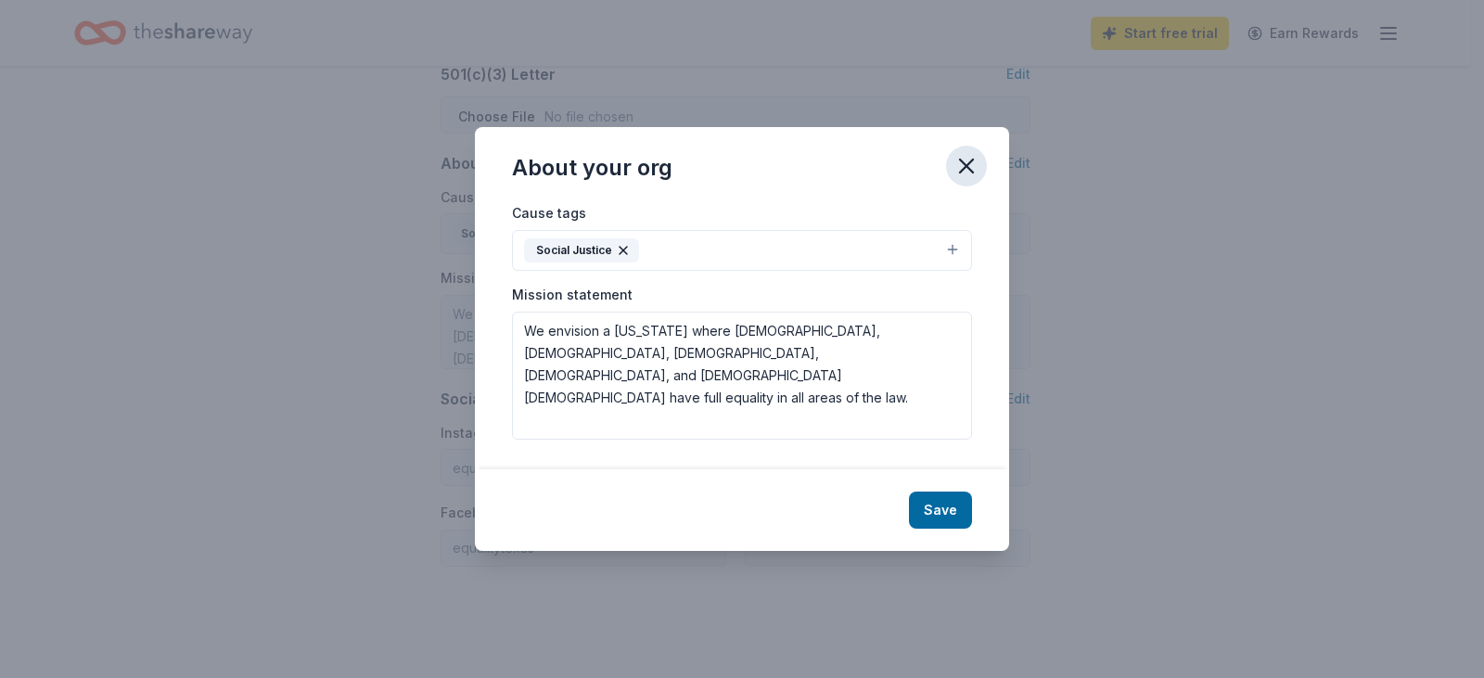
click at [971, 159] on icon "button" at bounding box center [966, 166] width 26 height 26
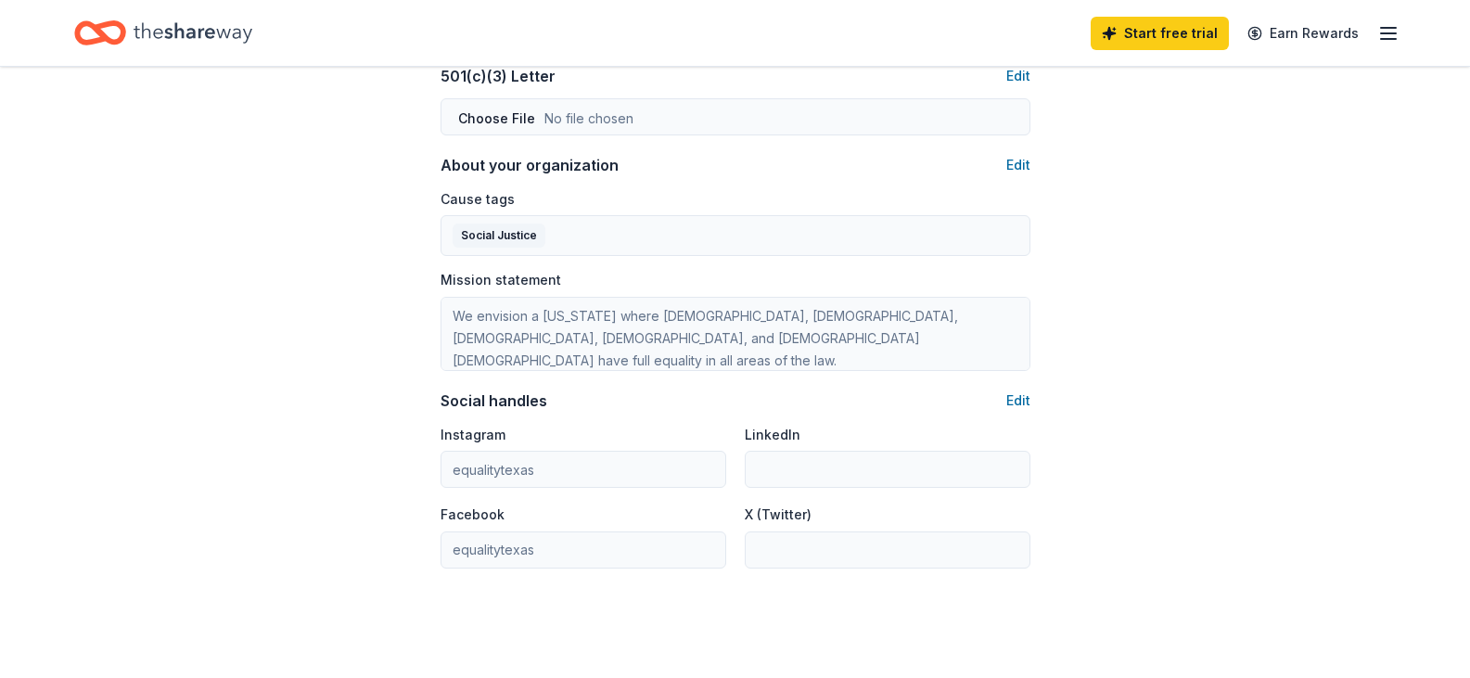
scroll to position [809, 0]
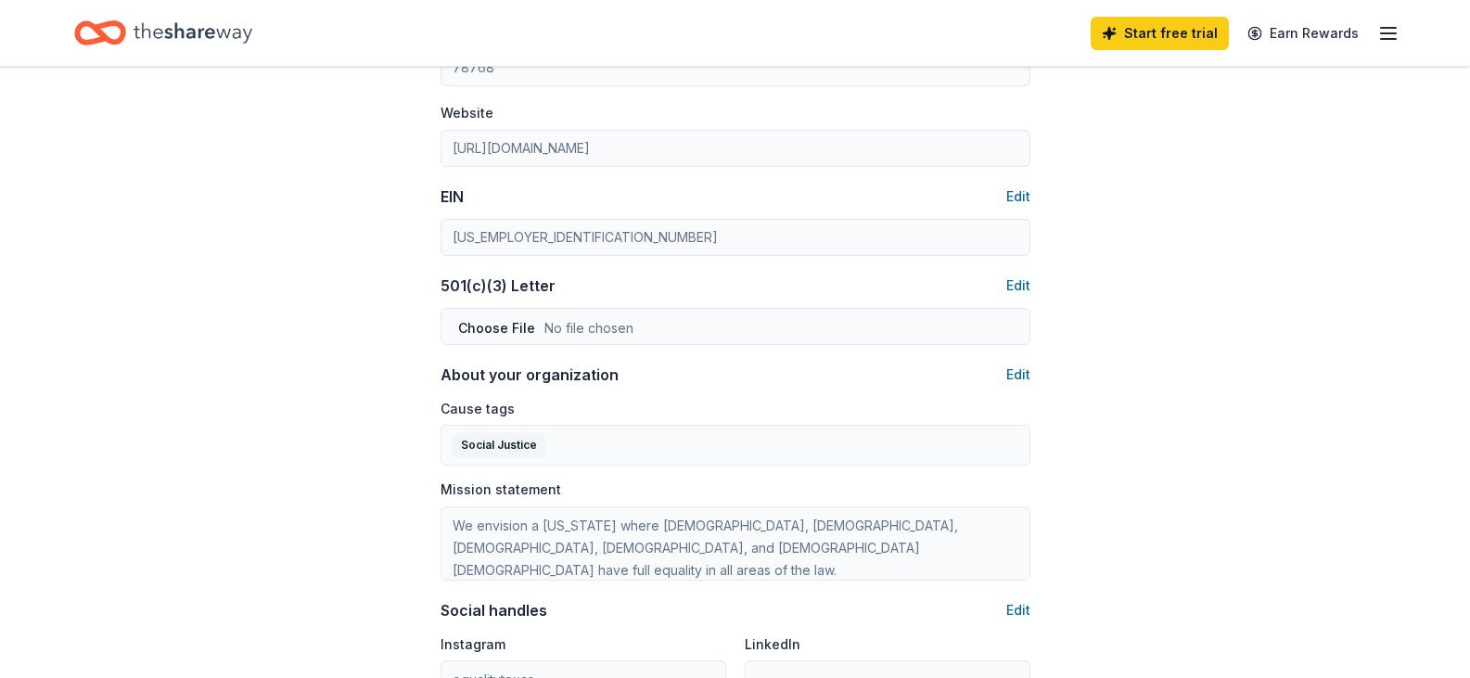
click at [1004, 373] on div "About your organization Edit" at bounding box center [736, 375] width 590 height 22
click at [1036, 373] on div "Account About me Profile Edit First name [PERSON_NAME] Last name [PERSON_NAME] …" at bounding box center [735, 86] width 649 height 1657
click at [1020, 373] on button "Edit" at bounding box center [1018, 375] width 24 height 22
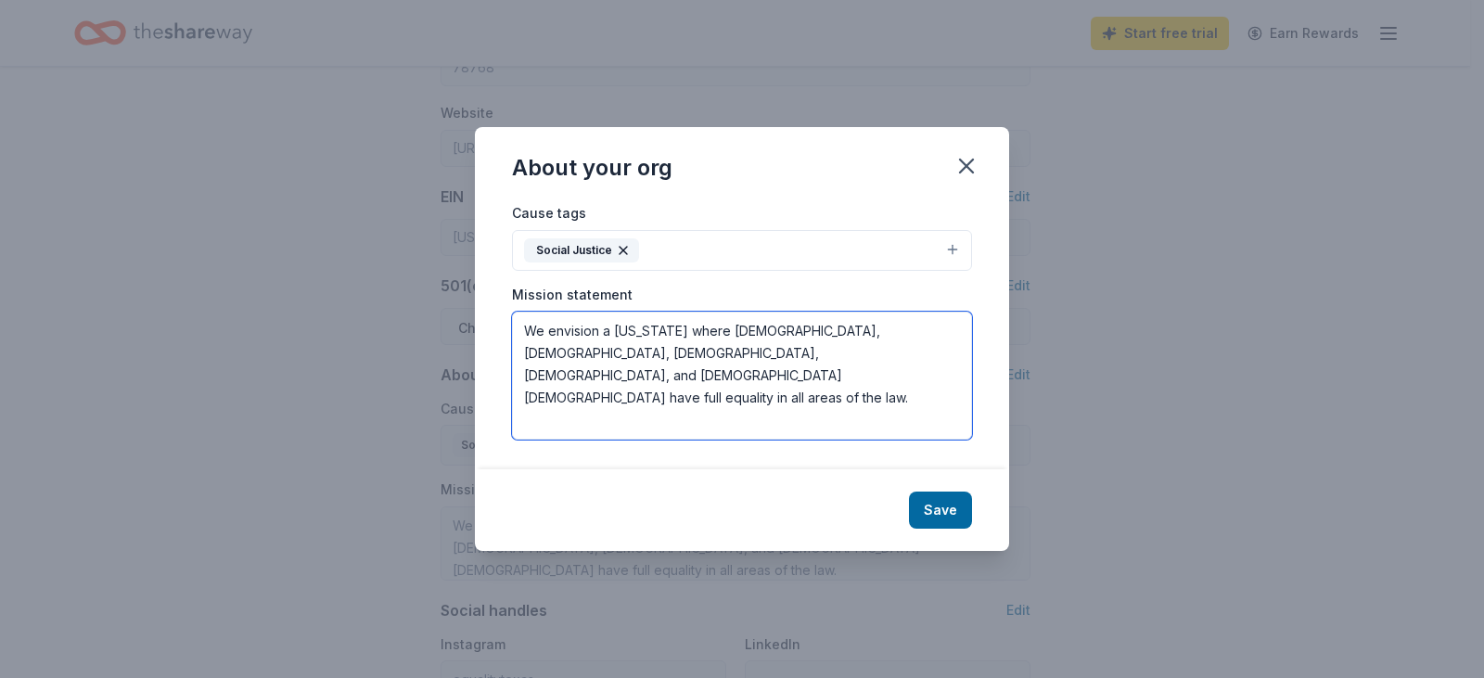
drag, startPoint x: 884, startPoint y: 366, endPoint x: 338, endPoint y: 310, distance: 549.2
click at [338, 310] on div "About your org Cause tags Social Justice Mission statement We envision a [US_ST…" at bounding box center [742, 339] width 1484 height 678
paste textarea "Equality [US_STATE] works to secure full equality for [DEMOGRAPHIC_DATA], [DEMO…"
type textarea "Equality [US_STATE] works to secure full equality for [DEMOGRAPHIC_DATA], [DEMO…"
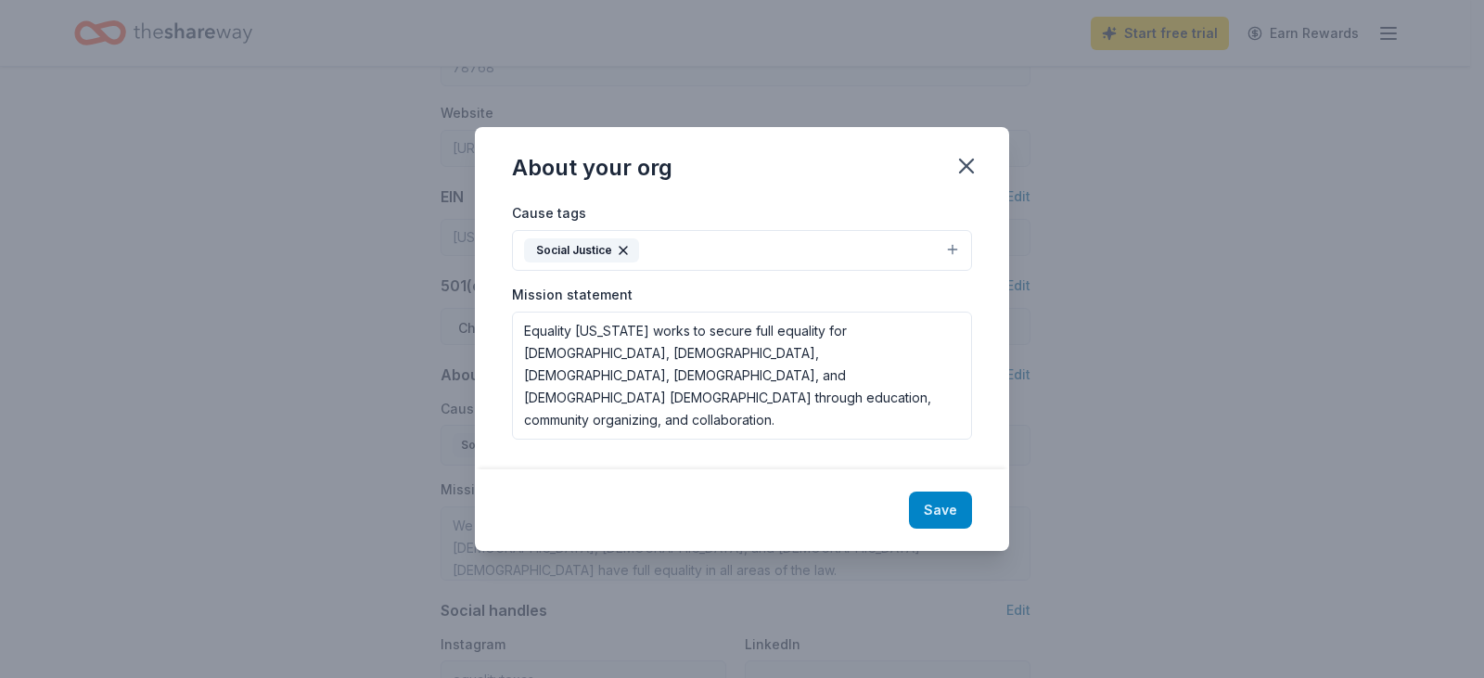
click at [940, 509] on button "Save" at bounding box center [940, 510] width 63 height 37
type textarea "Equality [US_STATE] works to secure full equality for [DEMOGRAPHIC_DATA], [DEMO…"
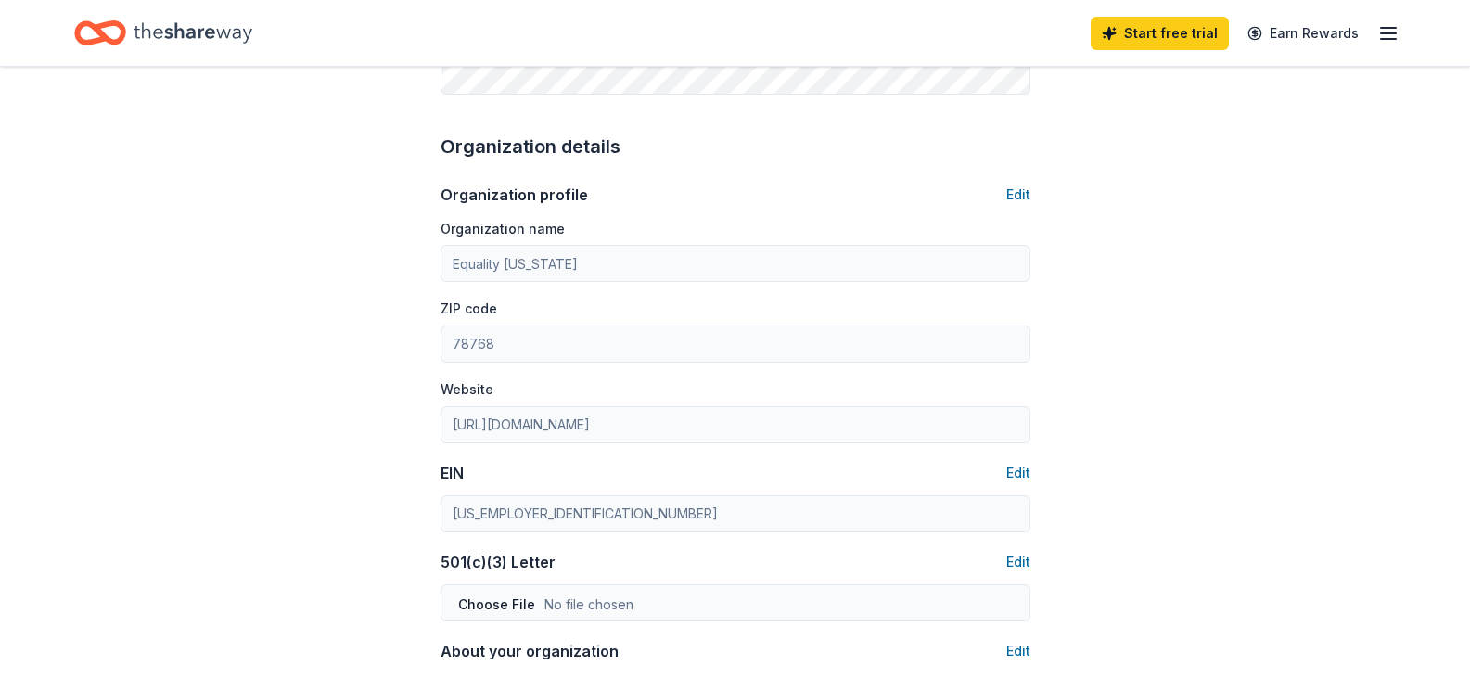
scroll to position [623, 0]
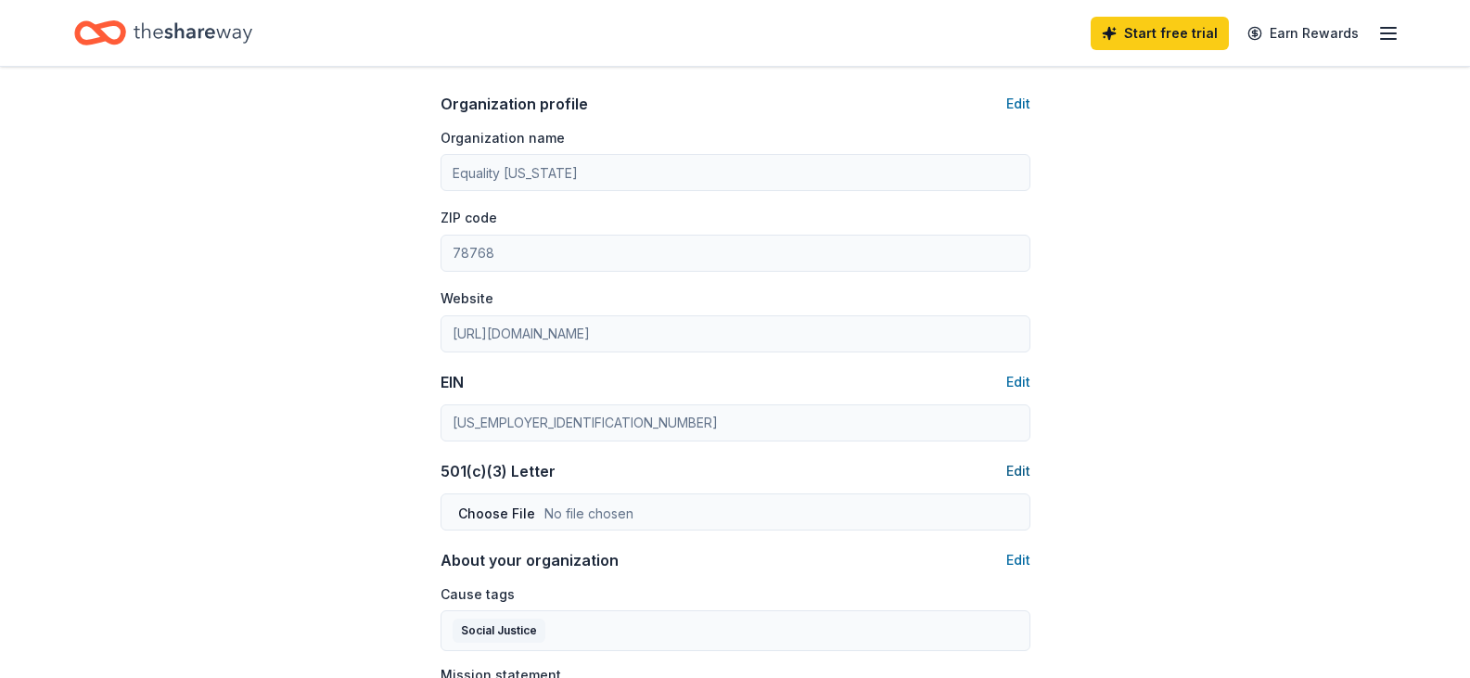
click at [1018, 473] on button "Edit" at bounding box center [1018, 471] width 24 height 22
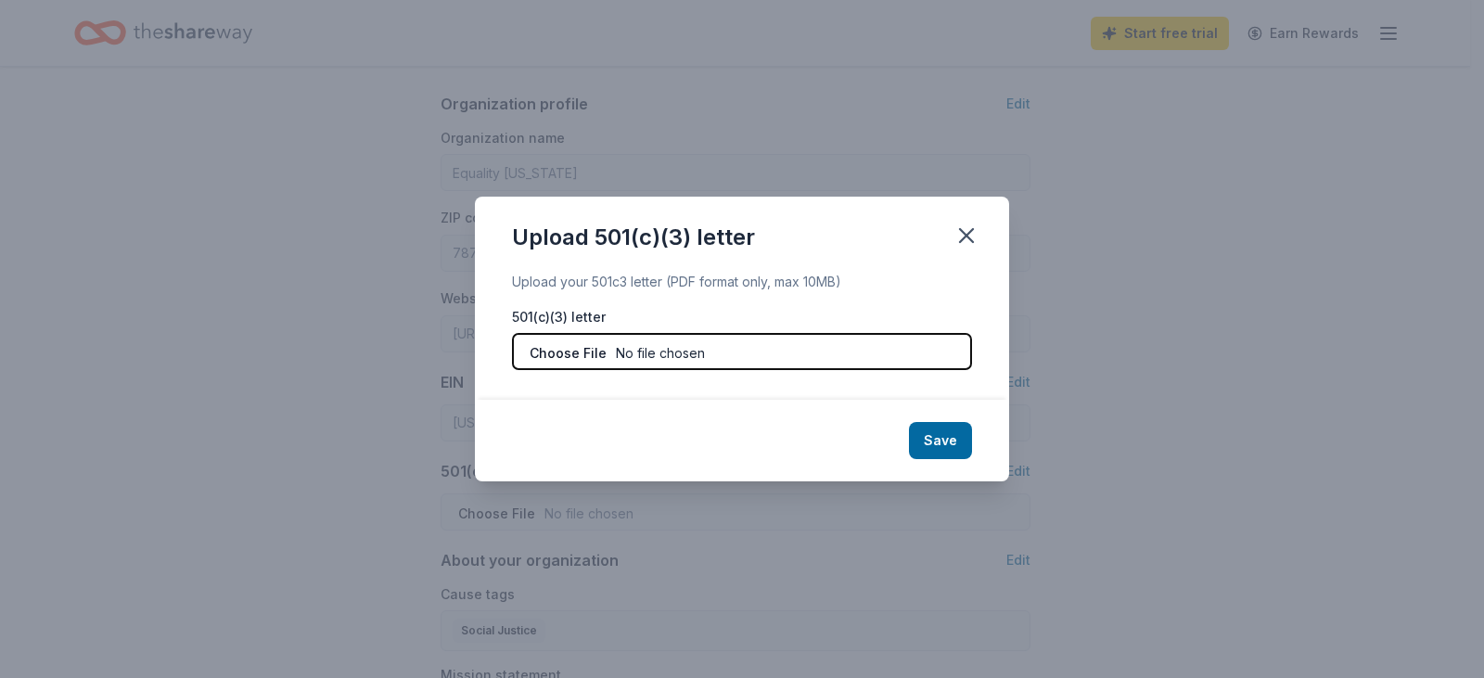
click at [770, 356] on input "file" at bounding box center [742, 351] width 460 height 37
type input "C:\fakepath\FNDTN IRS Letter of Determination.pdf"
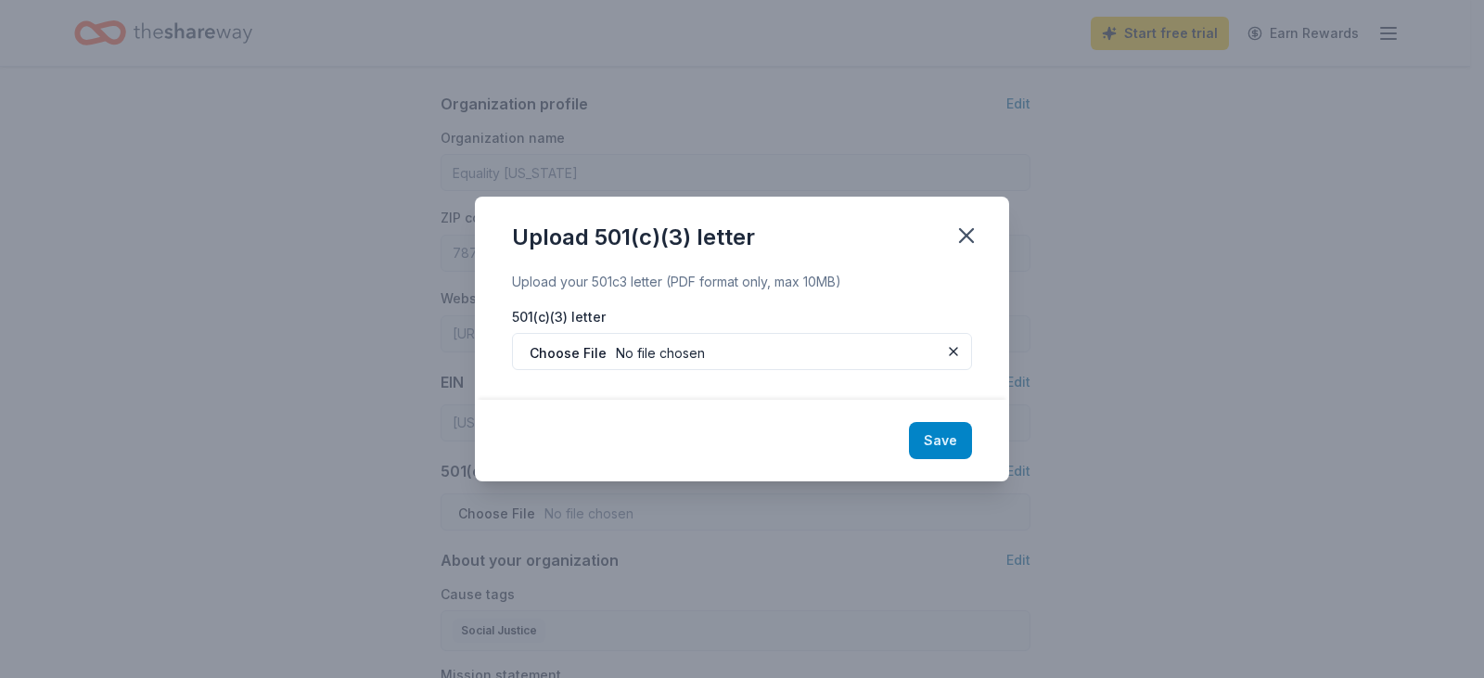
click at [958, 448] on button "Save" at bounding box center [940, 440] width 63 height 37
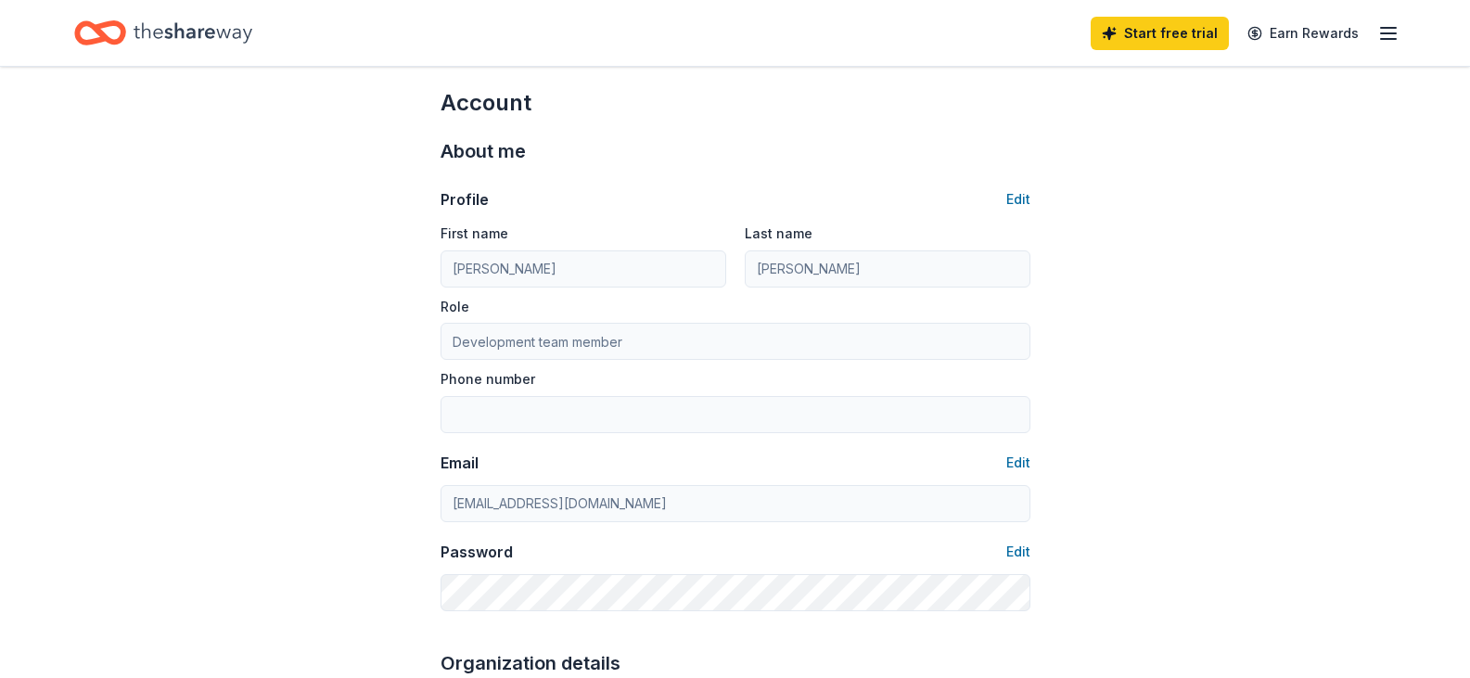
scroll to position [0, 0]
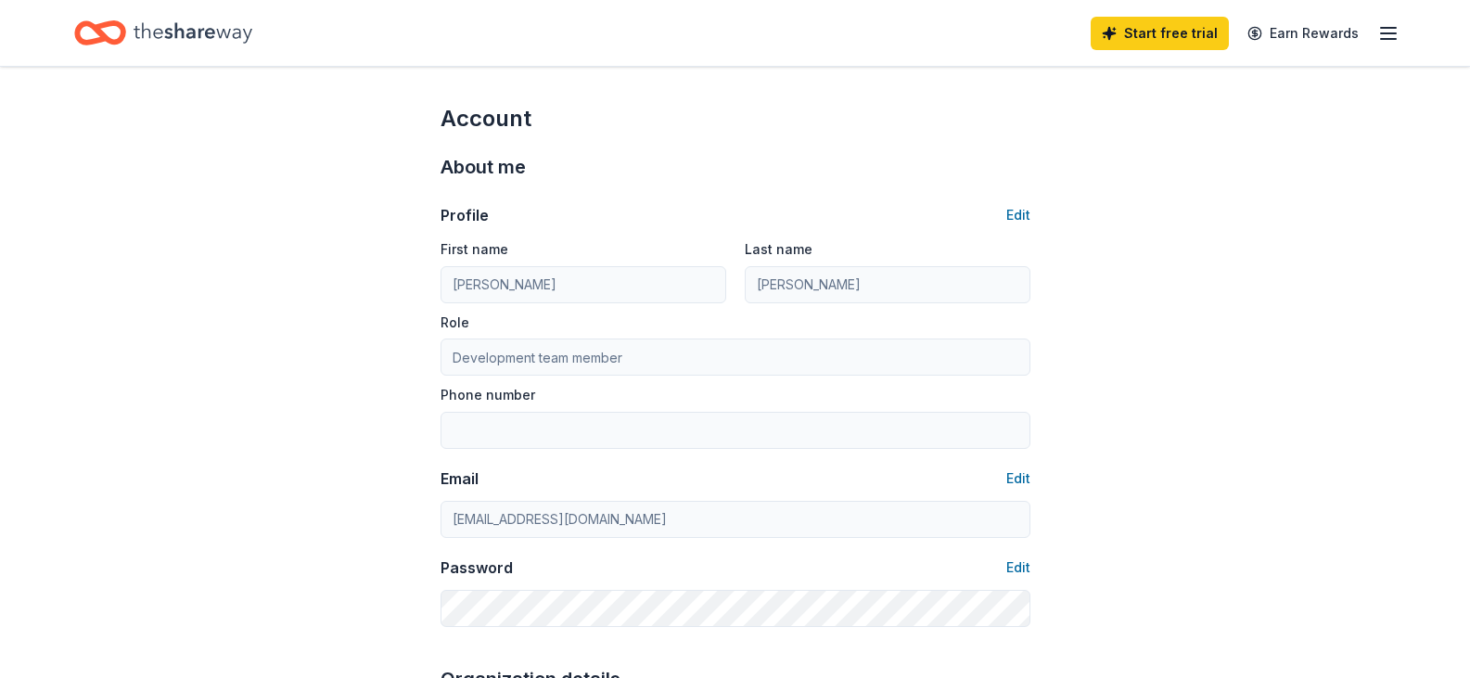
click at [177, 0] on div "Start free trial Earn Rewards" at bounding box center [735, 33] width 1470 height 66
click at [171, 33] on icon "Home" at bounding box center [193, 32] width 119 height 20
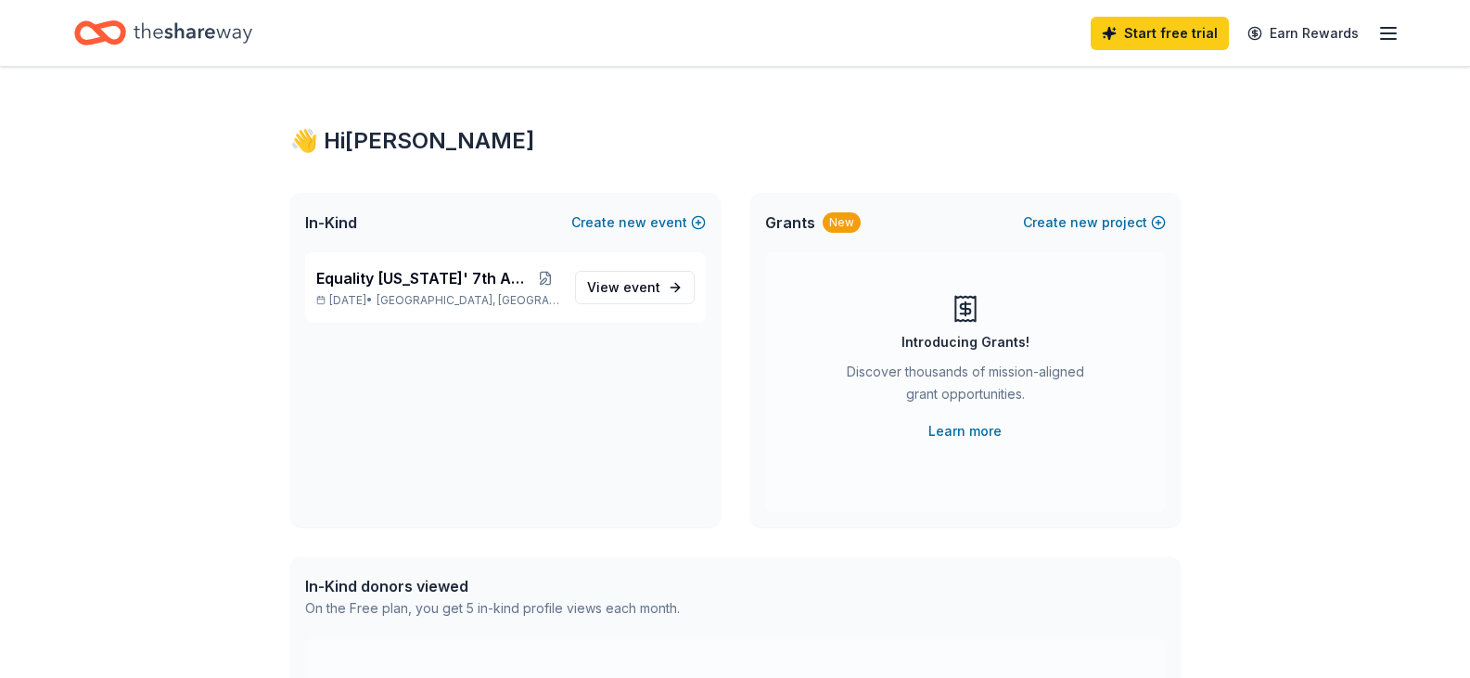
click at [1393, 46] on div "Start free trial Earn Rewards" at bounding box center [1245, 33] width 309 height 44
click at [1393, 26] on icon "button" at bounding box center [1388, 33] width 22 height 22
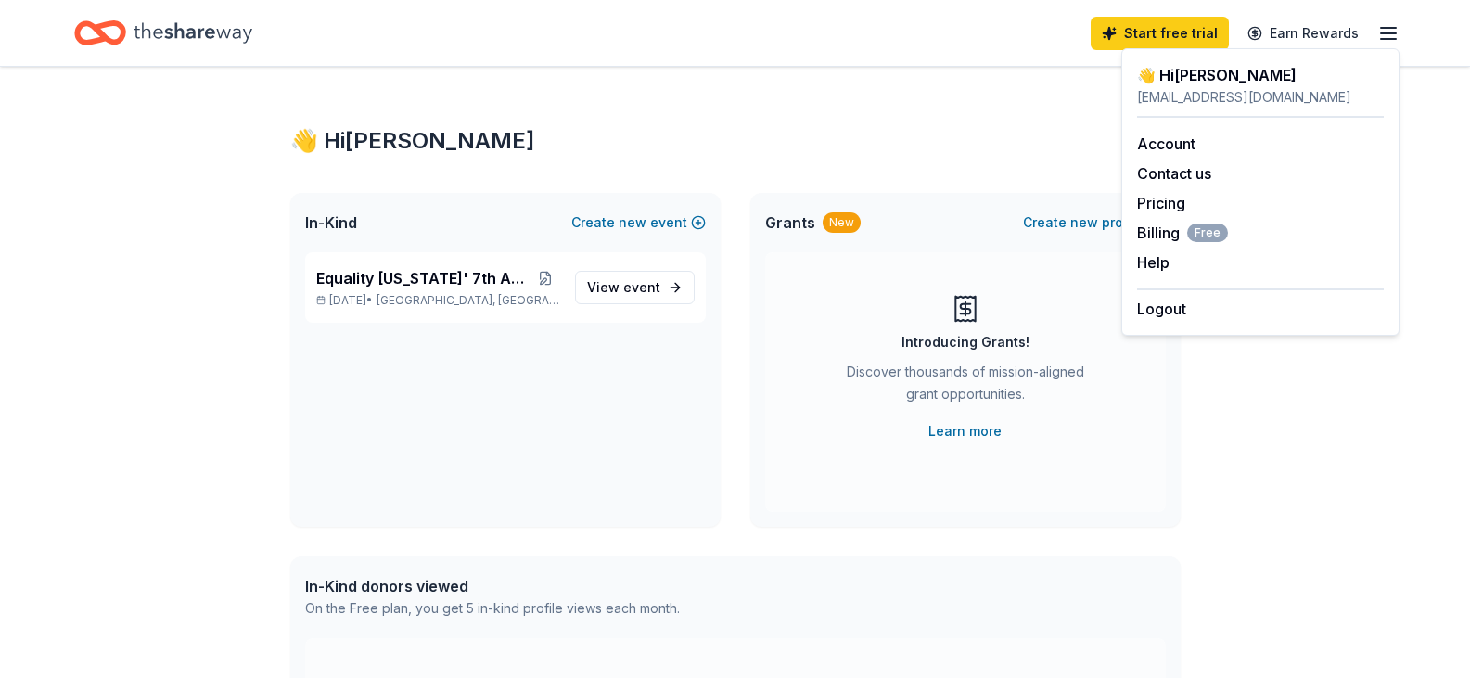
click at [1235, 500] on div "👋 Hi [PERSON_NAME] In-Kind Create new event Equality [US_STATE]' 7th Annual Gal…" at bounding box center [735, 590] width 1470 height 1046
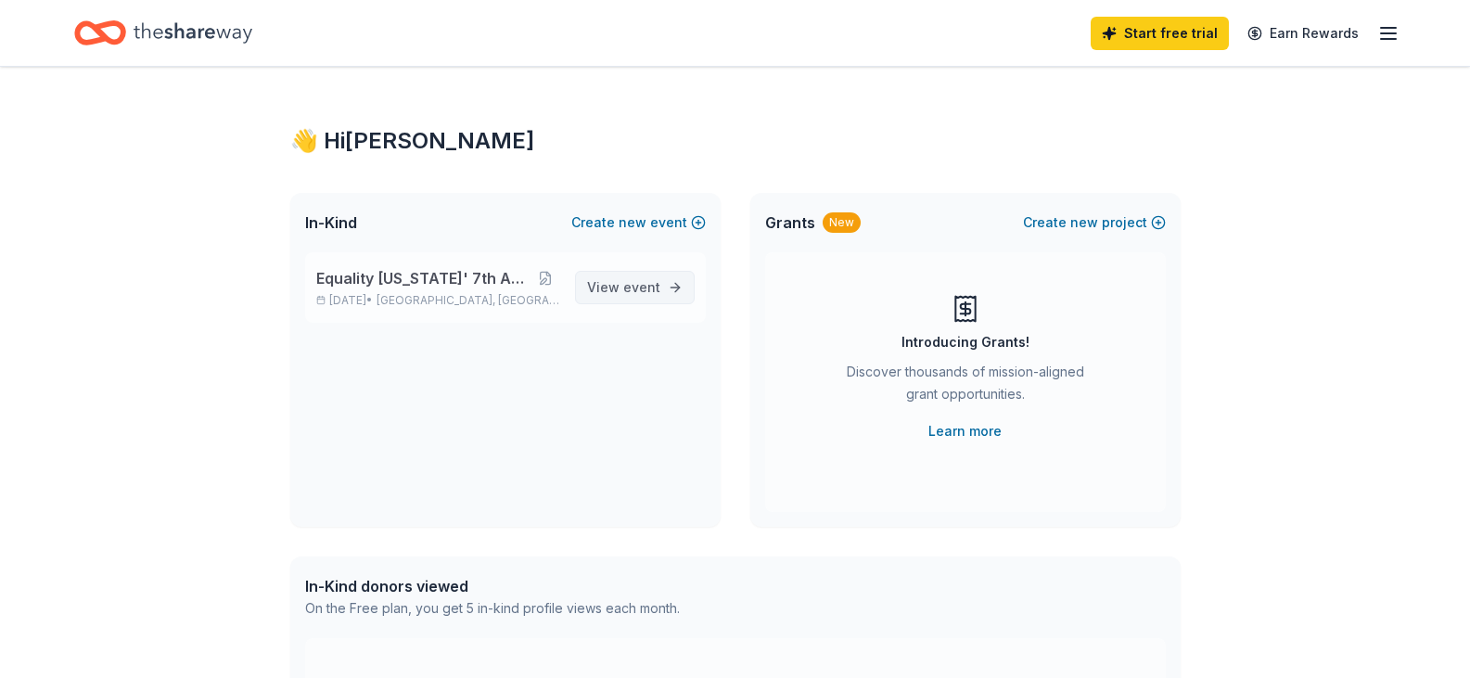
click at [674, 278] on link "View event" at bounding box center [635, 287] width 120 height 33
